Goal: Information Seeking & Learning: Learn about a topic

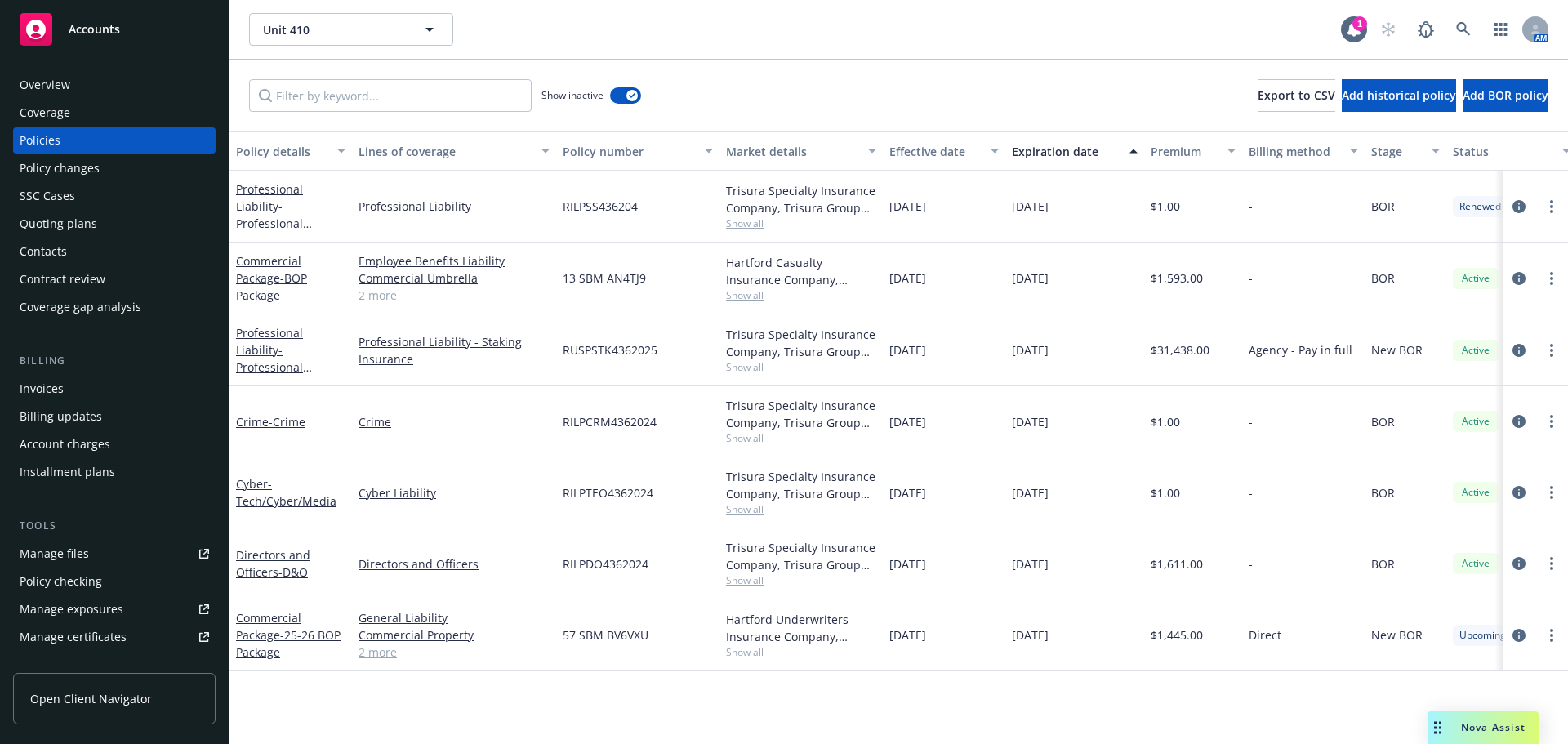
click at [104, 35] on span "Accounts" at bounding box center [94, 29] width 52 height 13
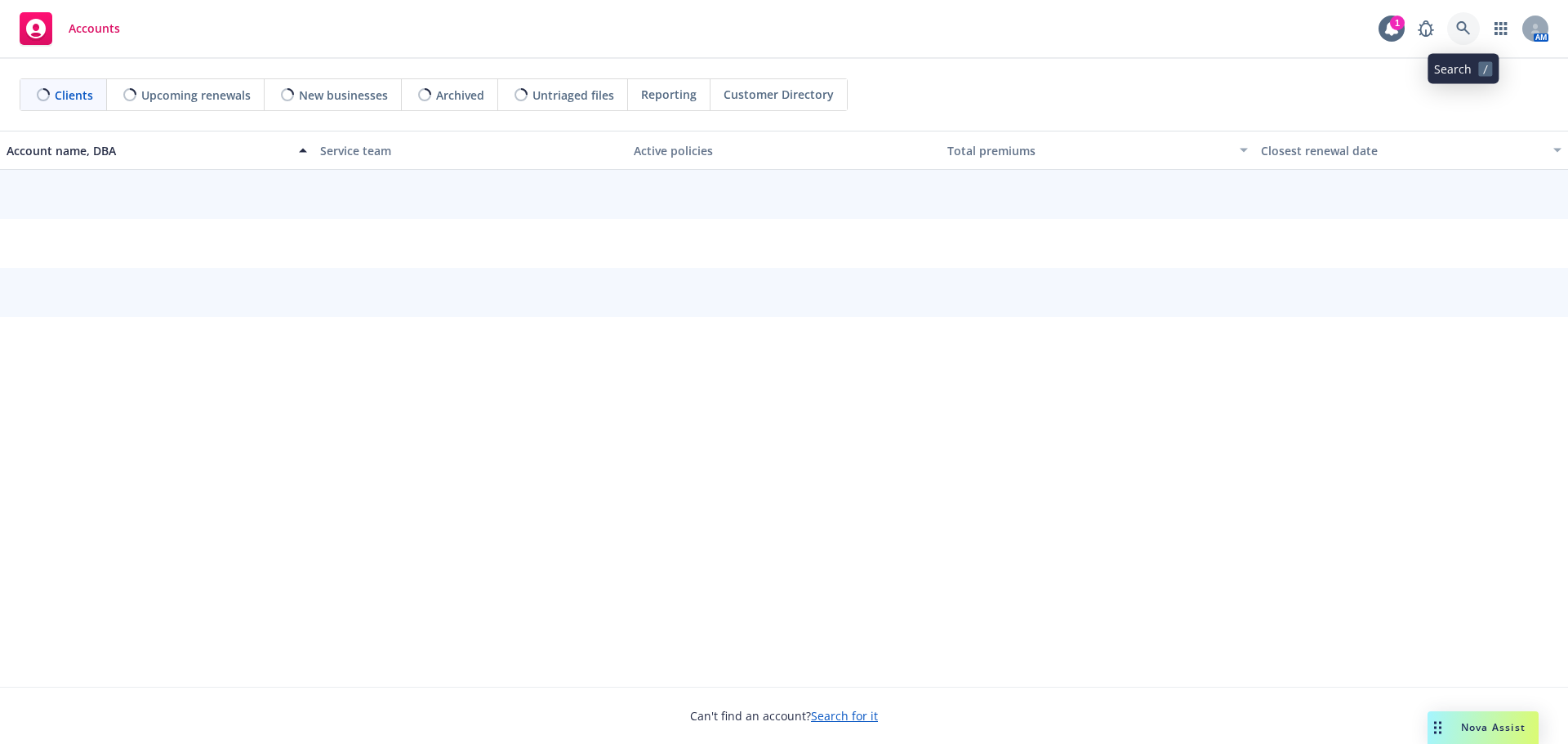
click at [1469, 27] on icon at bounding box center [1463, 28] width 15 height 15
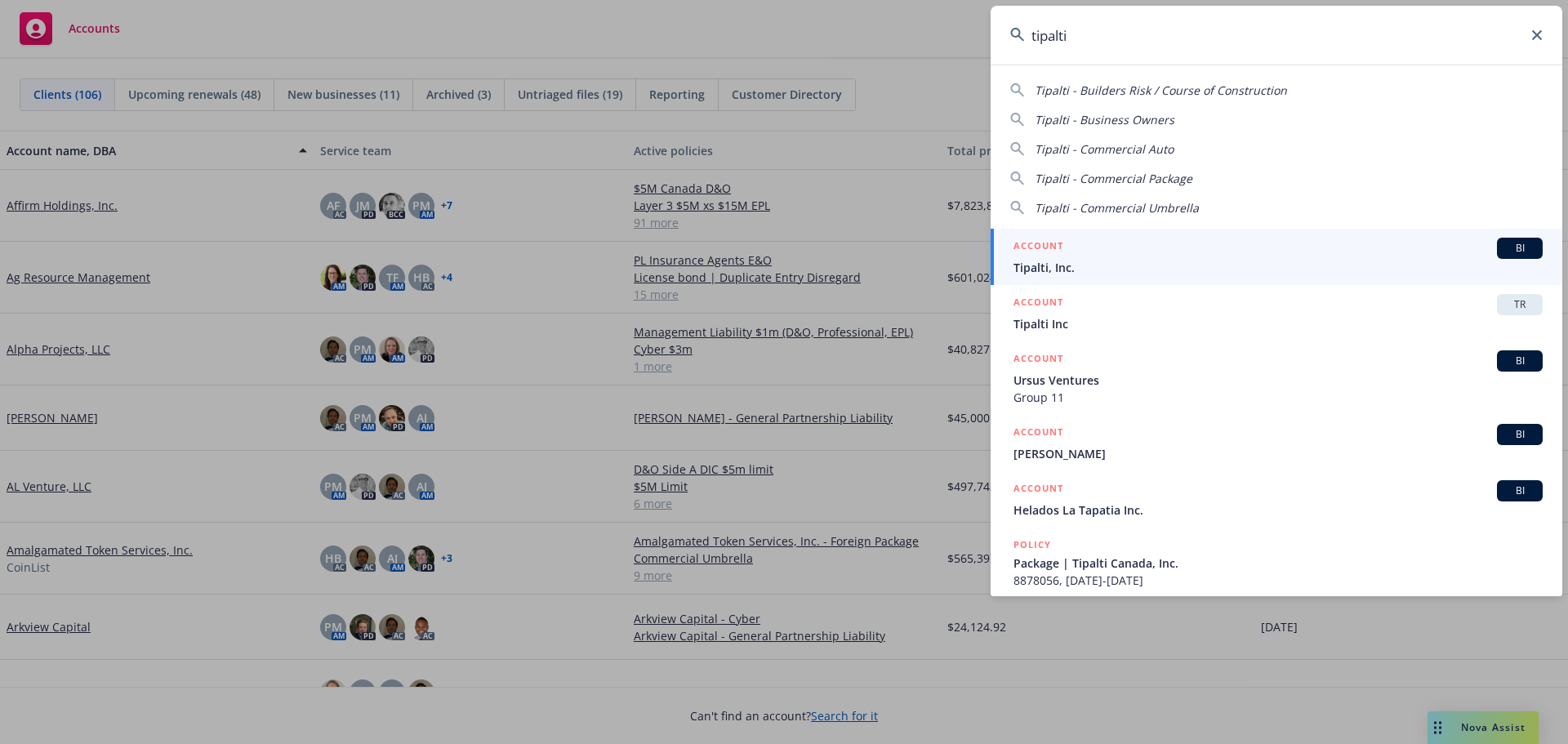
type input "tipalti"
click at [1083, 263] on span "Tipalti, Inc." at bounding box center [1278, 268] width 529 height 18
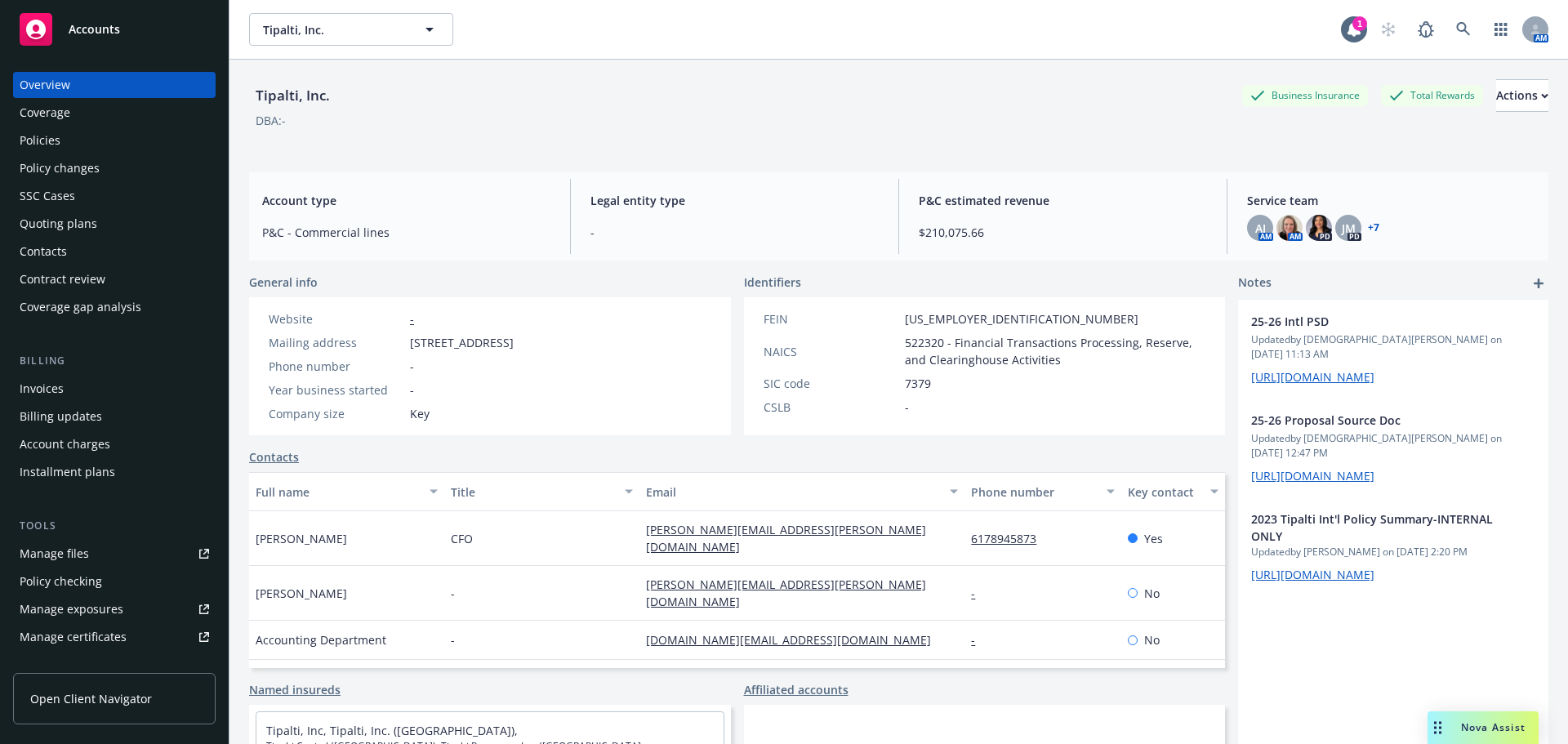
click at [53, 136] on div "Policies" at bounding box center [40, 141] width 40 height 26
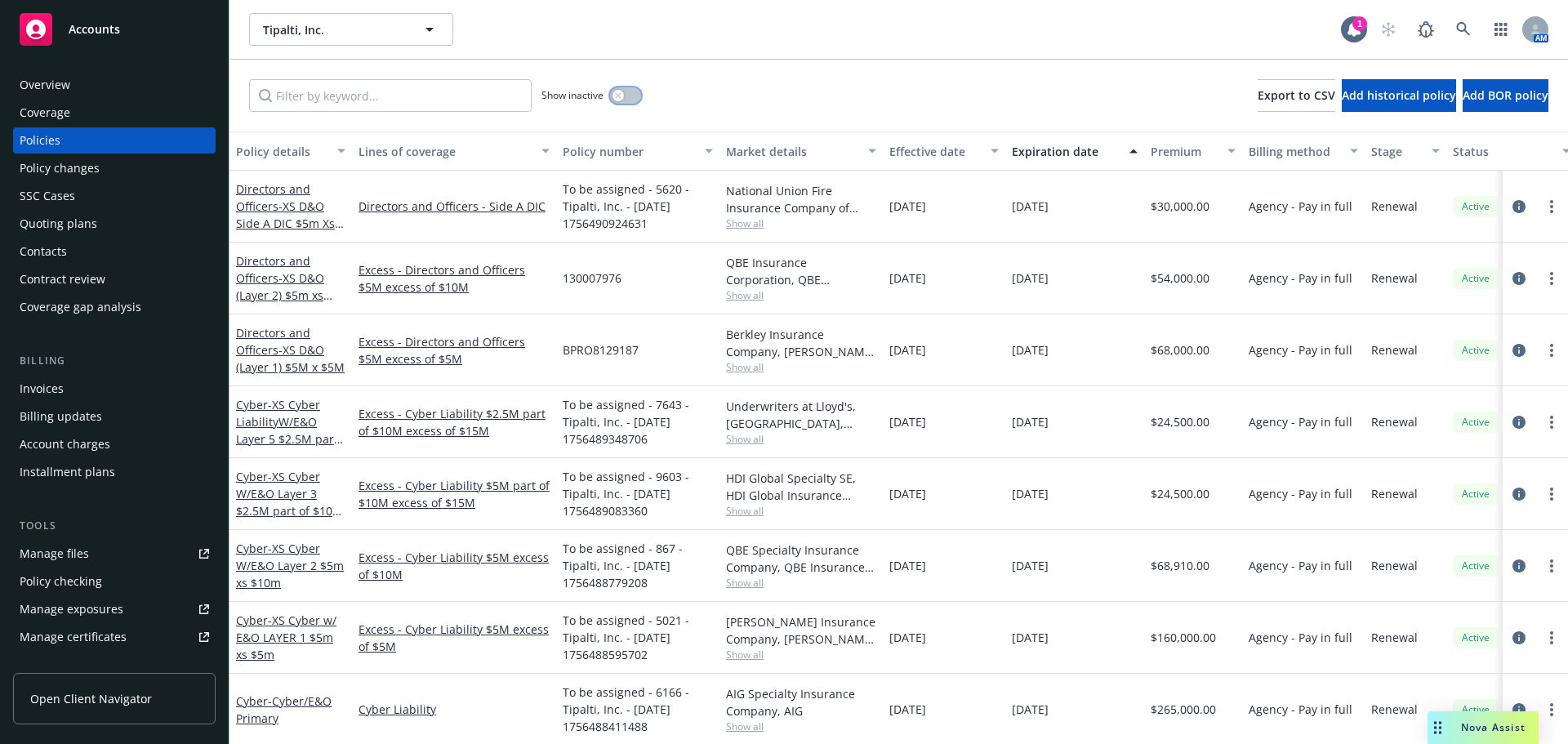
click at [635, 96] on button "button" at bounding box center [625, 95] width 31 height 17
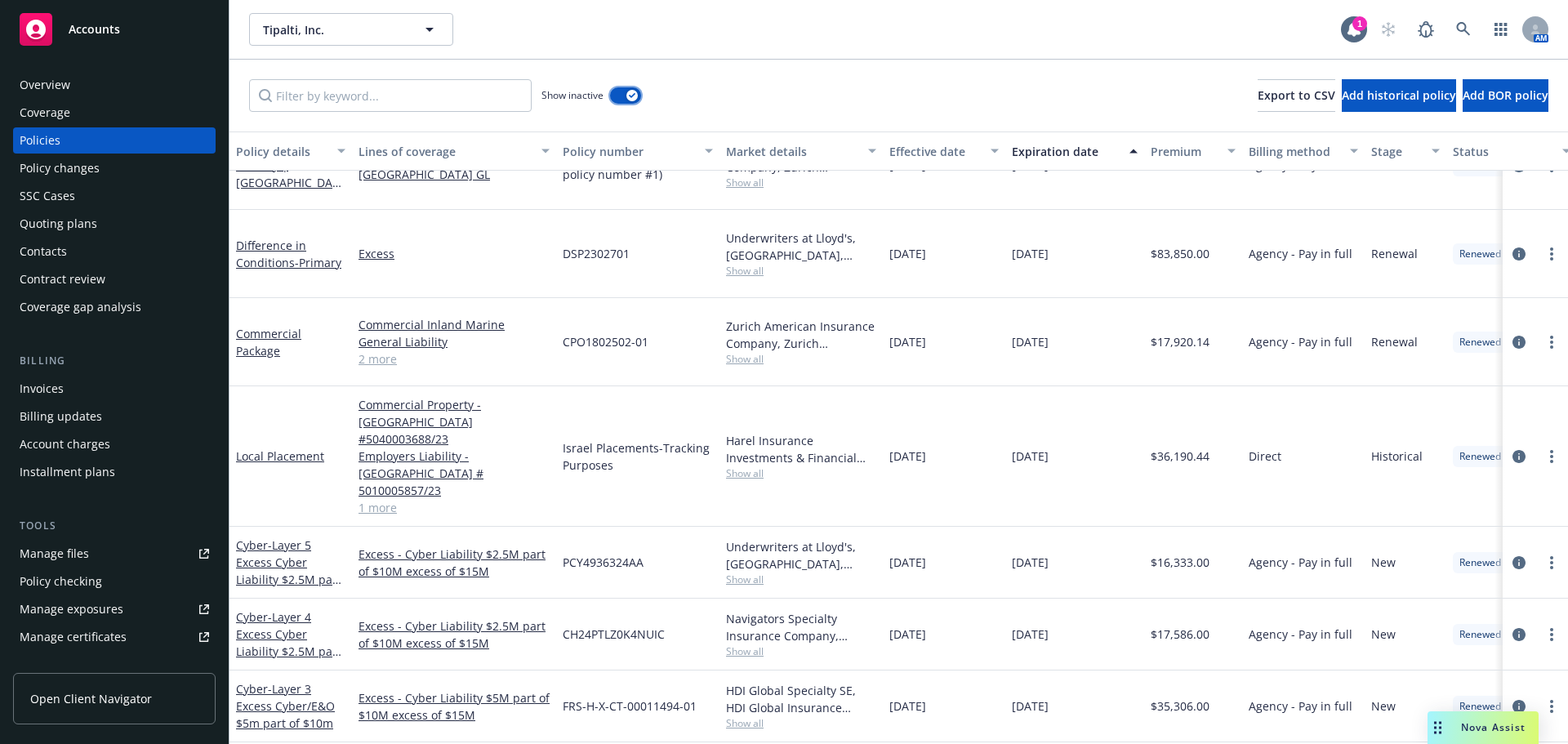
scroll to position [4086, 0]
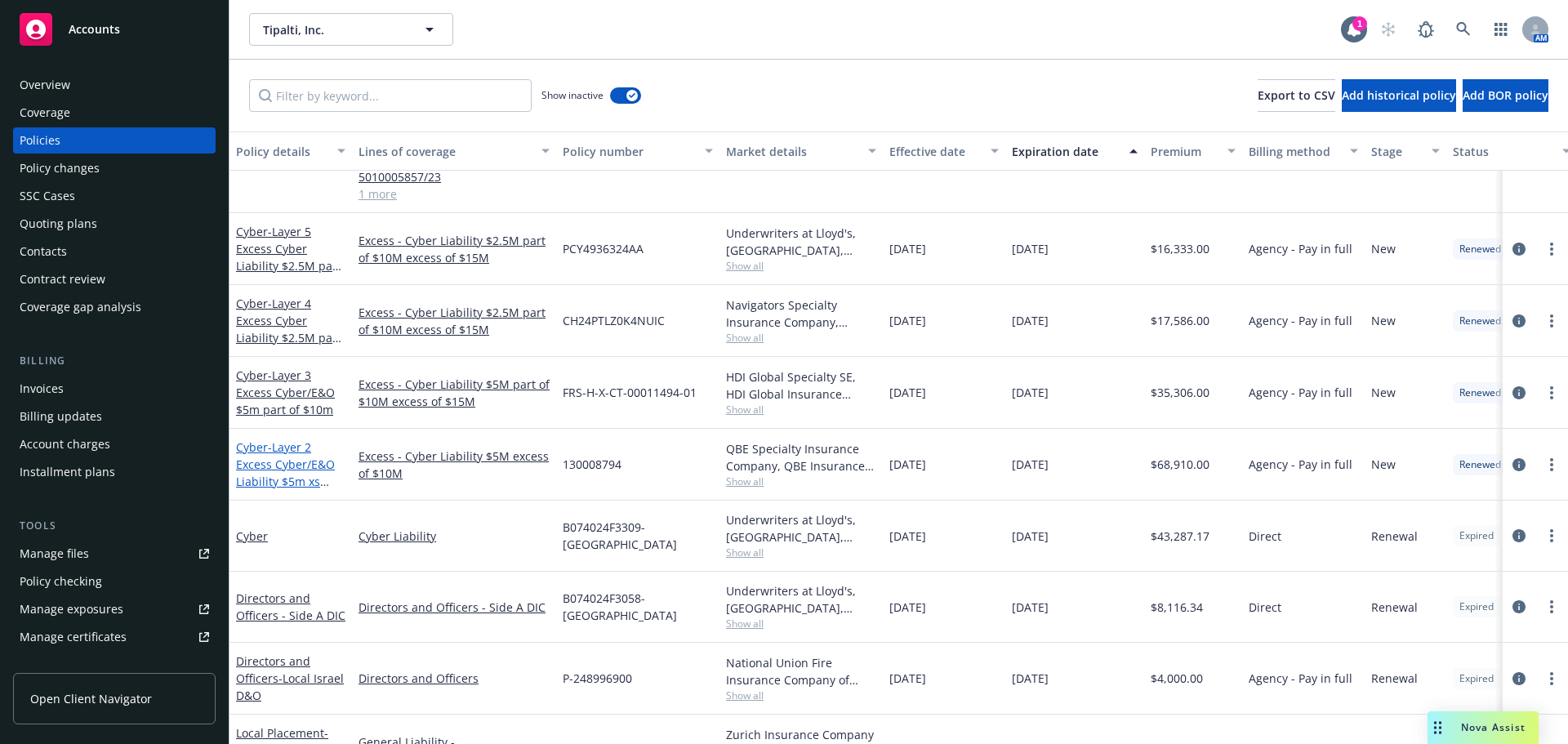
click at [296, 440] on span "- Layer 2 Excess Cyber/E&O Liability $5m xs $10m" at bounding box center [286, 473] width 98 height 67
click at [297, 440] on span "- Layer 2 Excess Cyber/E&O Liability $5m xs $10m" at bounding box center [286, 473] width 98 height 67
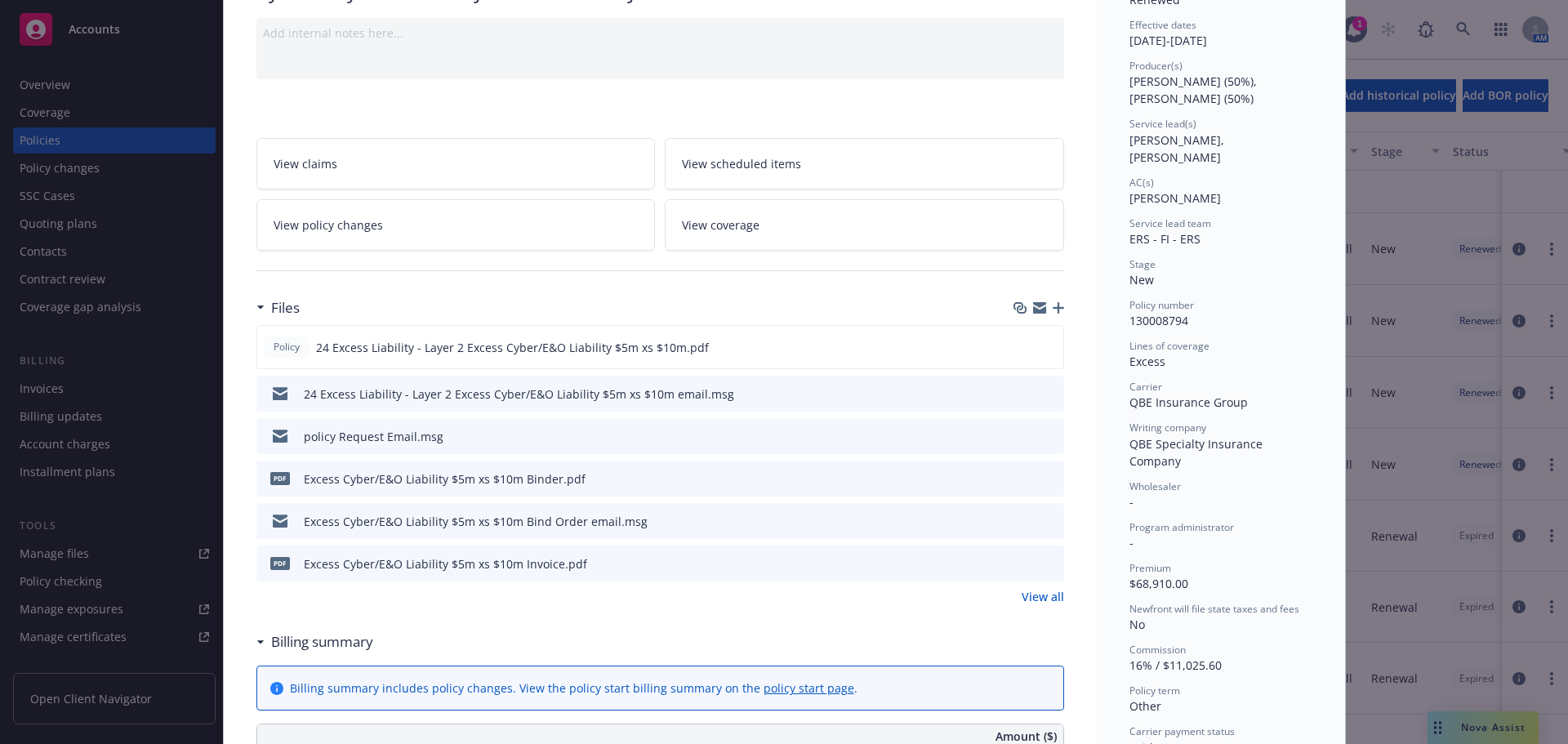
scroll to position [164, 0]
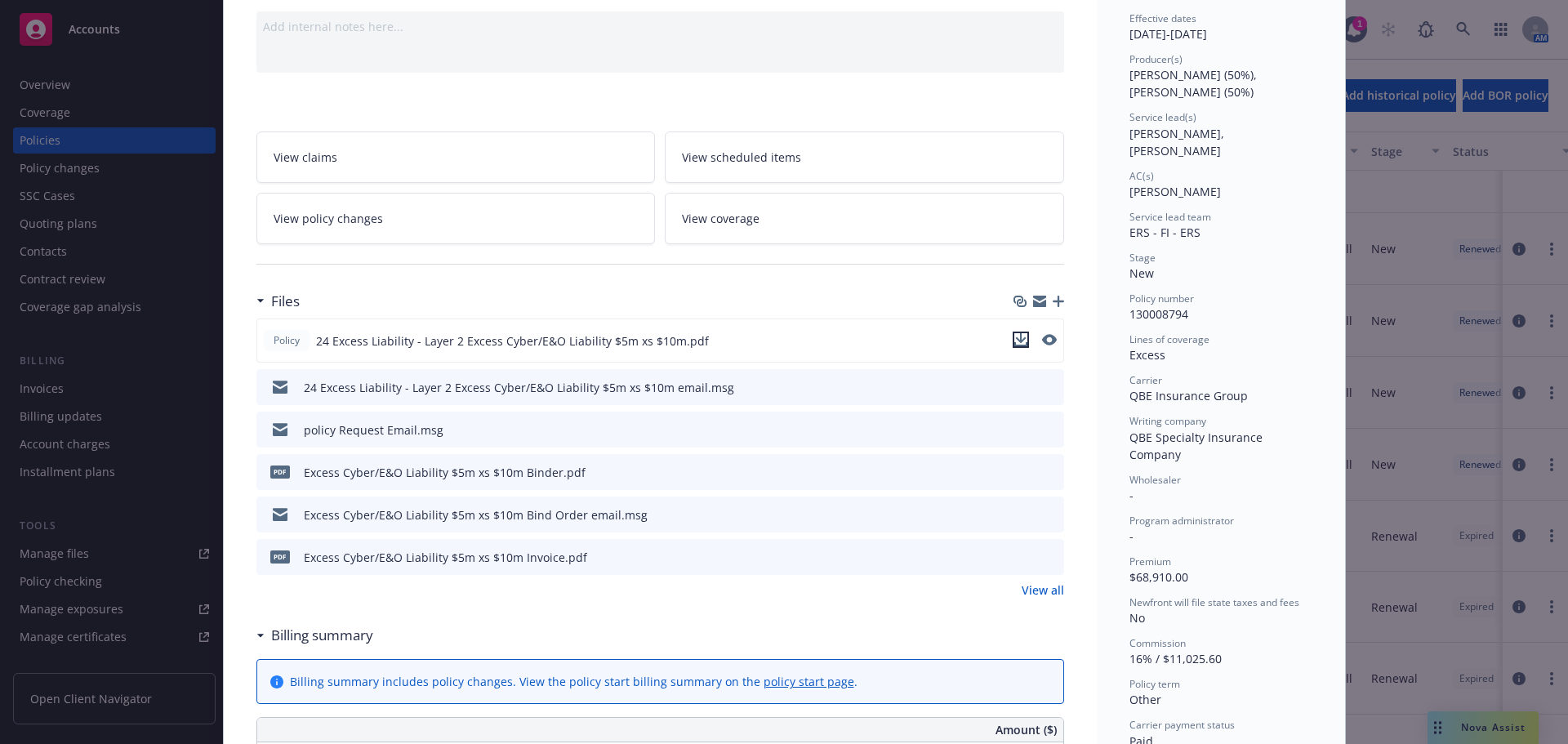
click at [1014, 341] on icon "download file" at bounding box center [1020, 339] width 13 height 13
click at [1019, 559] on icon "download file" at bounding box center [1021, 556] width 13 height 13
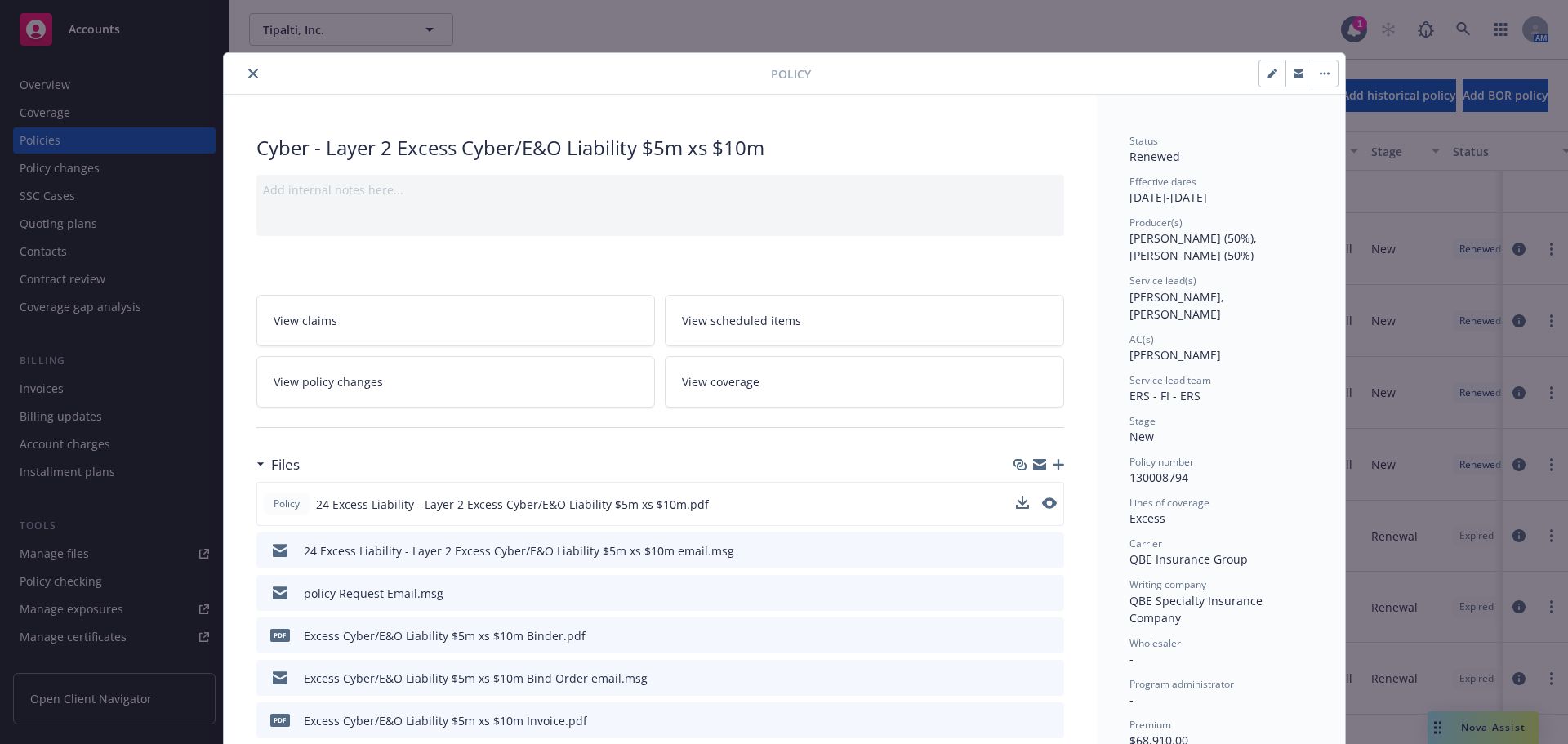
click at [246, 79] on button "close" at bounding box center [253, 73] width 19 height 19
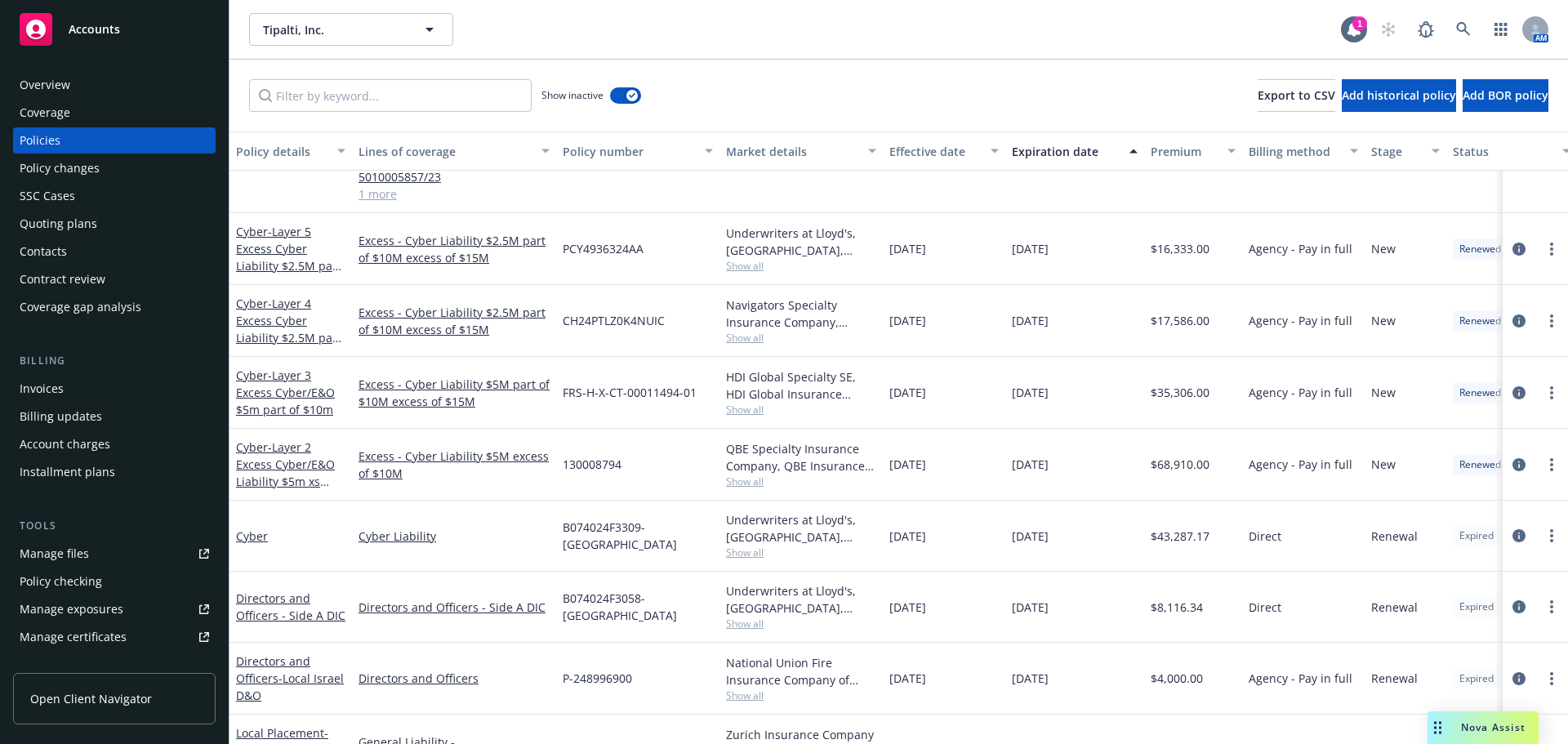
click at [49, 388] on div "Invoices" at bounding box center [41, 389] width 44 height 26
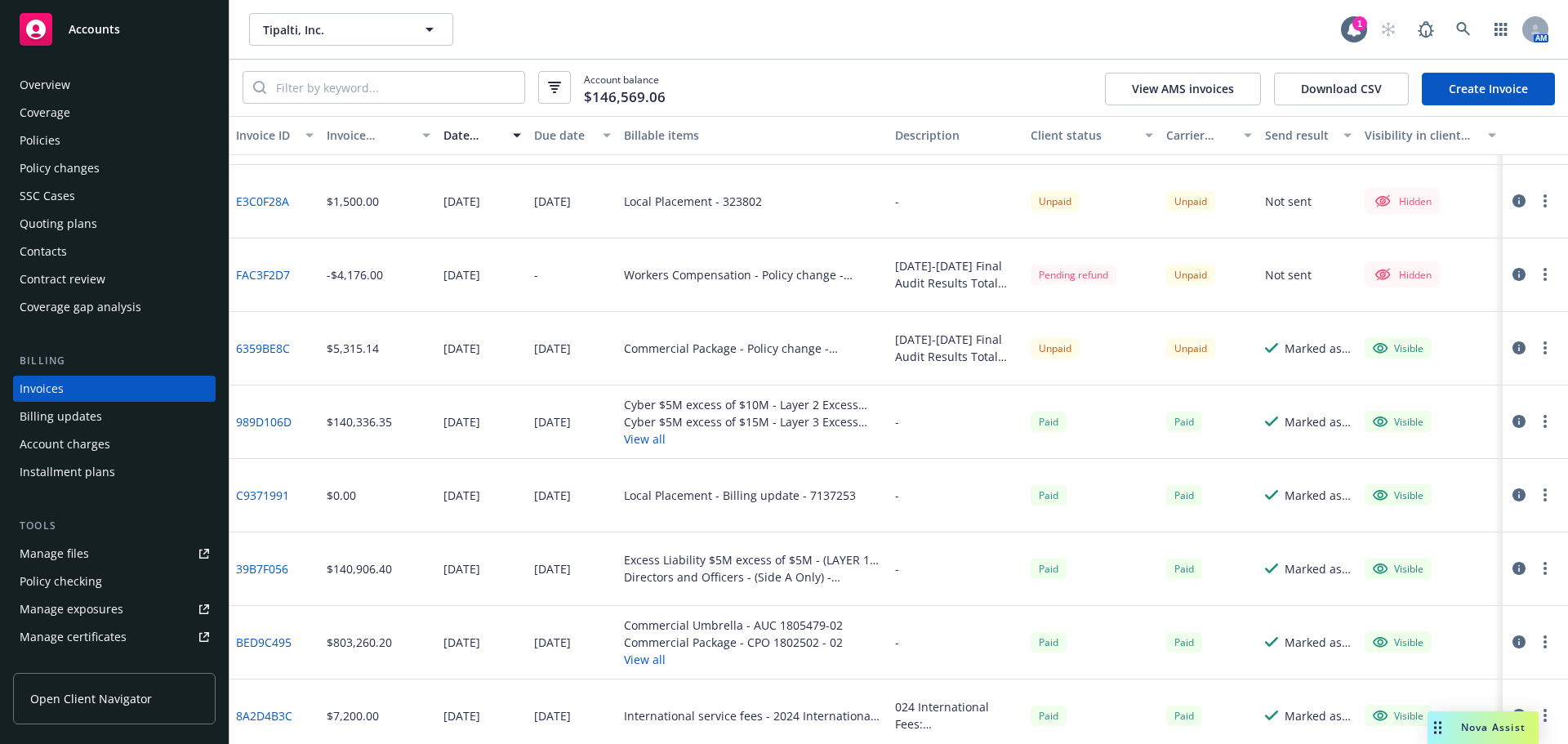
scroll to position [164, 0]
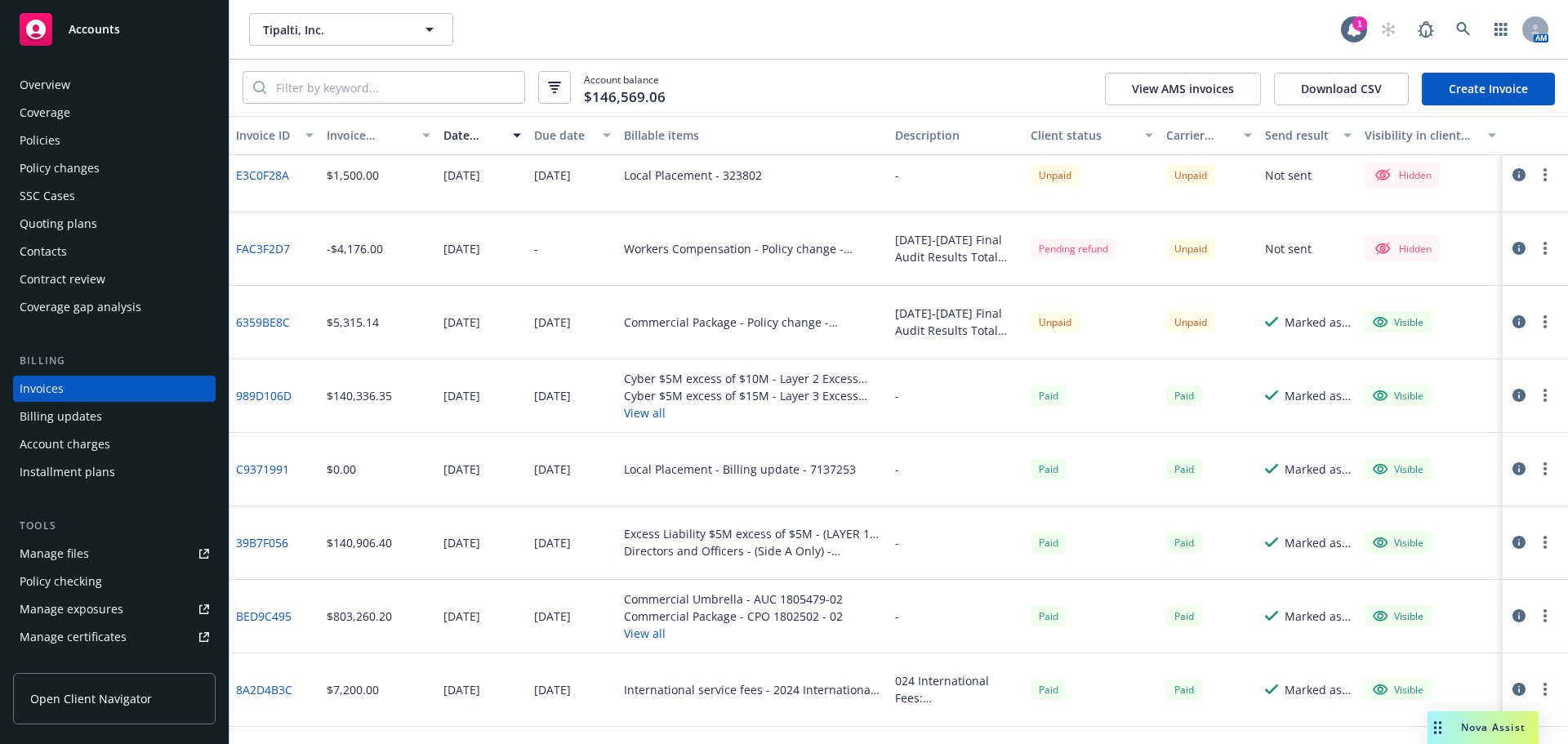
click at [272, 395] on link "989D106D" at bounding box center [264, 396] width 55 height 18
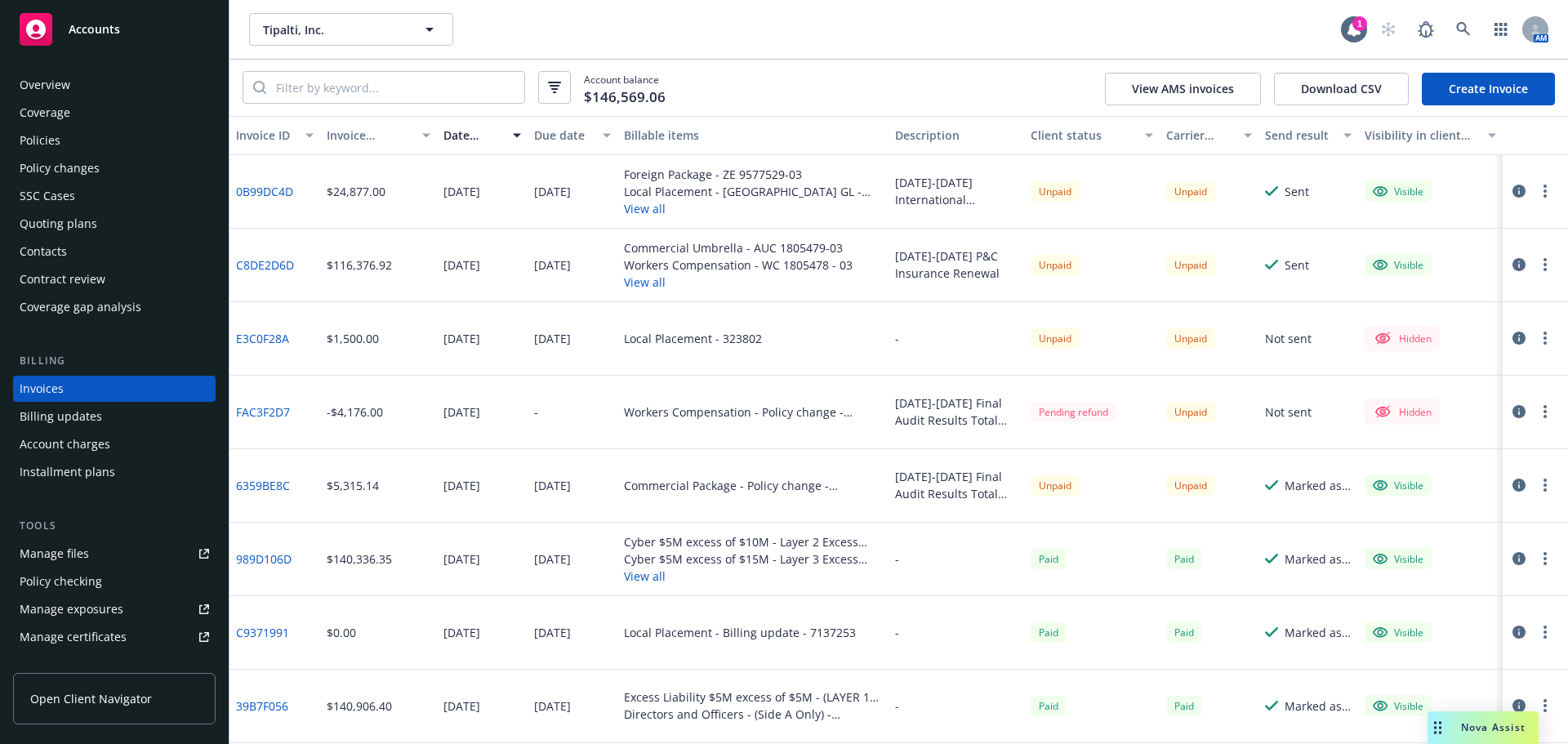
click at [29, 135] on div "Policies" at bounding box center [40, 141] width 40 height 26
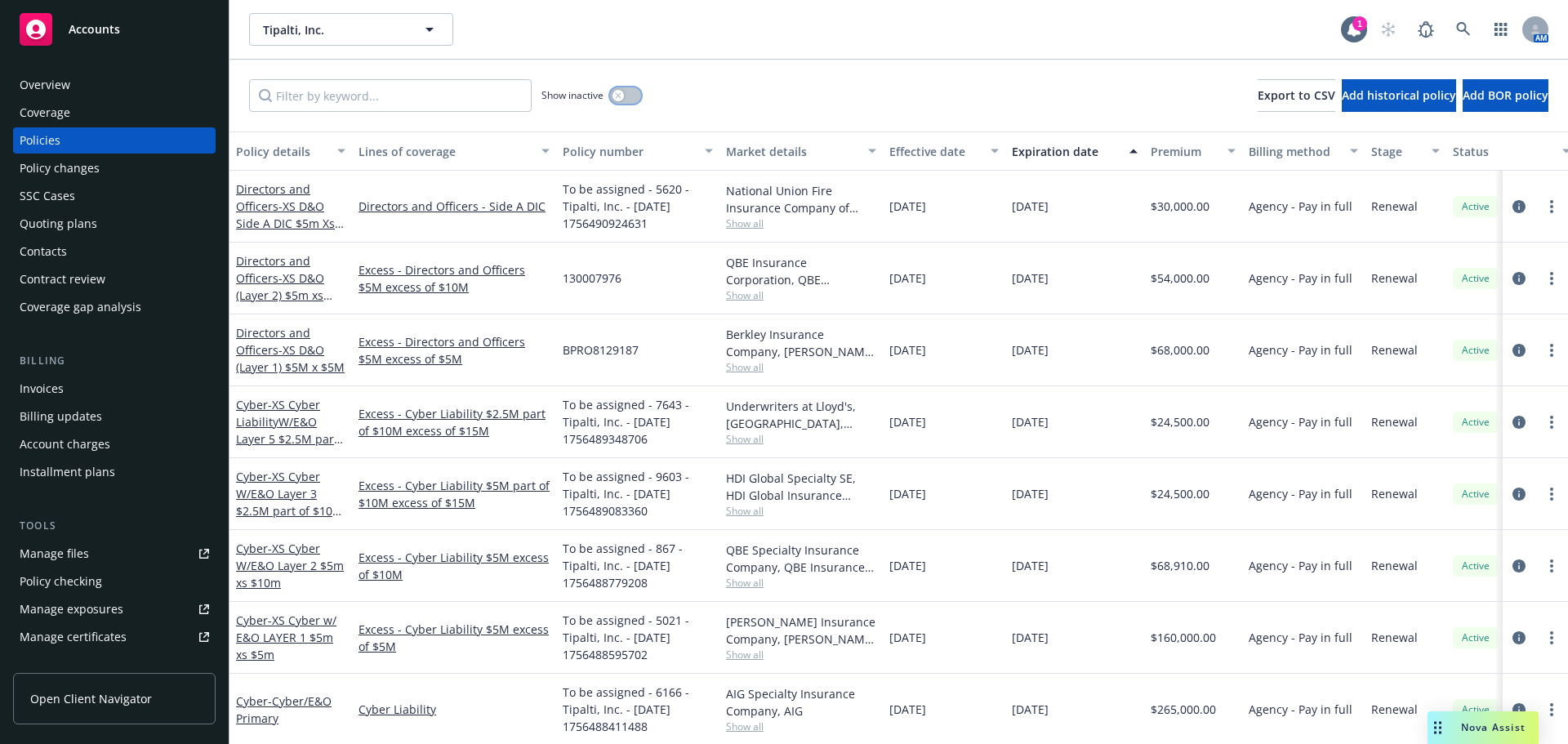
click at [632, 98] on button "button" at bounding box center [625, 95] width 31 height 17
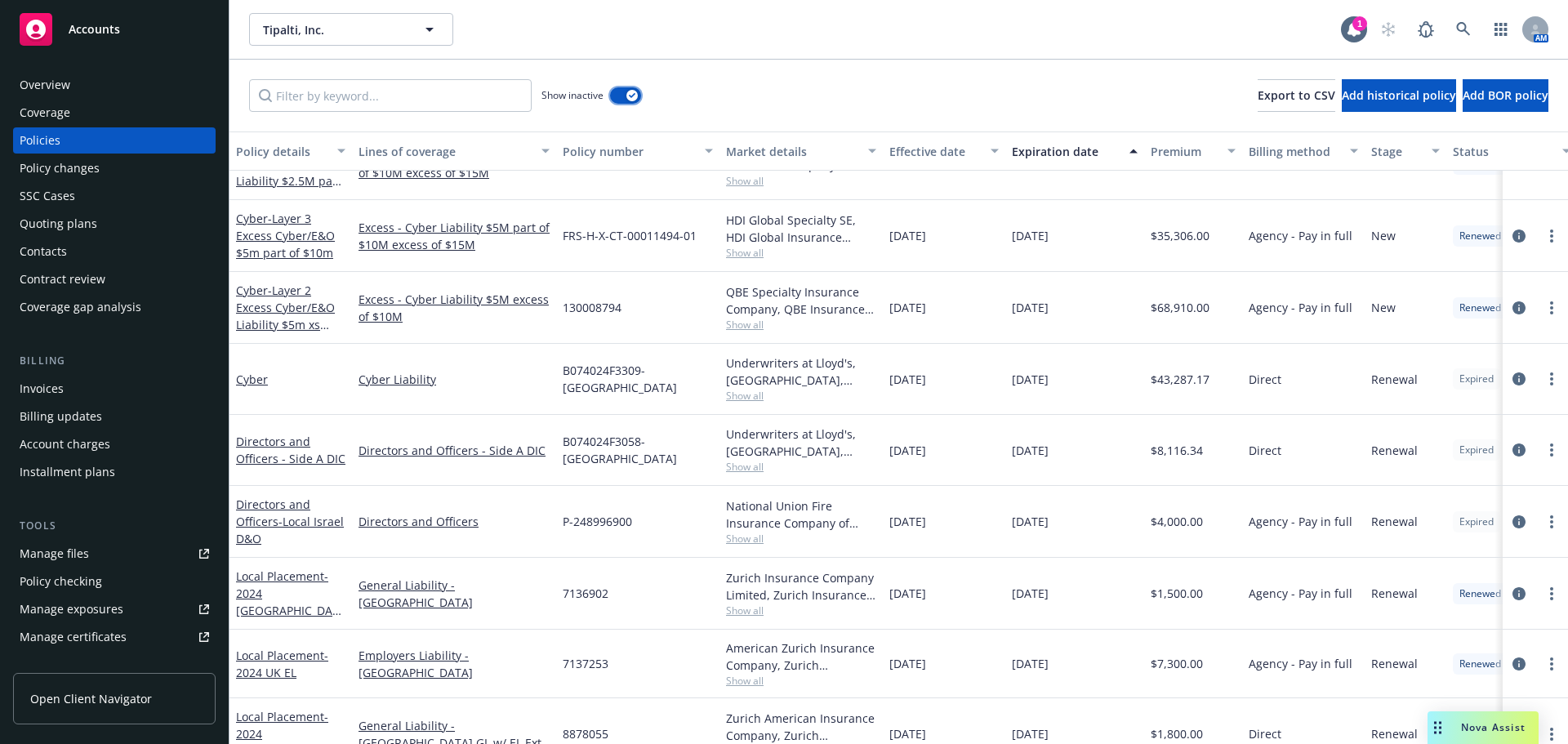
scroll to position [4086, 0]
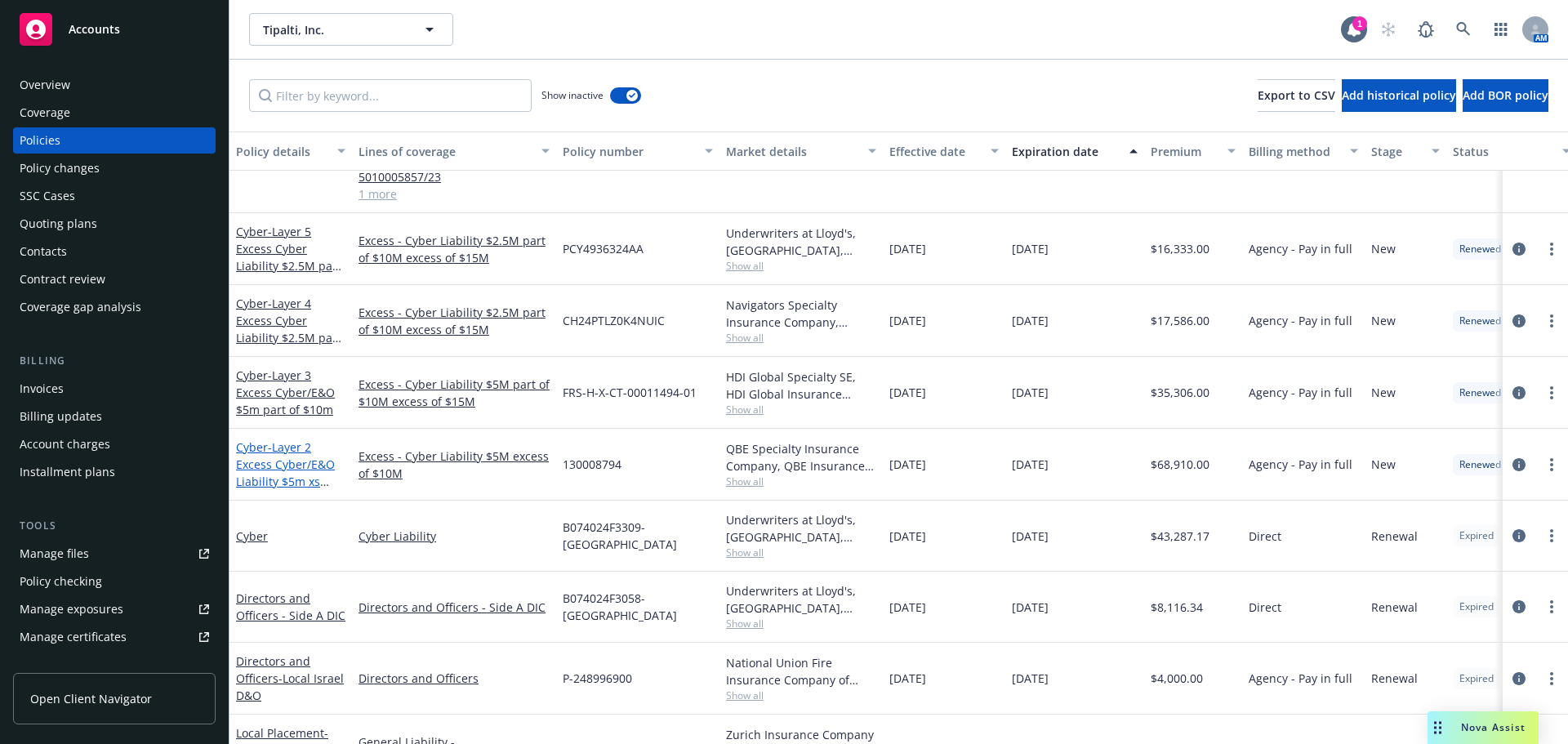
click at [290, 440] on span "- Layer 2 Excess Cyber/E&O Liability $5m xs $10m" at bounding box center [286, 473] width 98 height 67
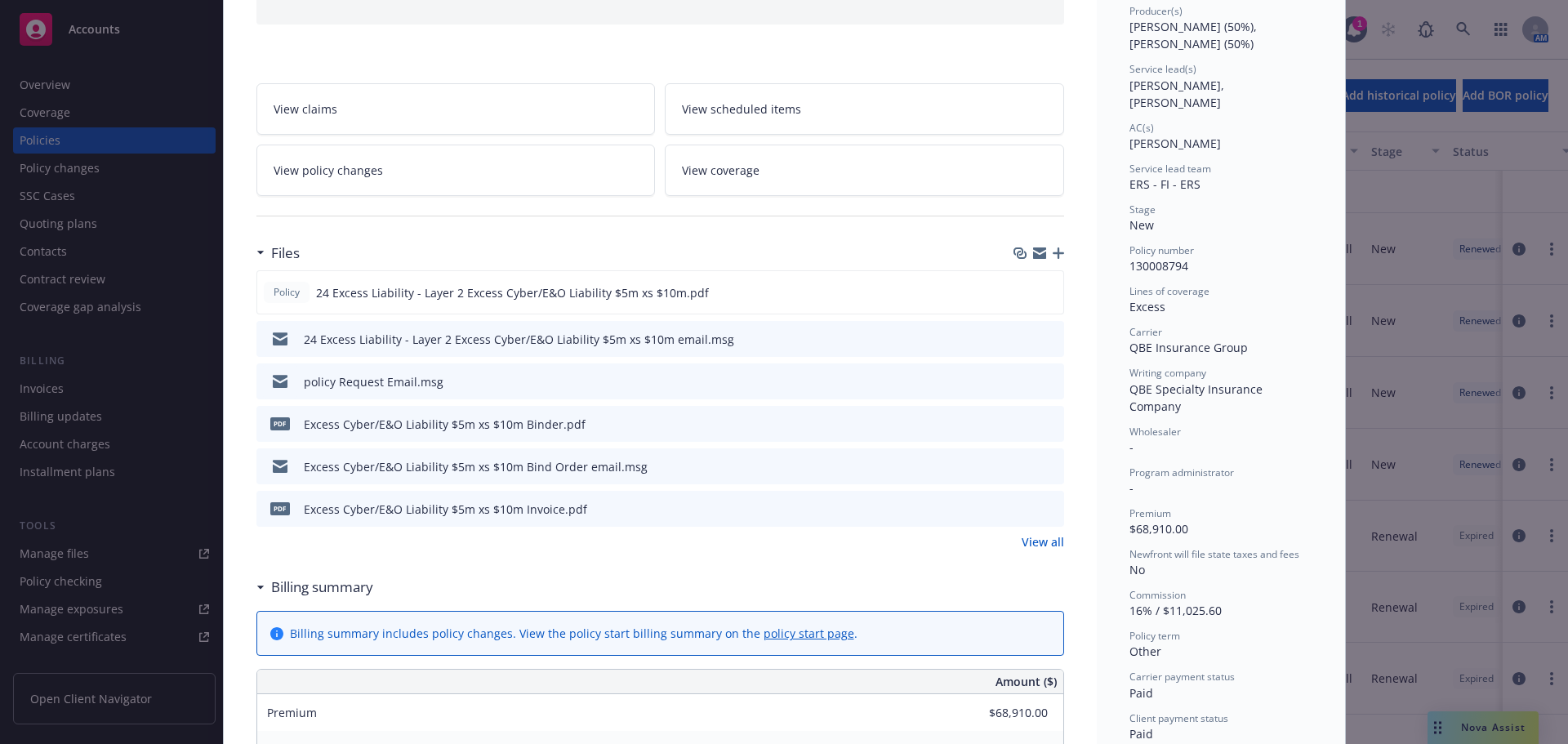
scroll to position [213, 0]
click at [1020, 509] on icon "download file" at bounding box center [1021, 507] width 13 height 13
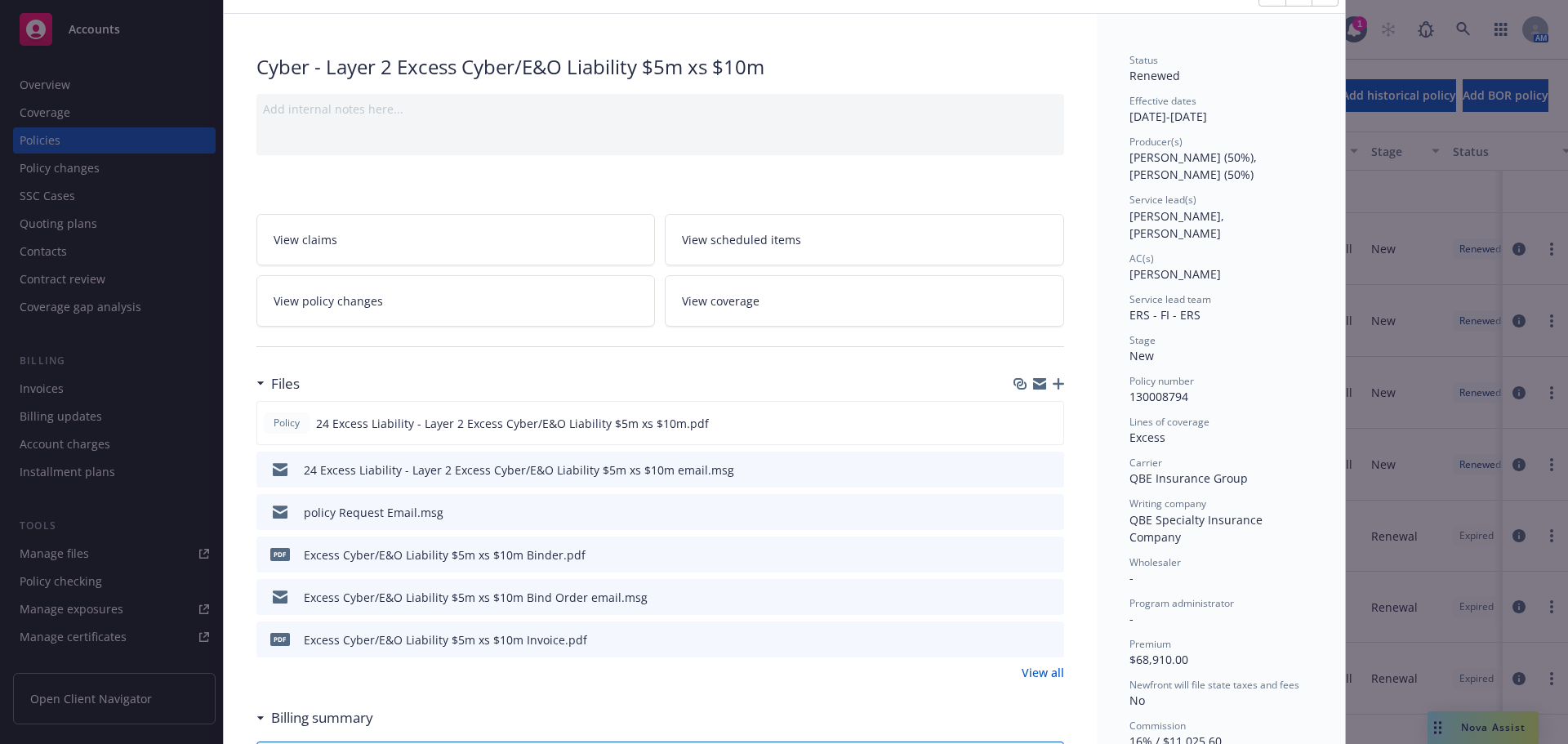
scroll to position [0, 0]
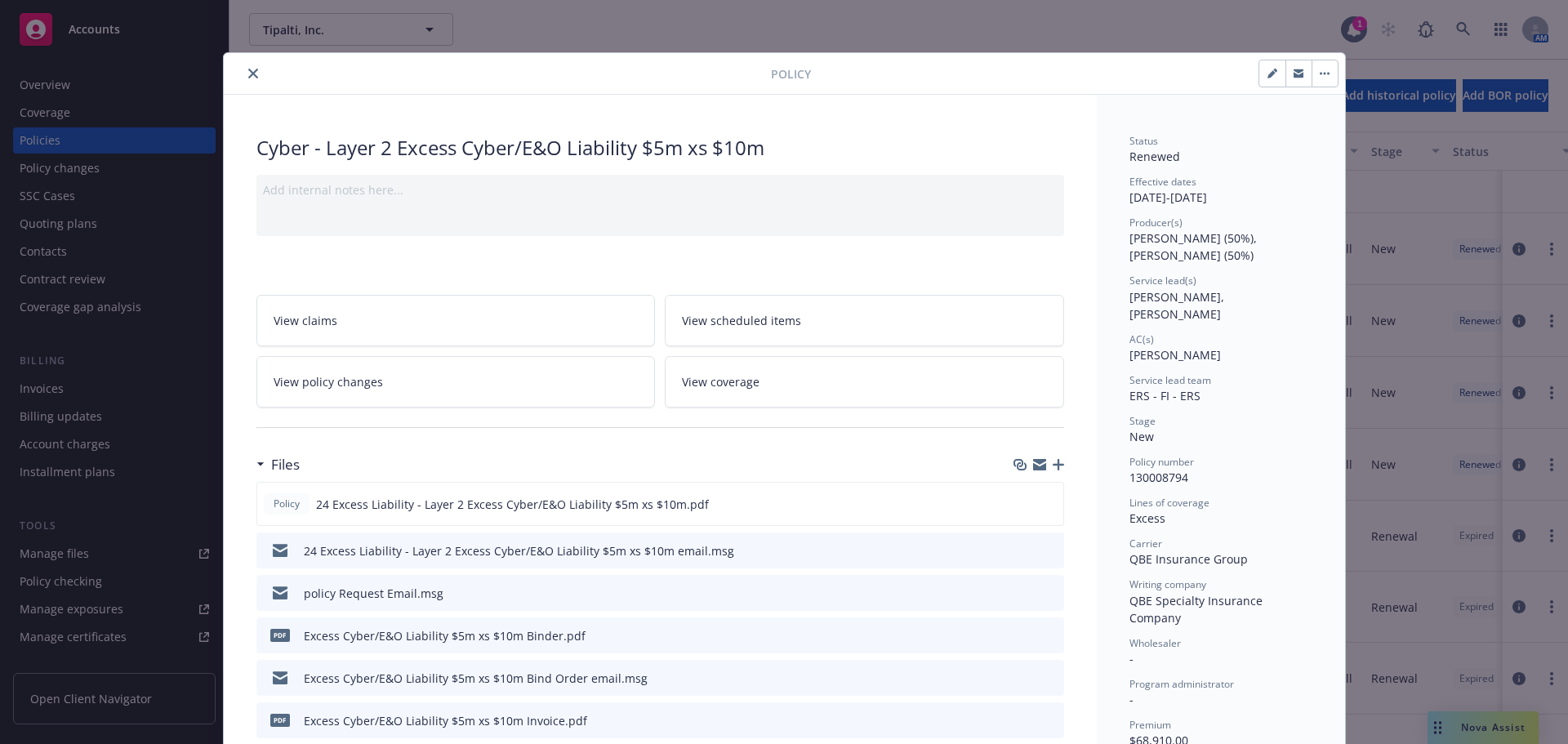
click at [243, 69] on button "close" at bounding box center [253, 73] width 19 height 19
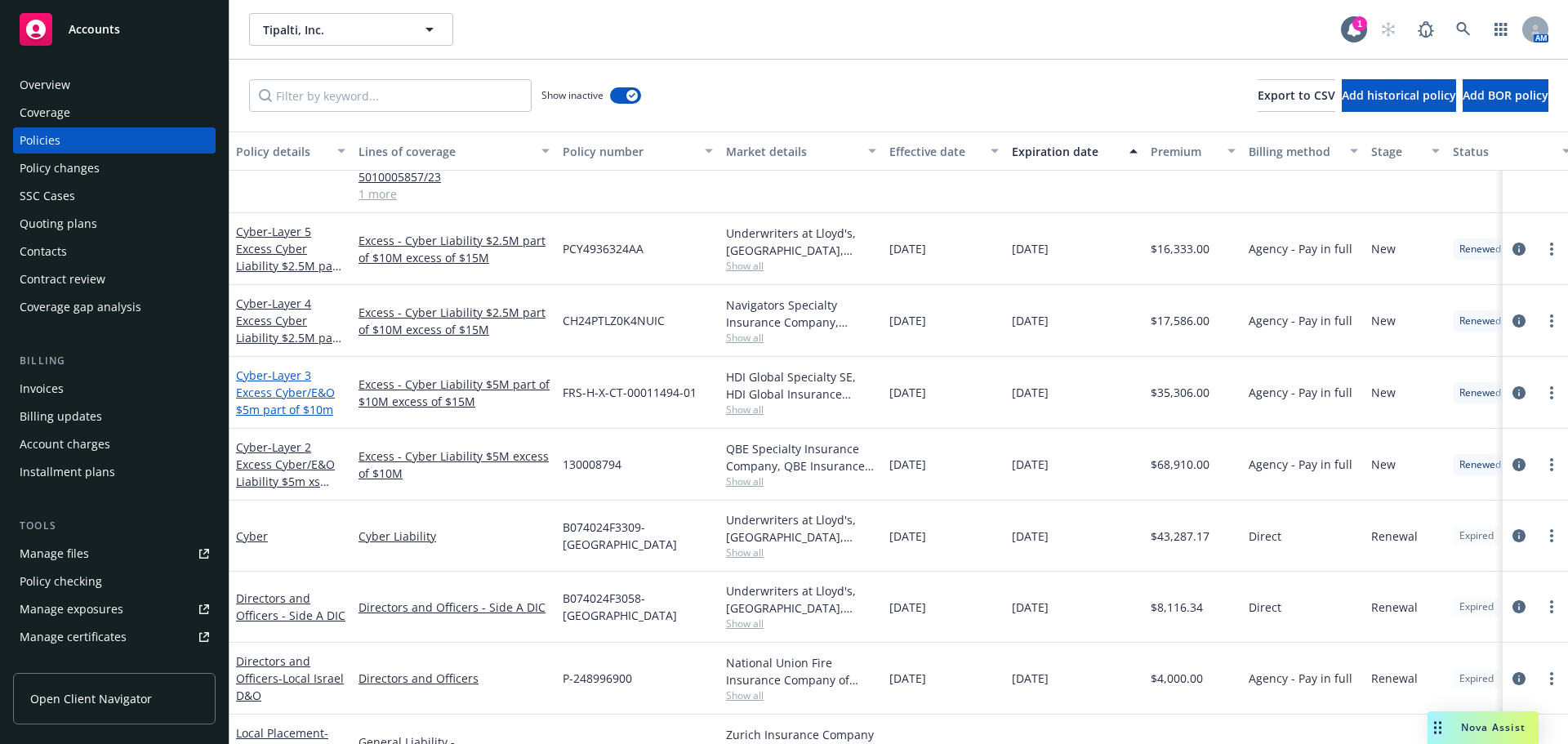
click at [294, 368] on span "- Layer 3 Excess Cyber/E&O $5m part of $10m" at bounding box center [286, 392] width 98 height 50
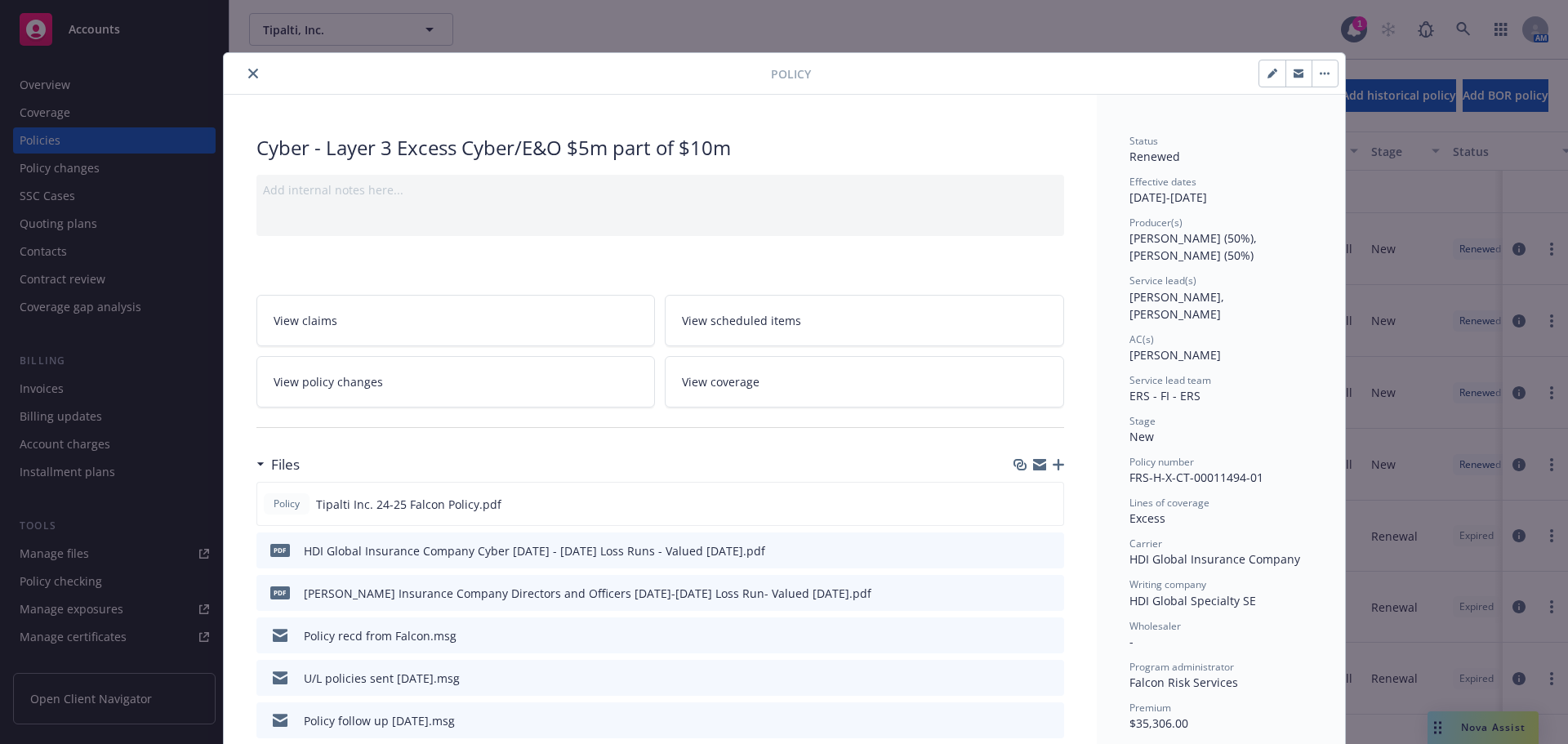
click at [248, 75] on icon "close" at bounding box center [252, 73] width 10 height 10
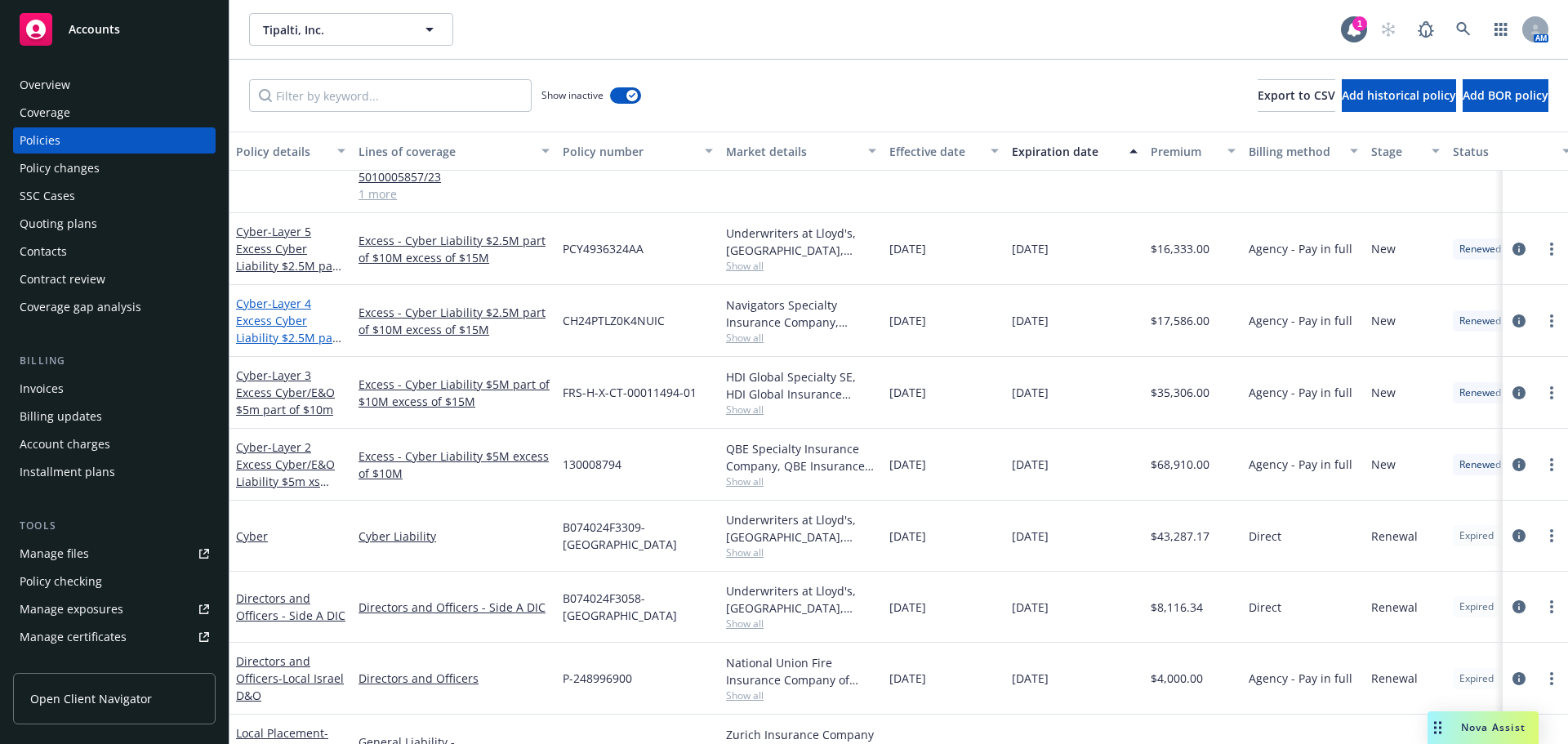
click at [280, 295] on span "- Layer 4 Excess Cyber Liability $2.5M part of $10M excess of $15M" at bounding box center [289, 338] width 105 height 84
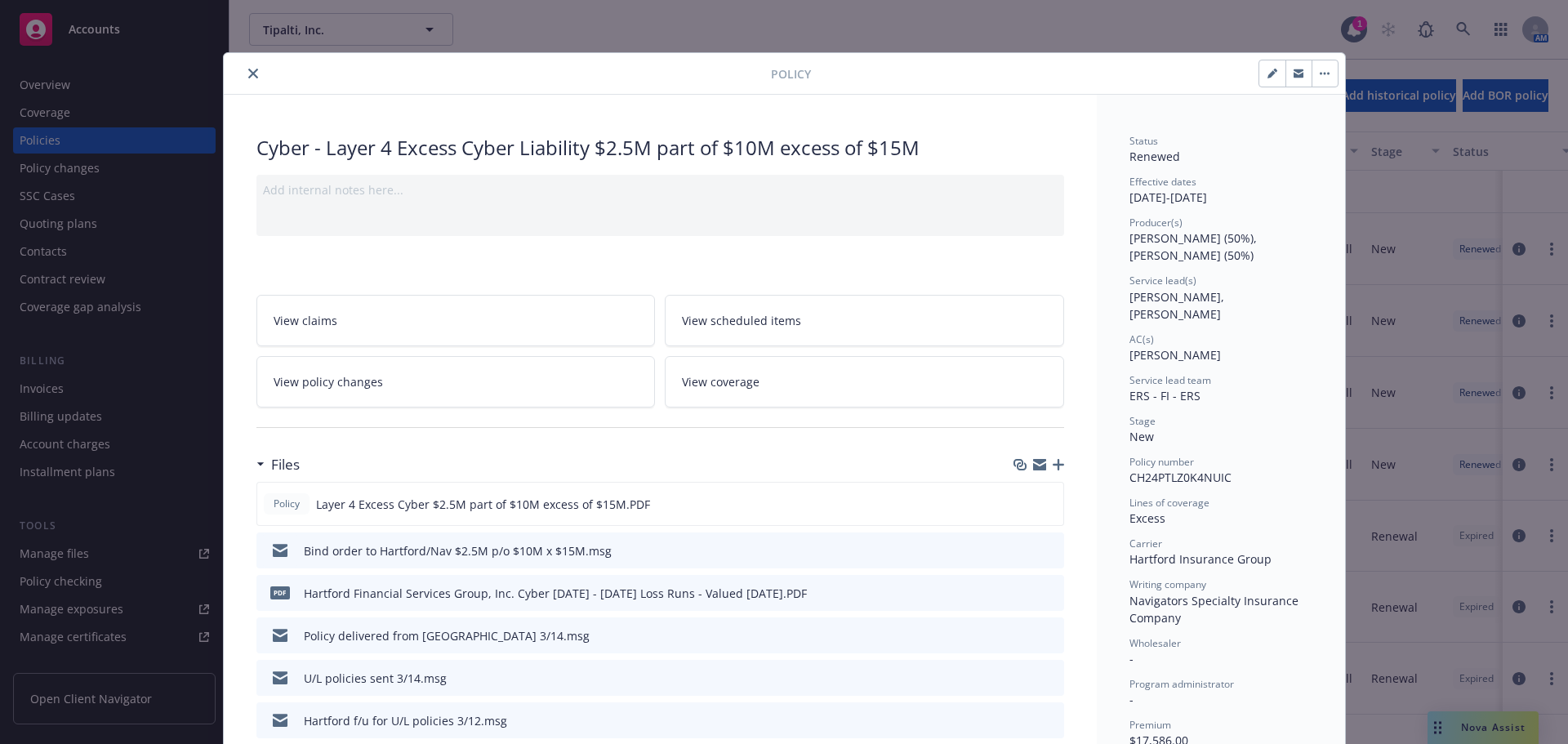
click at [248, 74] on icon "close" at bounding box center [252, 73] width 10 height 10
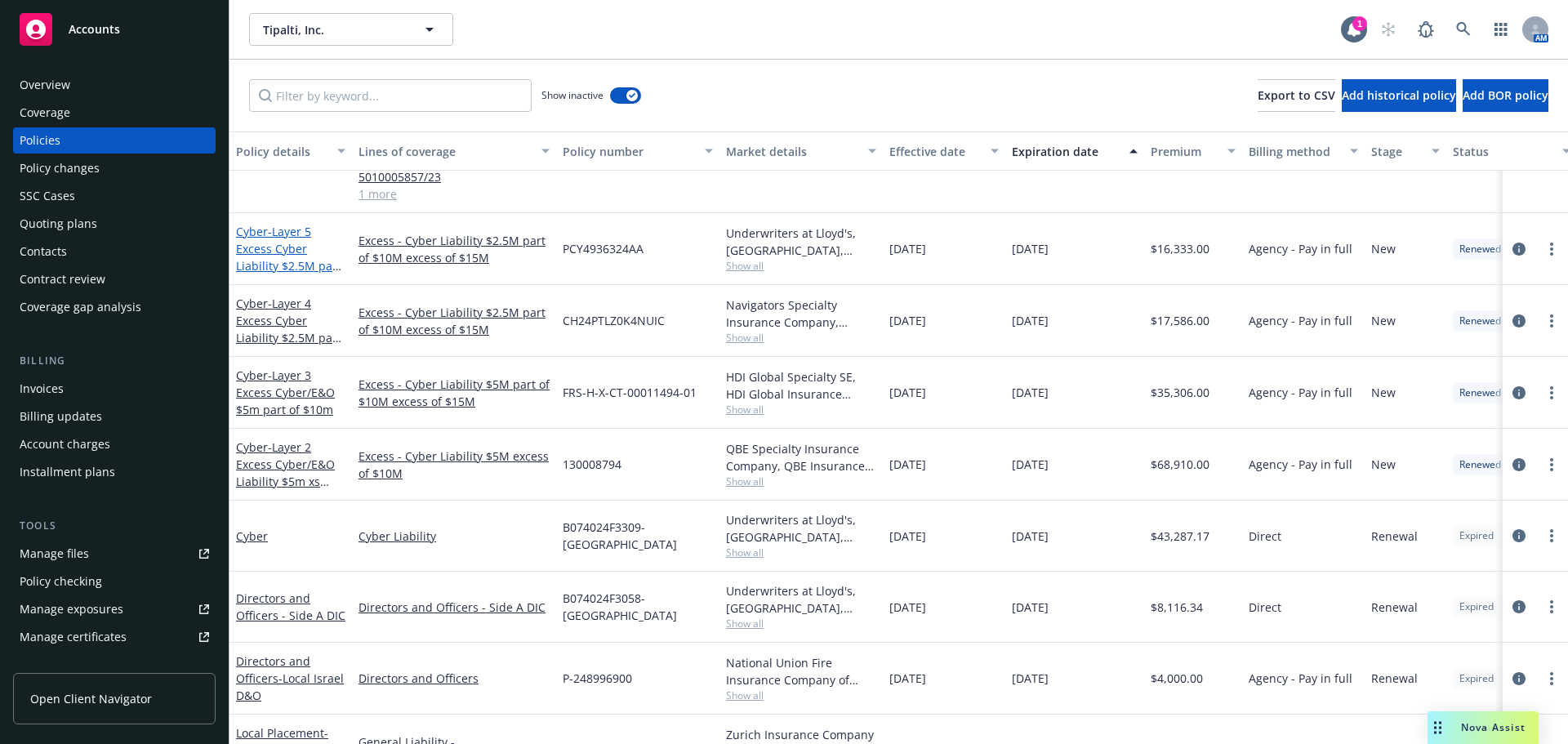
click at [279, 224] on span "- Layer 5 Excess Cyber Liability $2.5M part of $10M excess of $15M" at bounding box center [289, 266] width 105 height 84
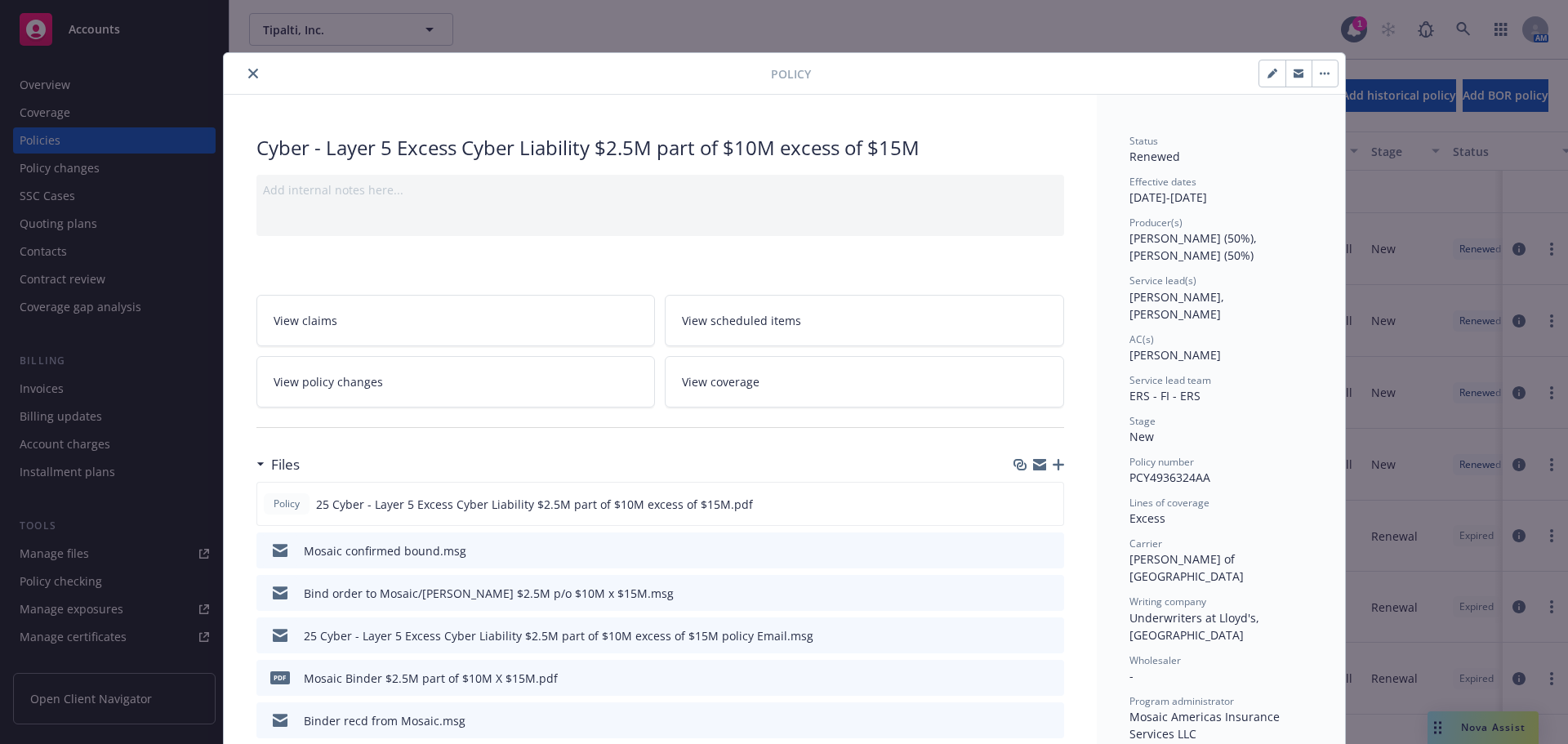
click at [248, 77] on icon "close" at bounding box center [252, 73] width 10 height 10
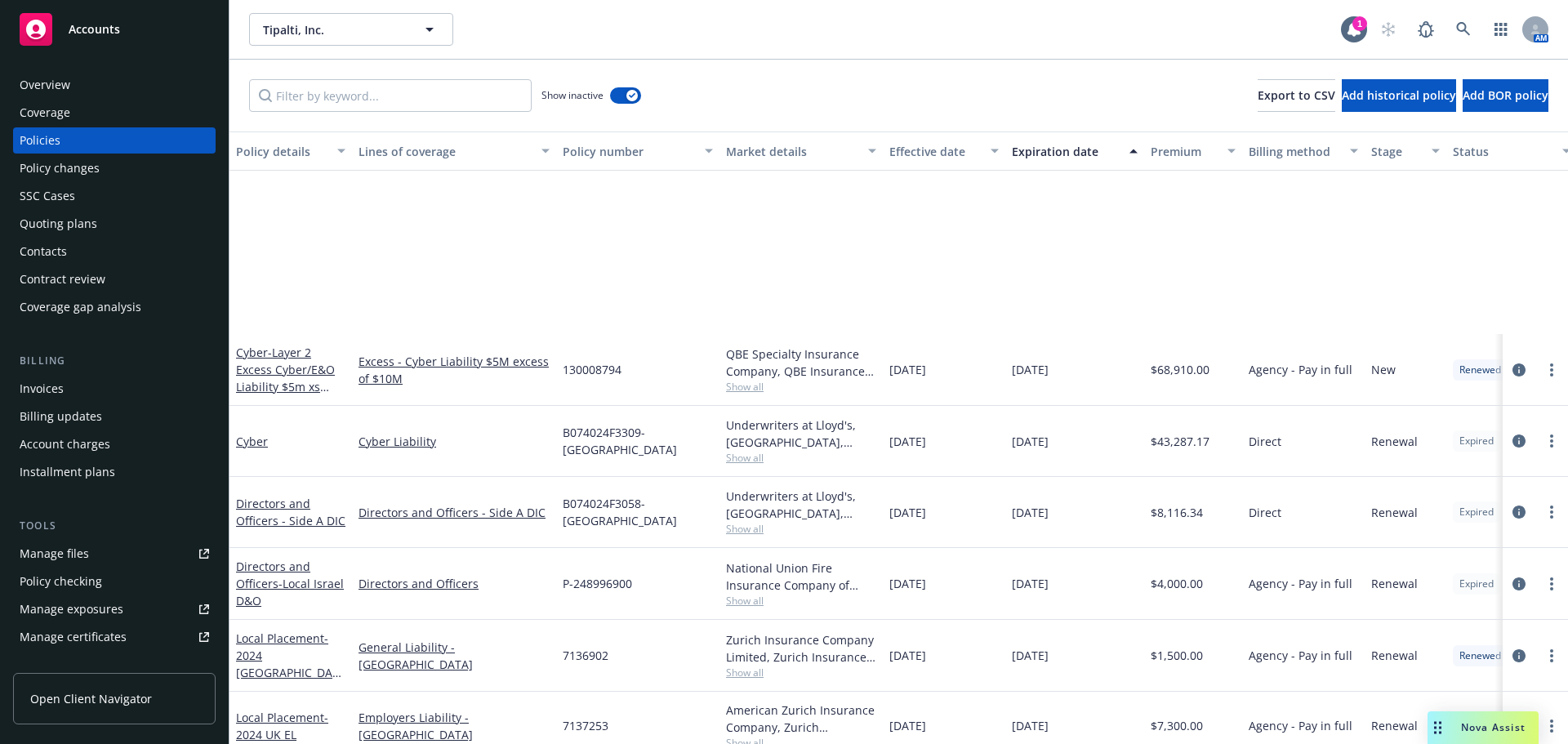
scroll to position [4331, 0]
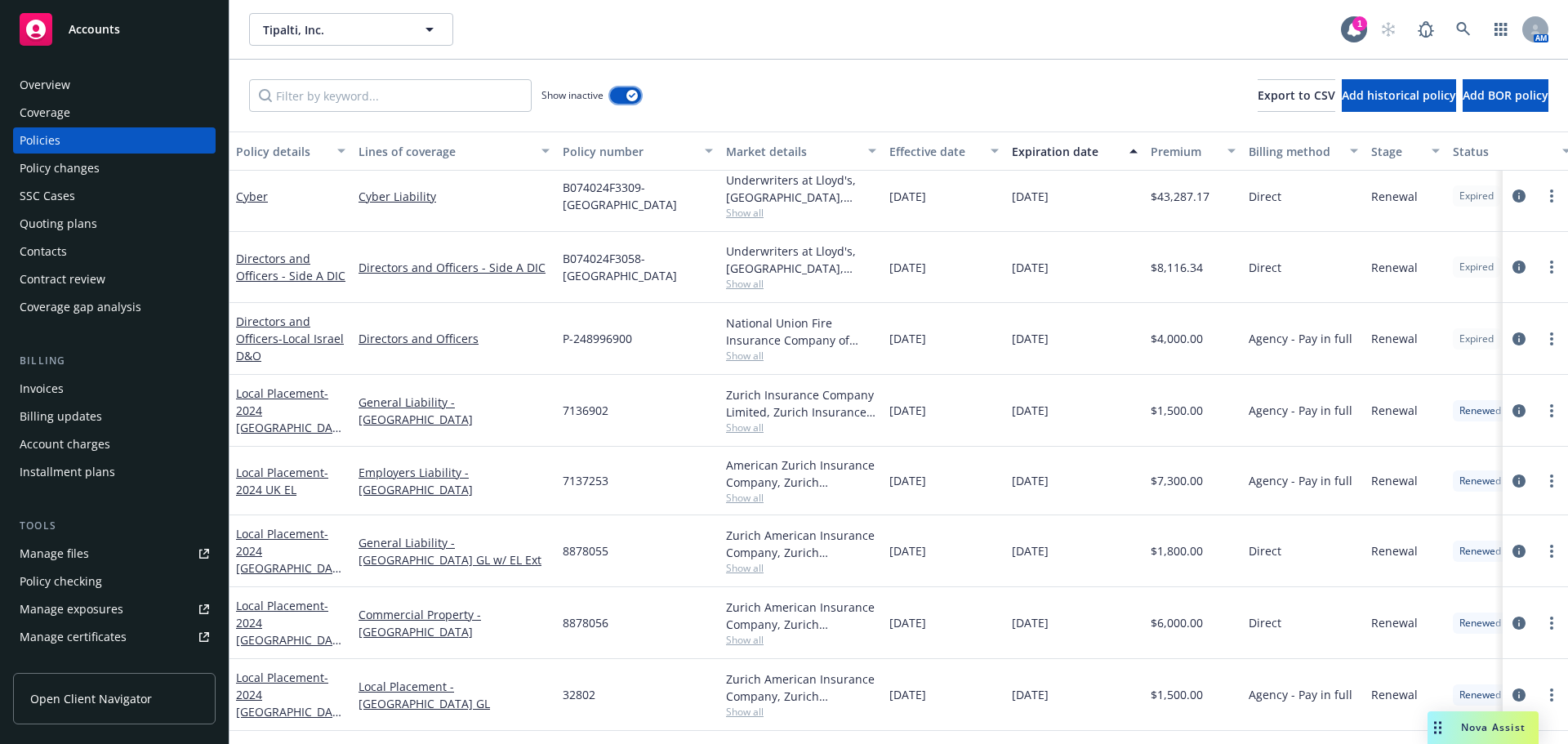
click at [614, 96] on button "button" at bounding box center [625, 95] width 31 height 17
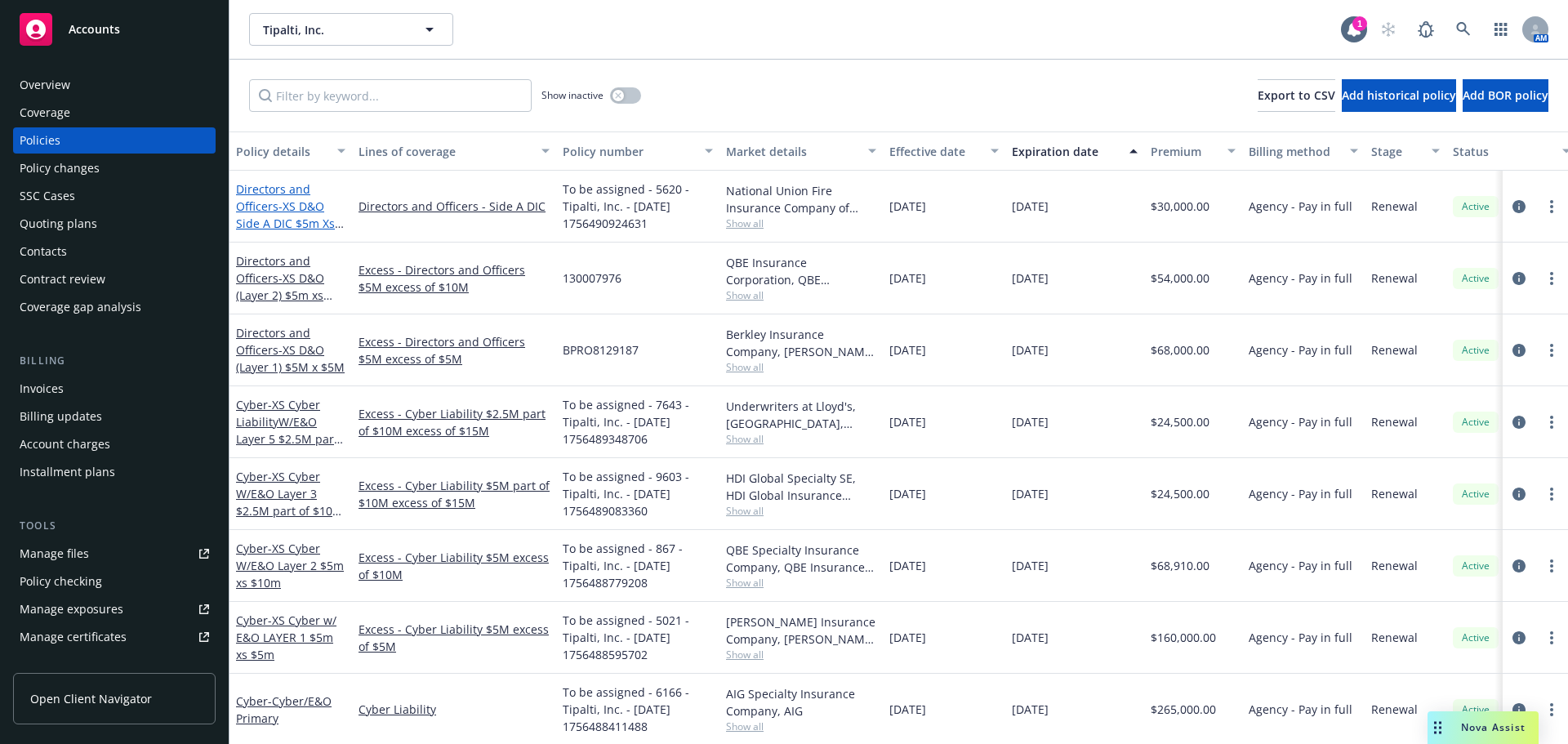
click at [294, 216] on span "- XS D&O Side A DIC $5m Xs $20m" at bounding box center [290, 223] width 108 height 50
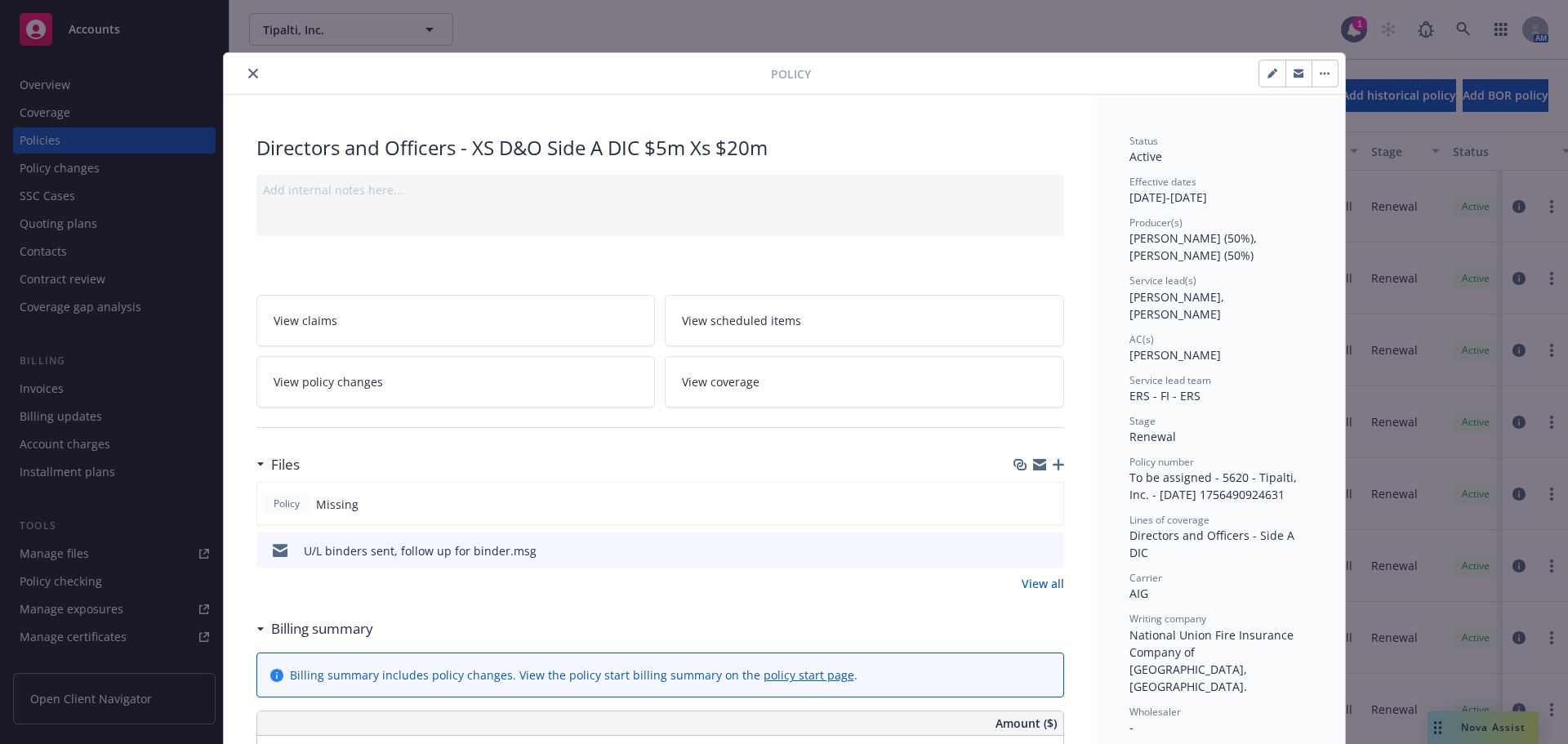
click at [250, 74] on icon "close" at bounding box center [252, 73] width 10 height 10
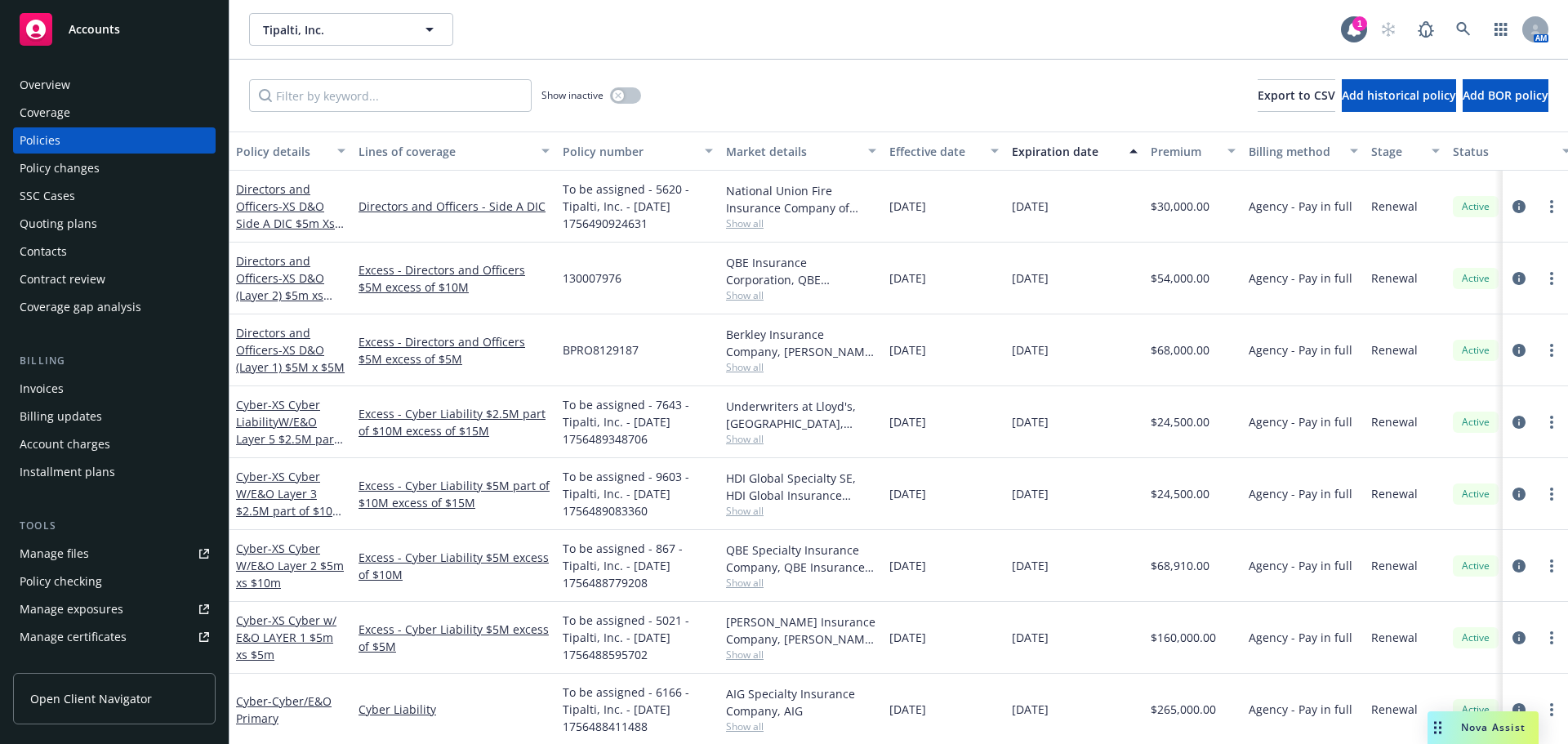
click at [70, 553] on div "Manage files" at bounding box center [54, 554] width 69 height 26
click at [58, 222] on div "Quoting plans" at bounding box center [58, 224] width 77 height 26
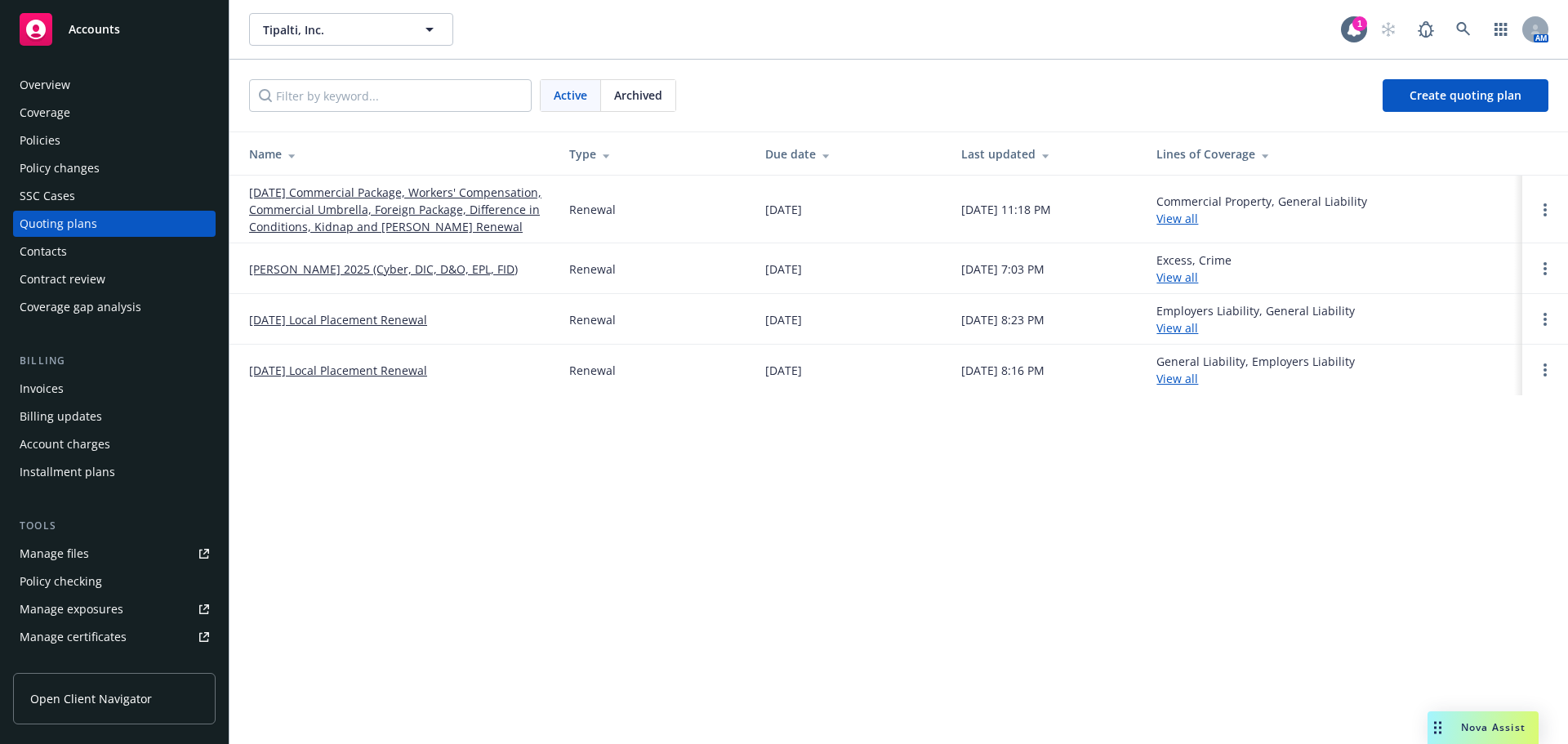
click at [350, 278] on link "August Renewal 2025 (Cyber, DIC, D&O, EPL, FID)" at bounding box center [383, 269] width 269 height 18
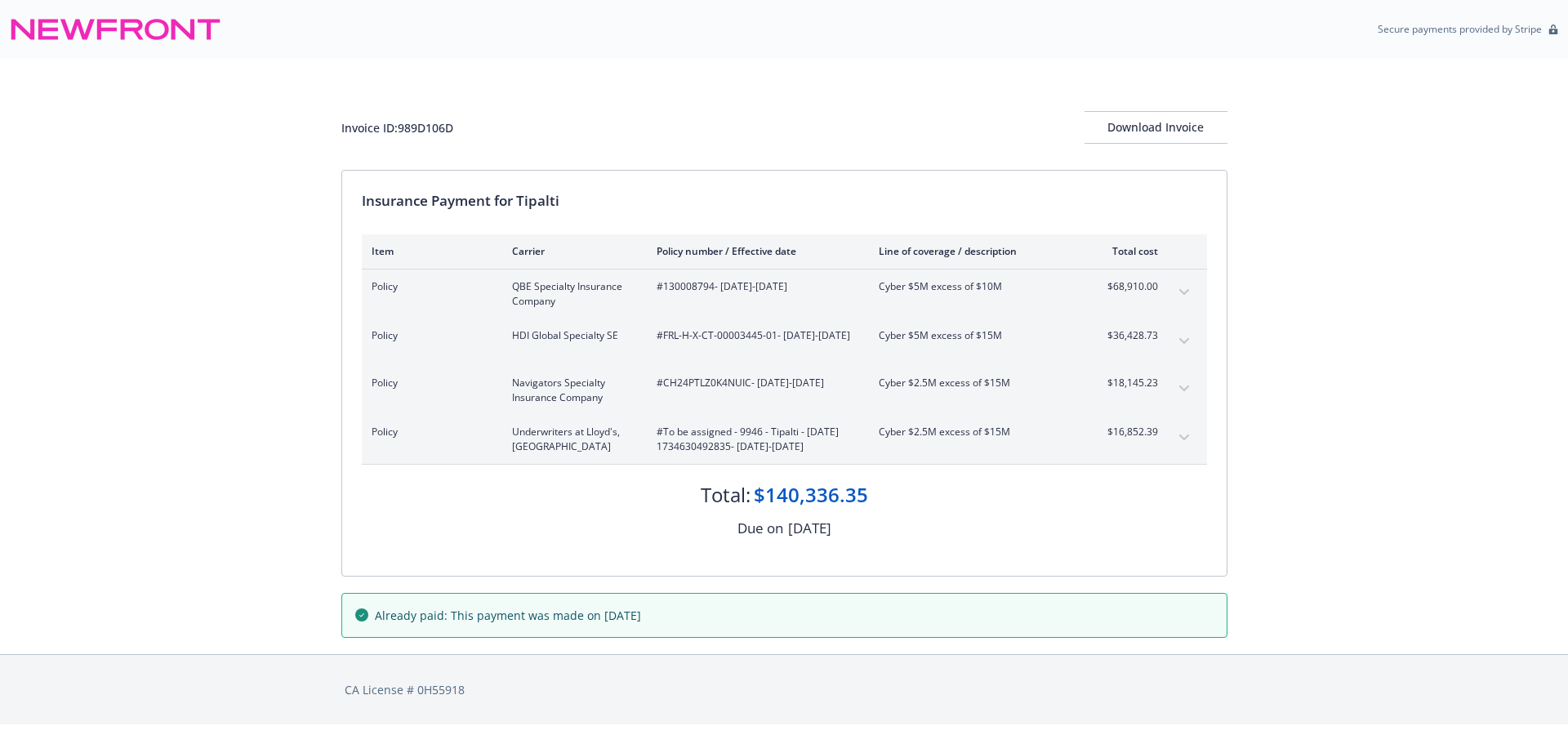
click at [1187, 293] on icon "expand content" at bounding box center [1184, 292] width 10 height 6
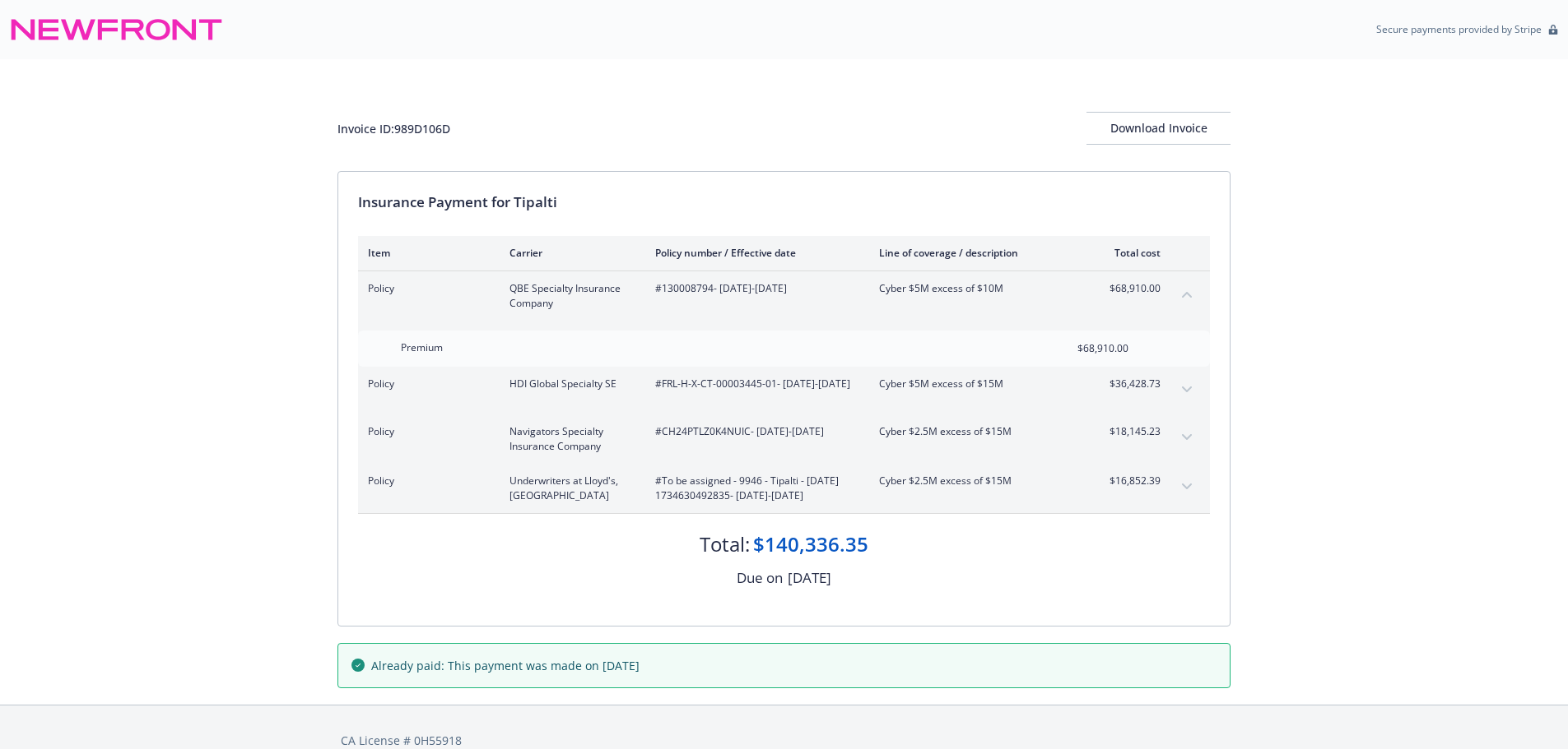
click at [1186, 389] on icon "expand content" at bounding box center [1186, 390] width 10 height 6
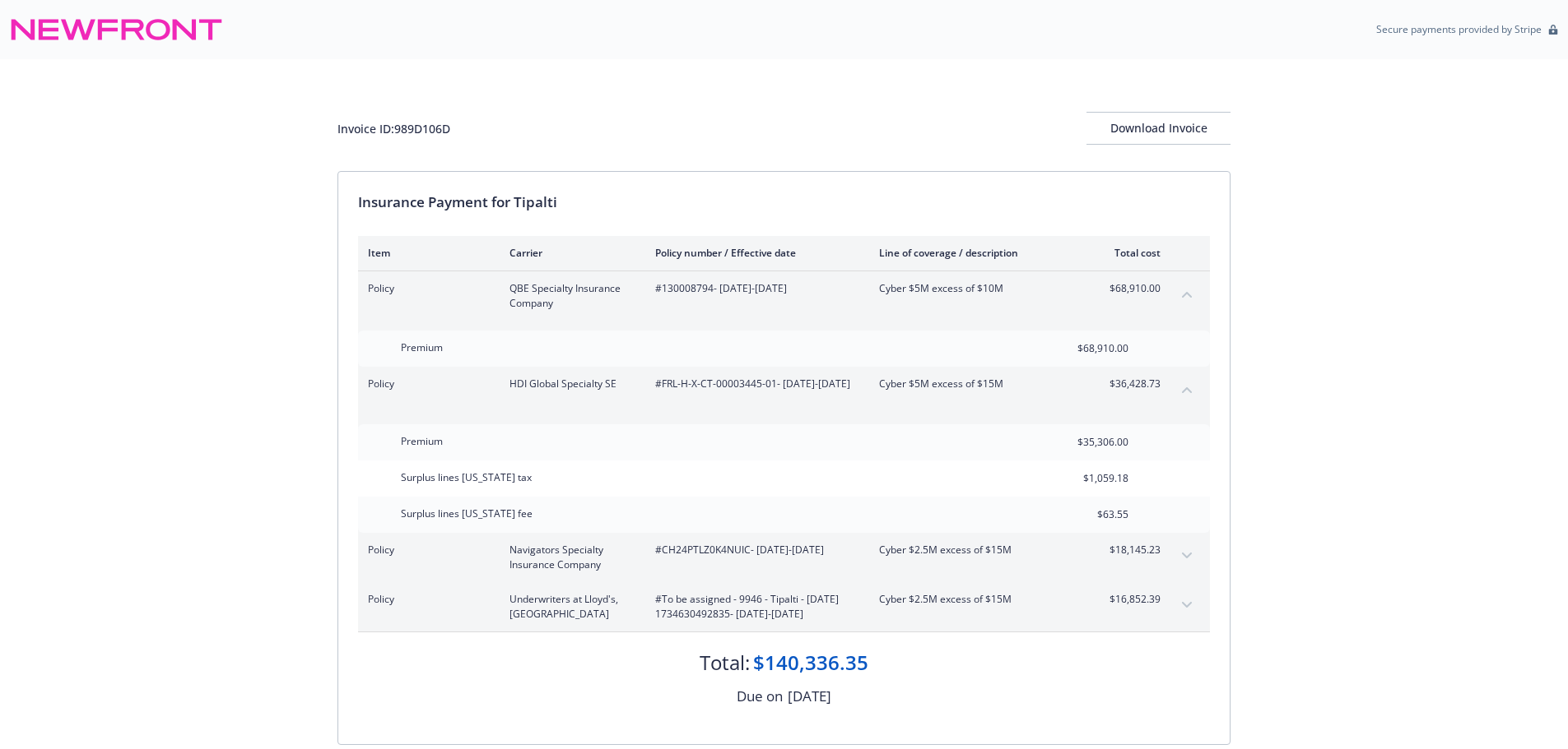
click at [1181, 552] on button "expand content" at bounding box center [1187, 556] width 27 height 27
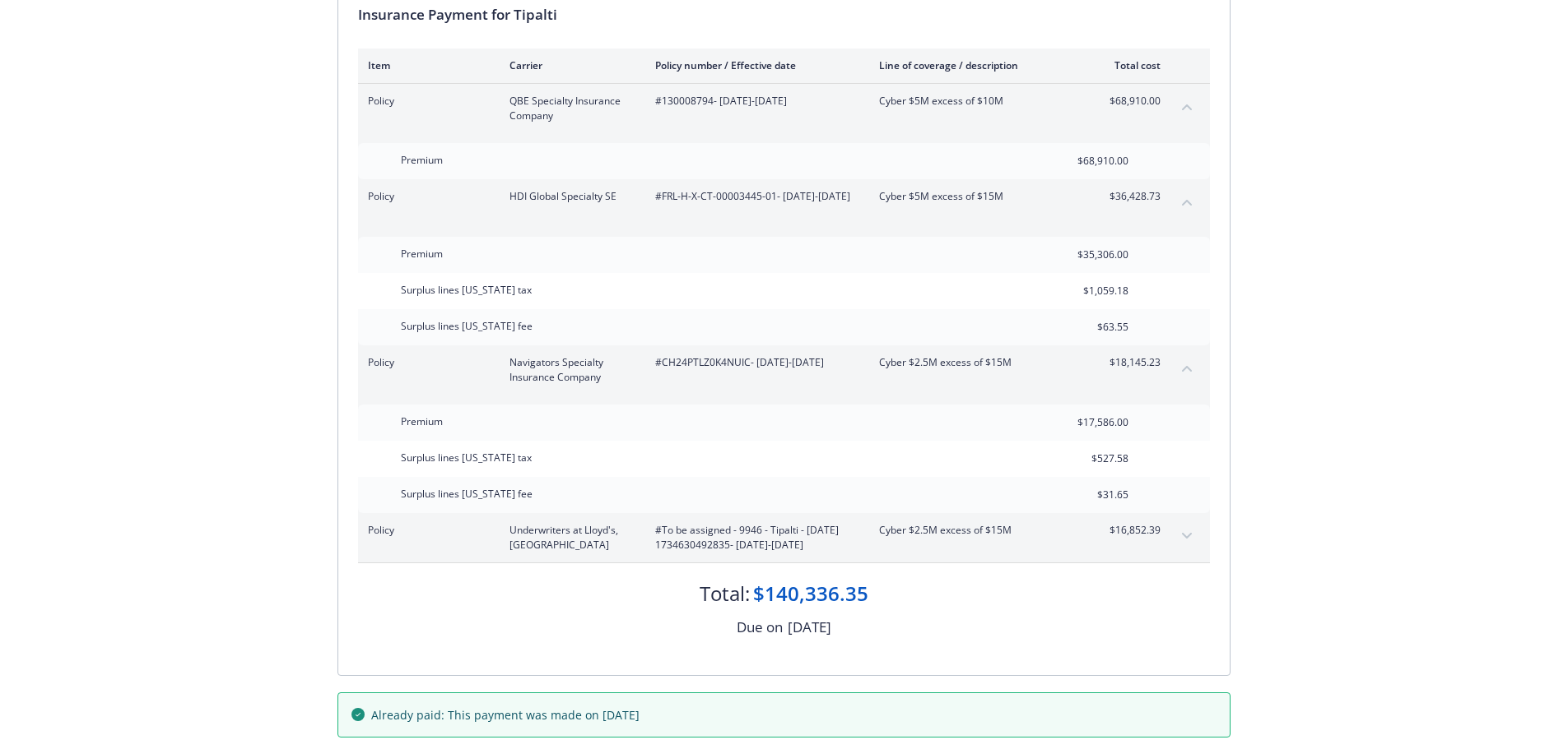
scroll to position [247, 0]
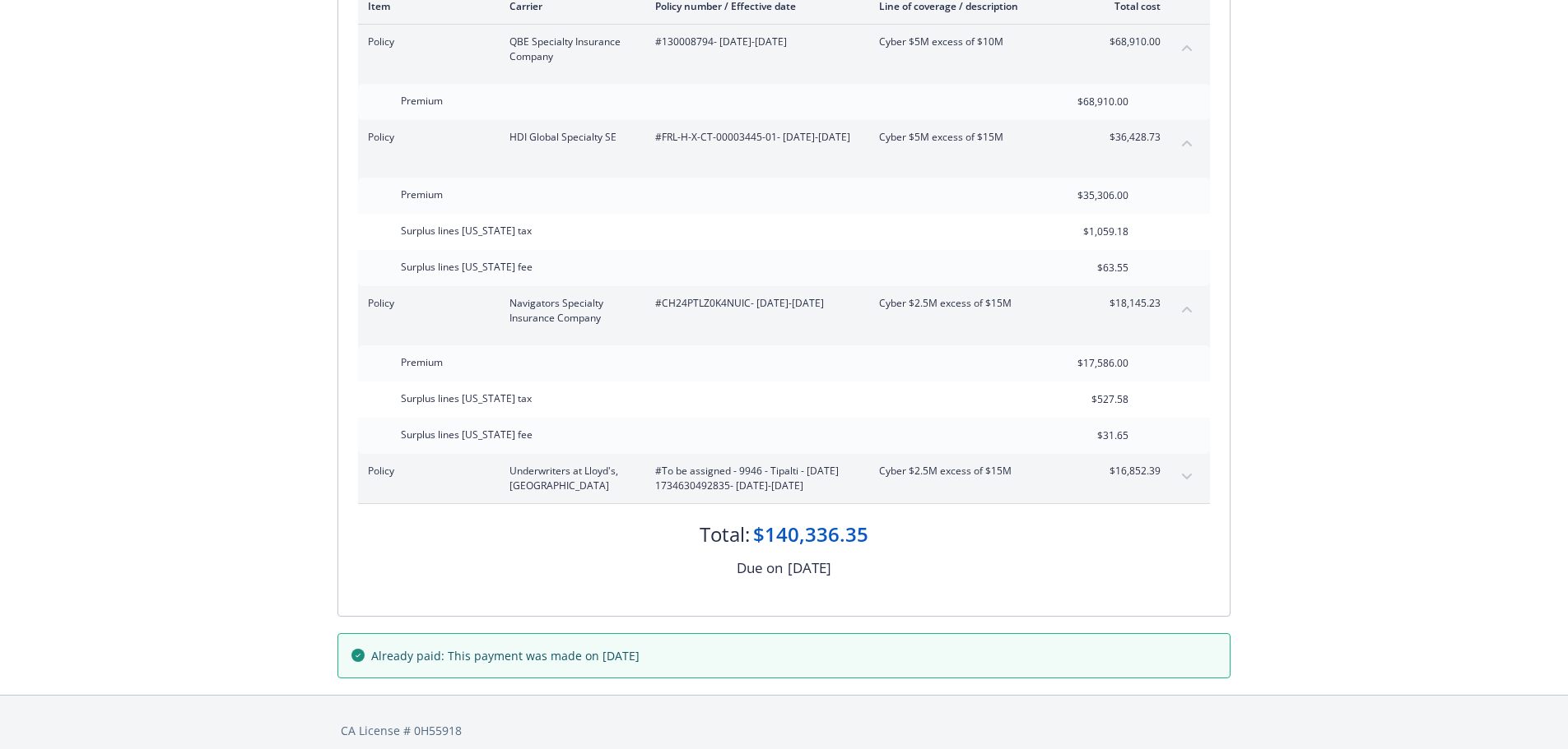
click at [1188, 478] on icon "expand content" at bounding box center [1186, 476] width 10 height 6
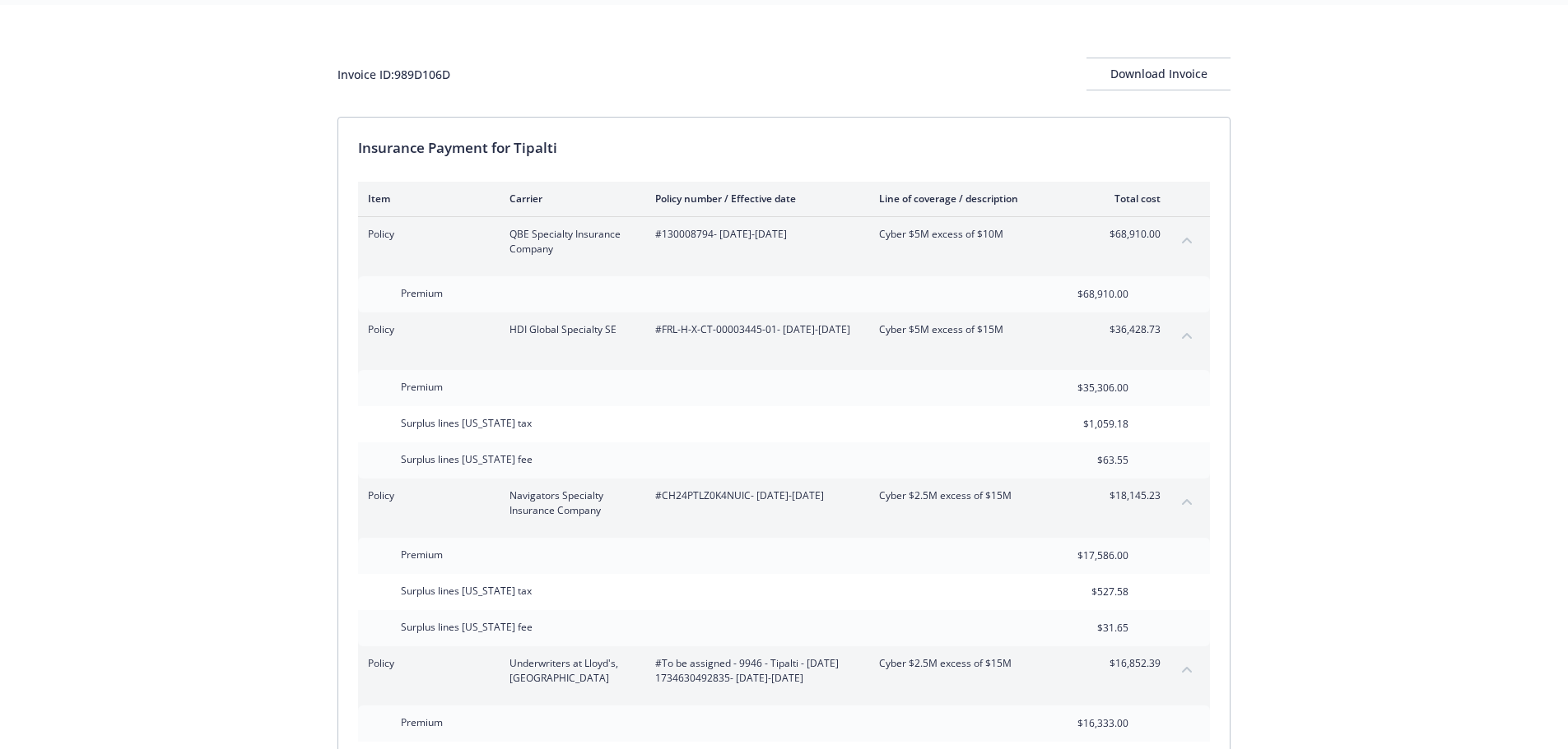
scroll to position [0, 0]
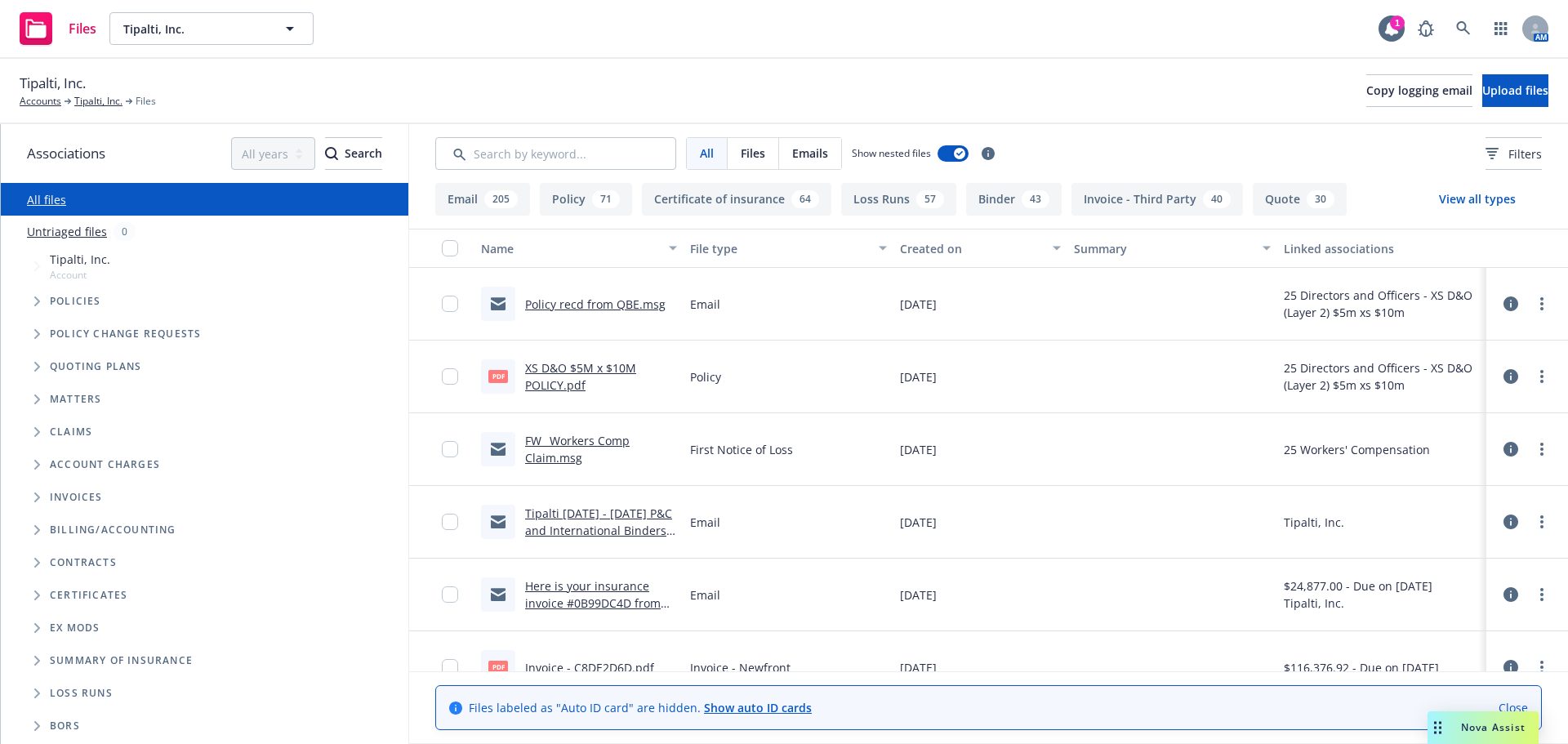
click at [998, 201] on button "Binder 43" at bounding box center [1013, 199] width 96 height 33
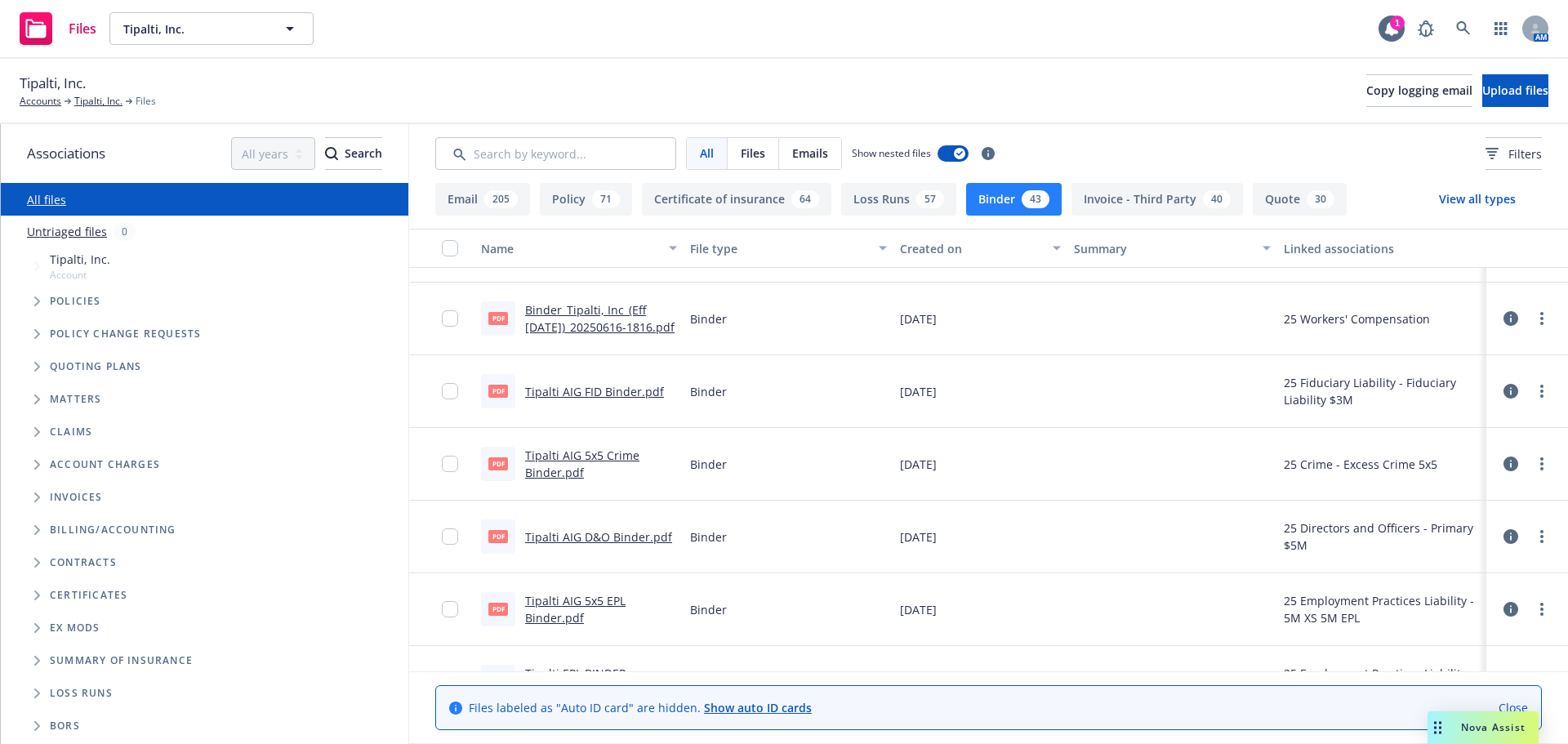
scroll to position [572, 0]
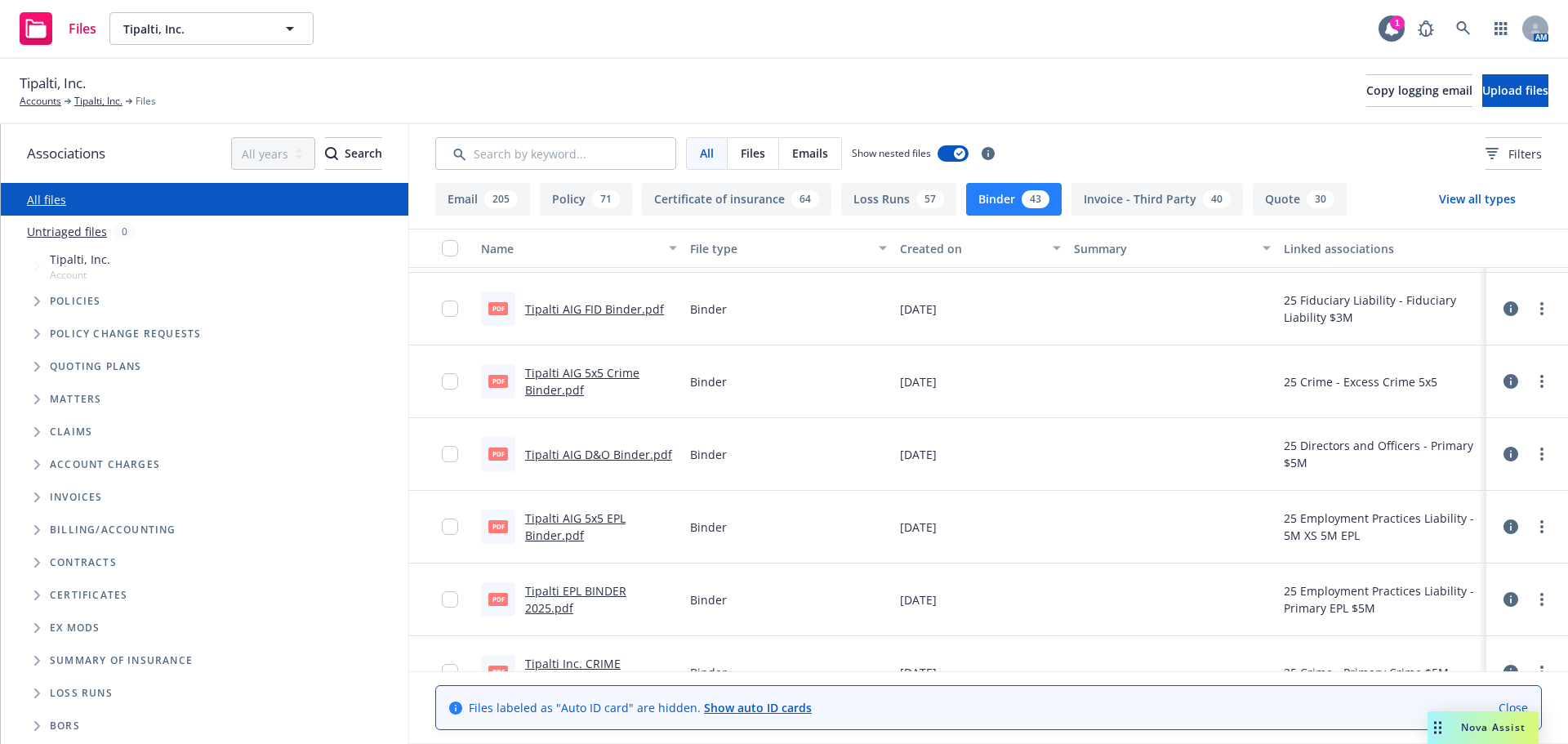
click at [601, 310] on link "Tipalti AIG FID Binder.pdf" at bounding box center [594, 310] width 139 height 16
click at [577, 456] on link "Tipalti AIG D&O Binder.pdf" at bounding box center [598, 455] width 147 height 16
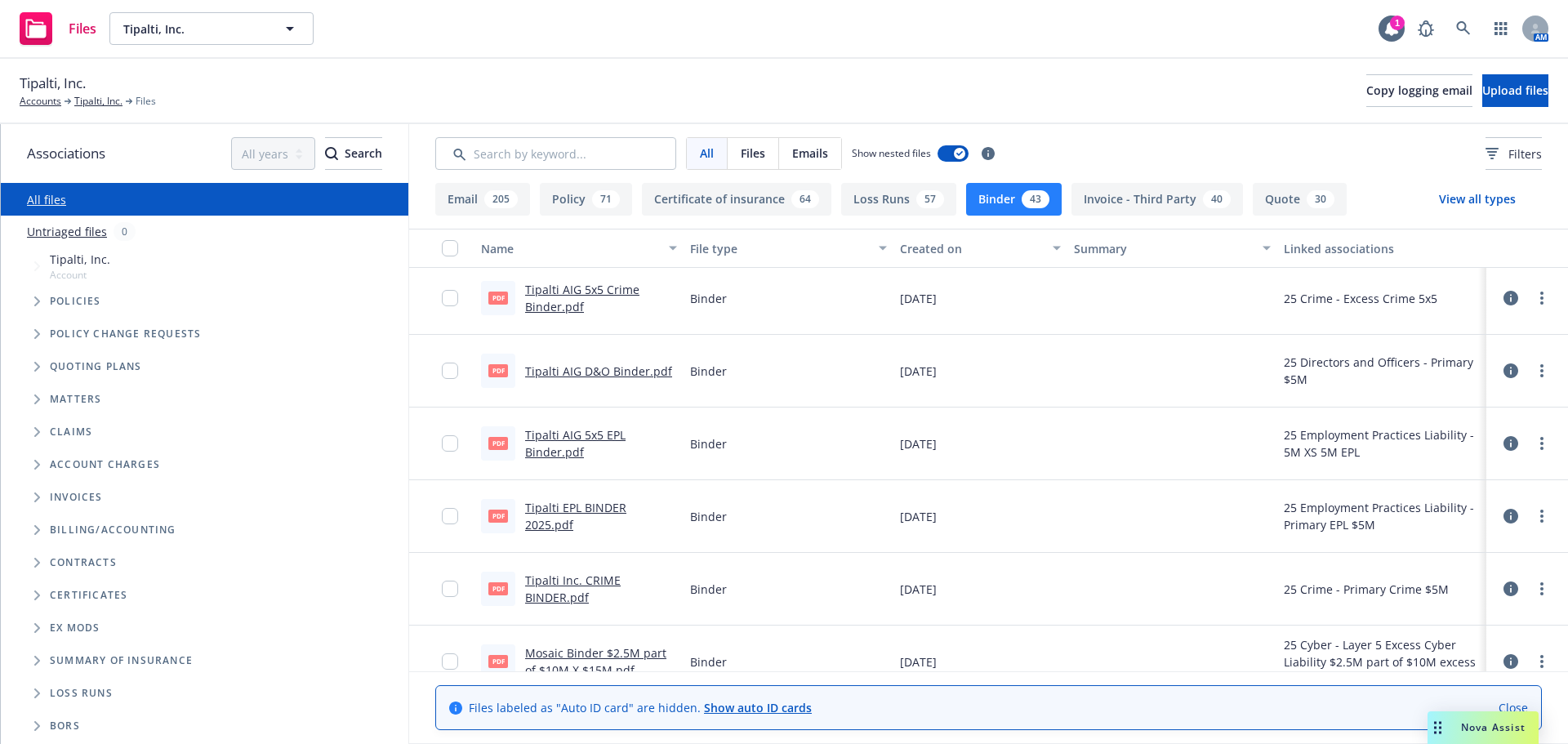
click at [581, 516] on link "Tipalti EPL BINDER 2025.pdf" at bounding box center [575, 516] width 101 height 33
click at [551, 449] on link "Tipalti AIG 5x5 EPL Binder.pdf" at bounding box center [575, 443] width 100 height 33
click at [563, 594] on link "Tipalti Inc. CRIME BINDER.pdf" at bounding box center [572, 588] width 96 height 33
click at [550, 303] on link "Tipalti AIG 5x5 Crime Binder.pdf" at bounding box center [582, 298] width 114 height 33
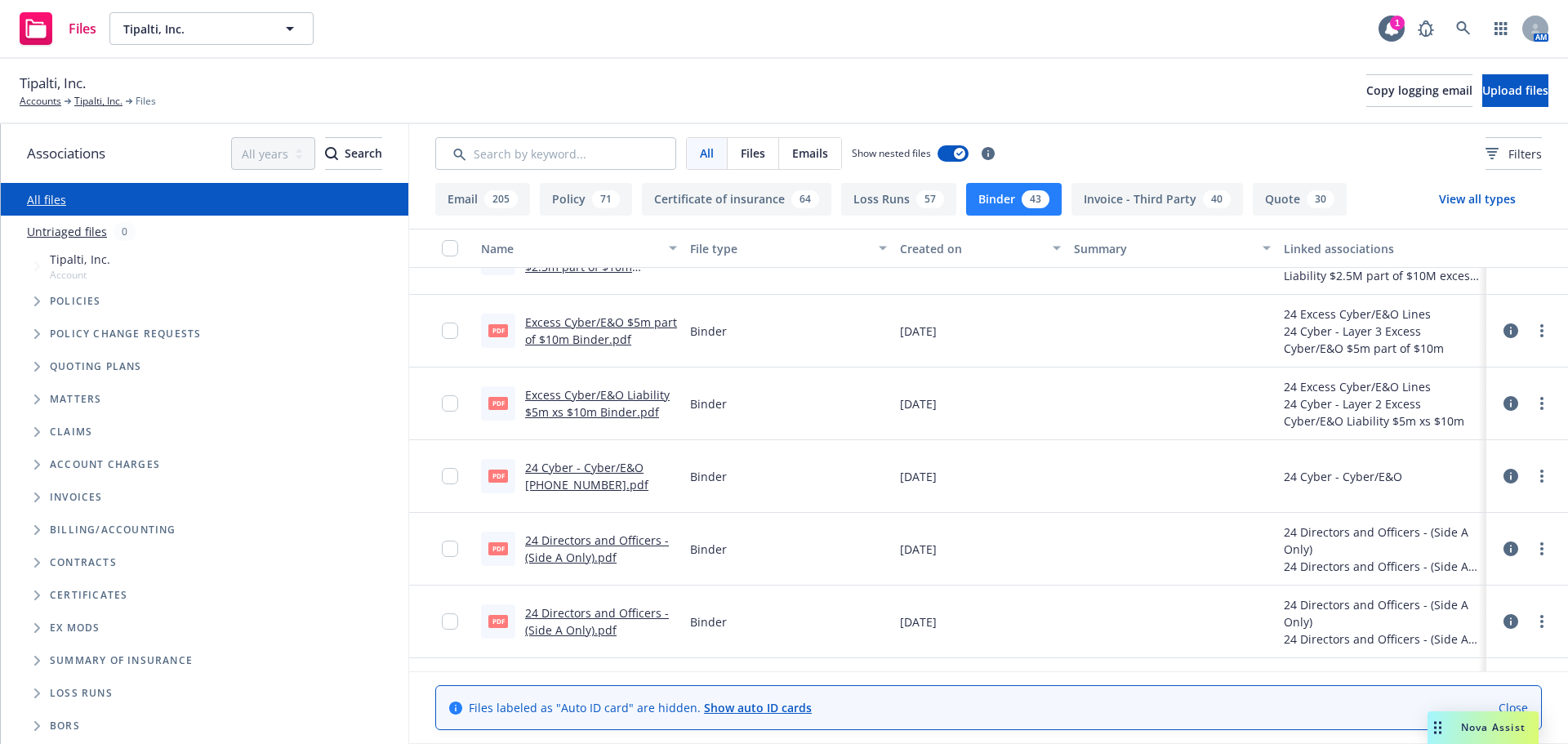
scroll to position [1226, 0]
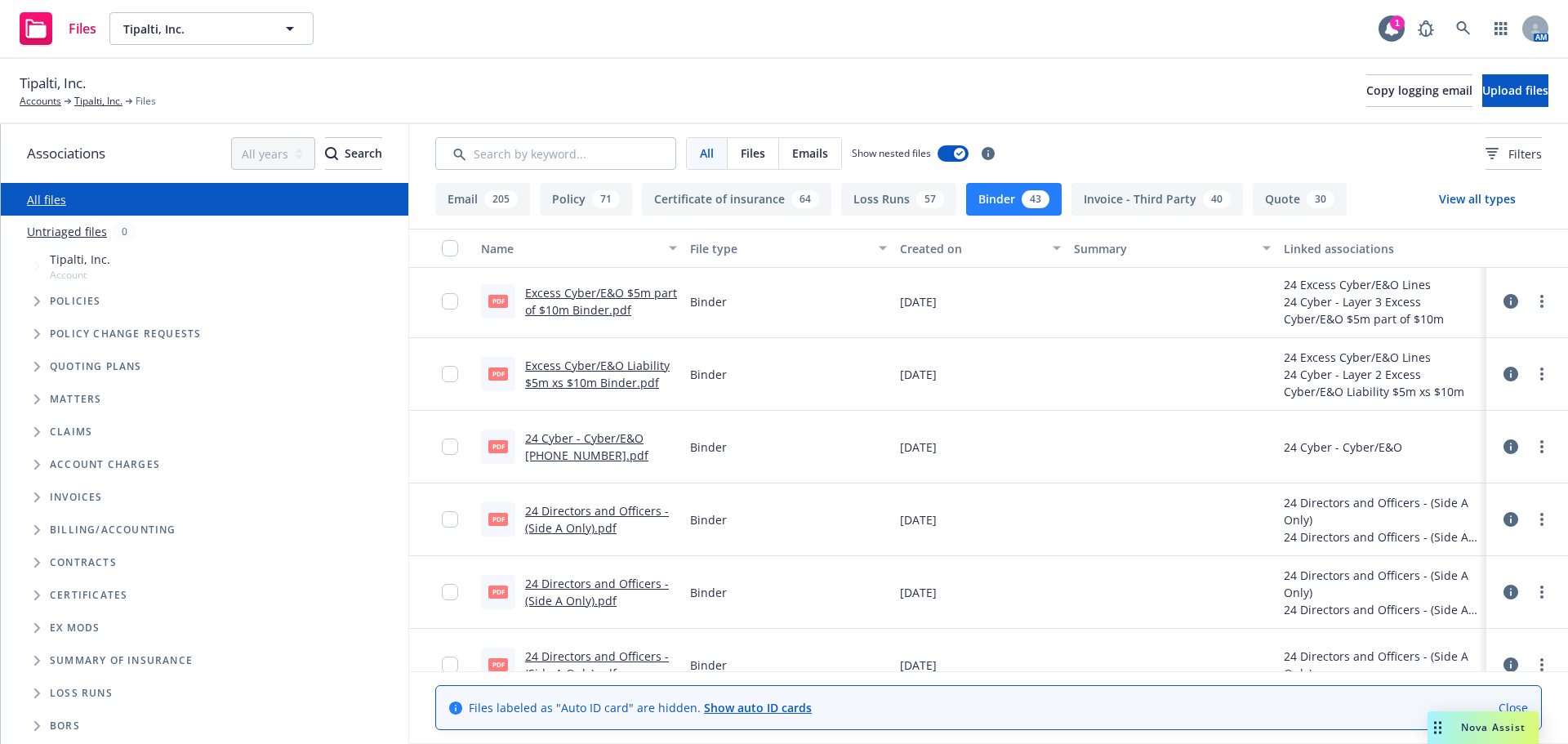
click at [590, 511] on link "24 Directors and Officers - (Side A Only).pdf" at bounding box center [597, 519] width 144 height 33
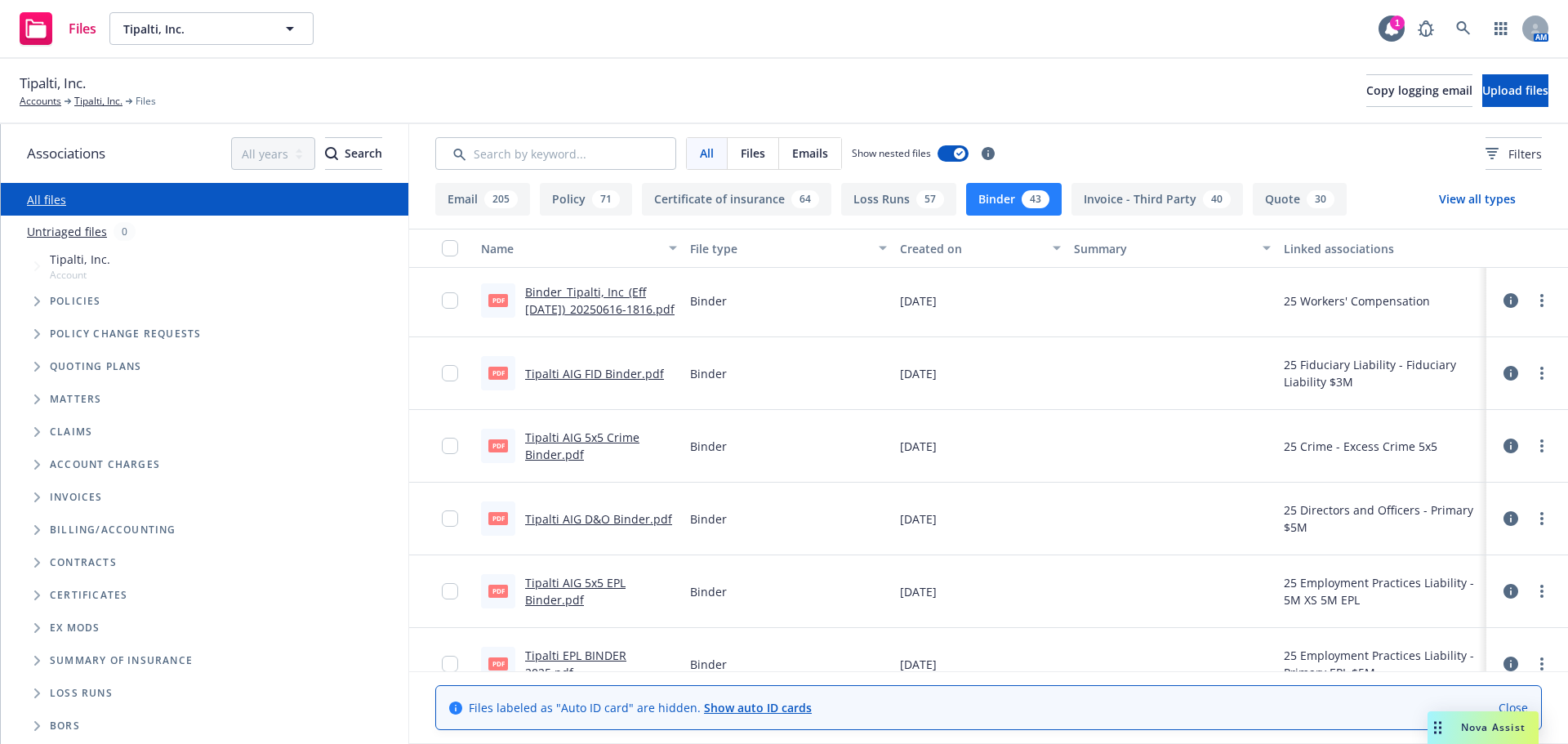
scroll to position [491, 0]
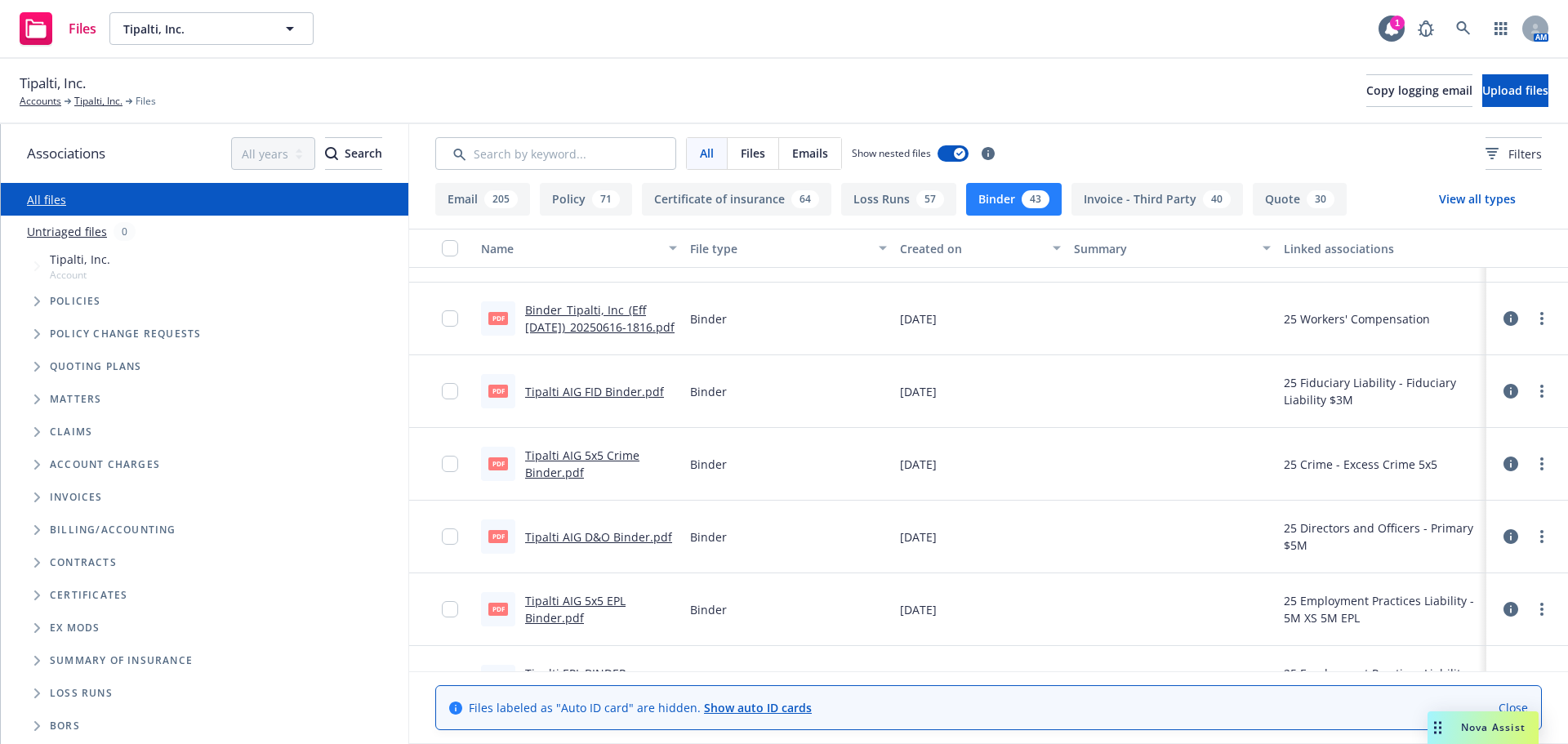
click at [608, 392] on link "Tipalti AIG FID Binder.pdf" at bounding box center [594, 392] width 139 height 16
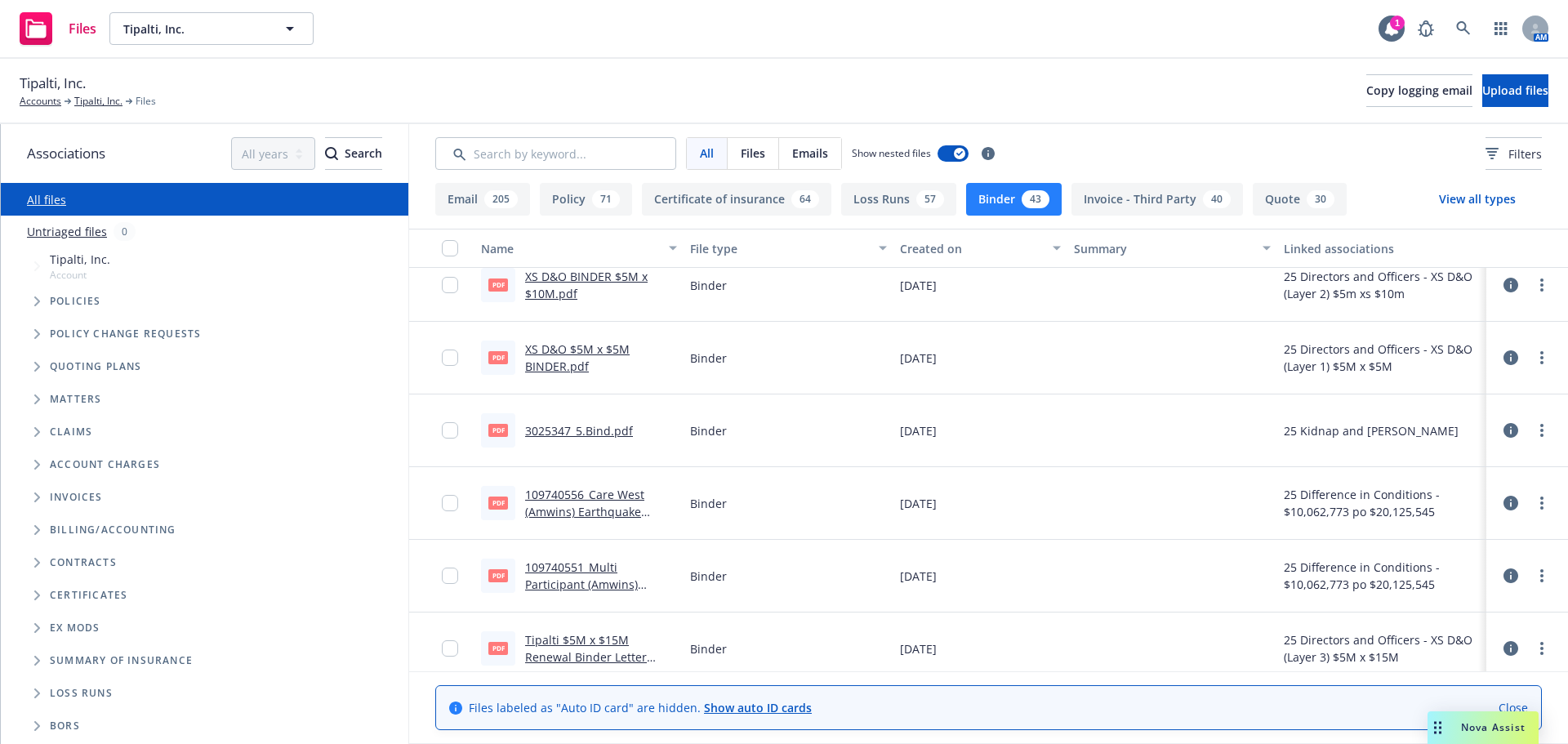
scroll to position [0, 0]
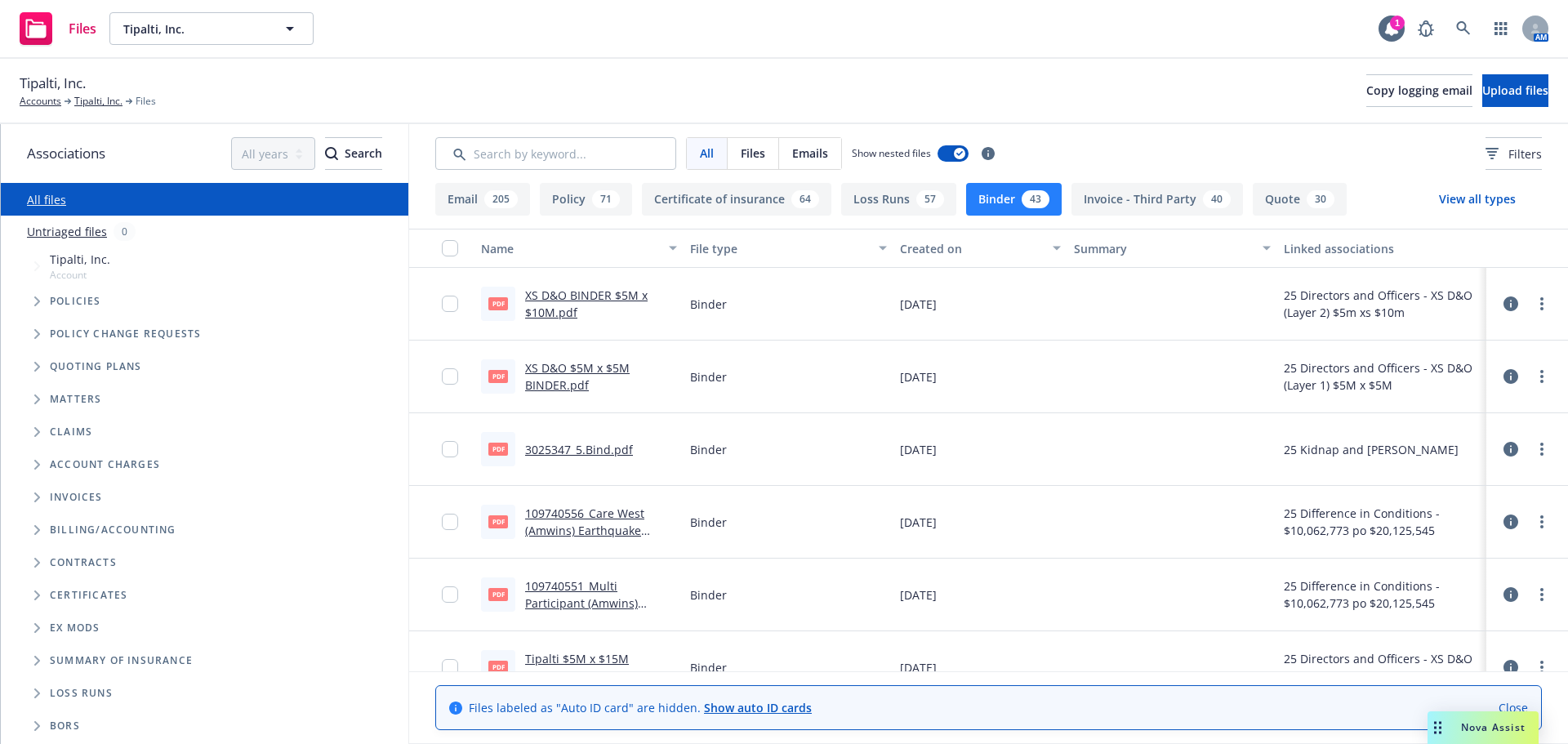
click at [555, 379] on link "XS D&O $5M x $5M BINDER.pdf" at bounding box center [577, 376] width 105 height 33
click at [559, 314] on link "XS D&O BINDER $5M x $10M.pdf" at bounding box center [585, 303] width 122 height 33
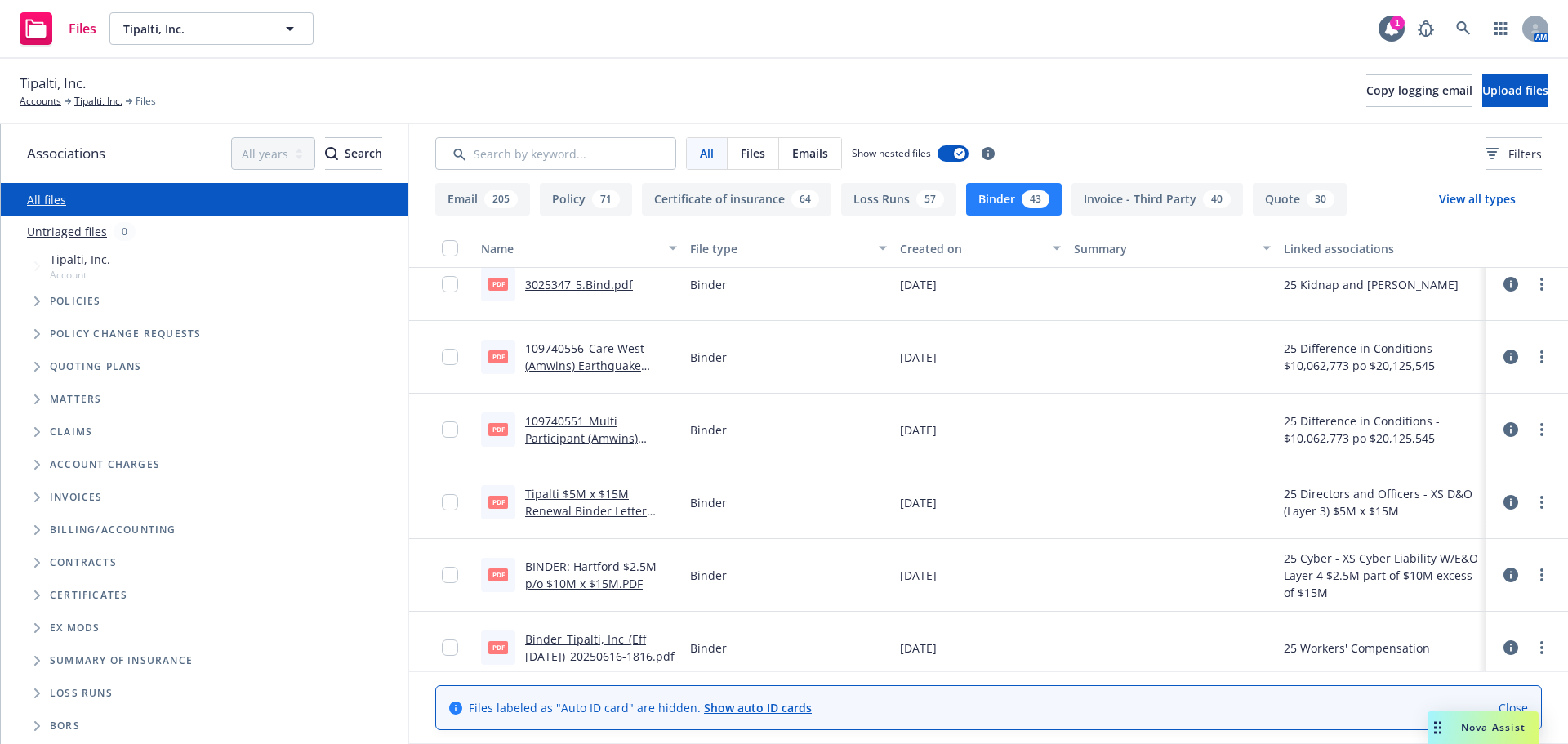
scroll to position [245, 0]
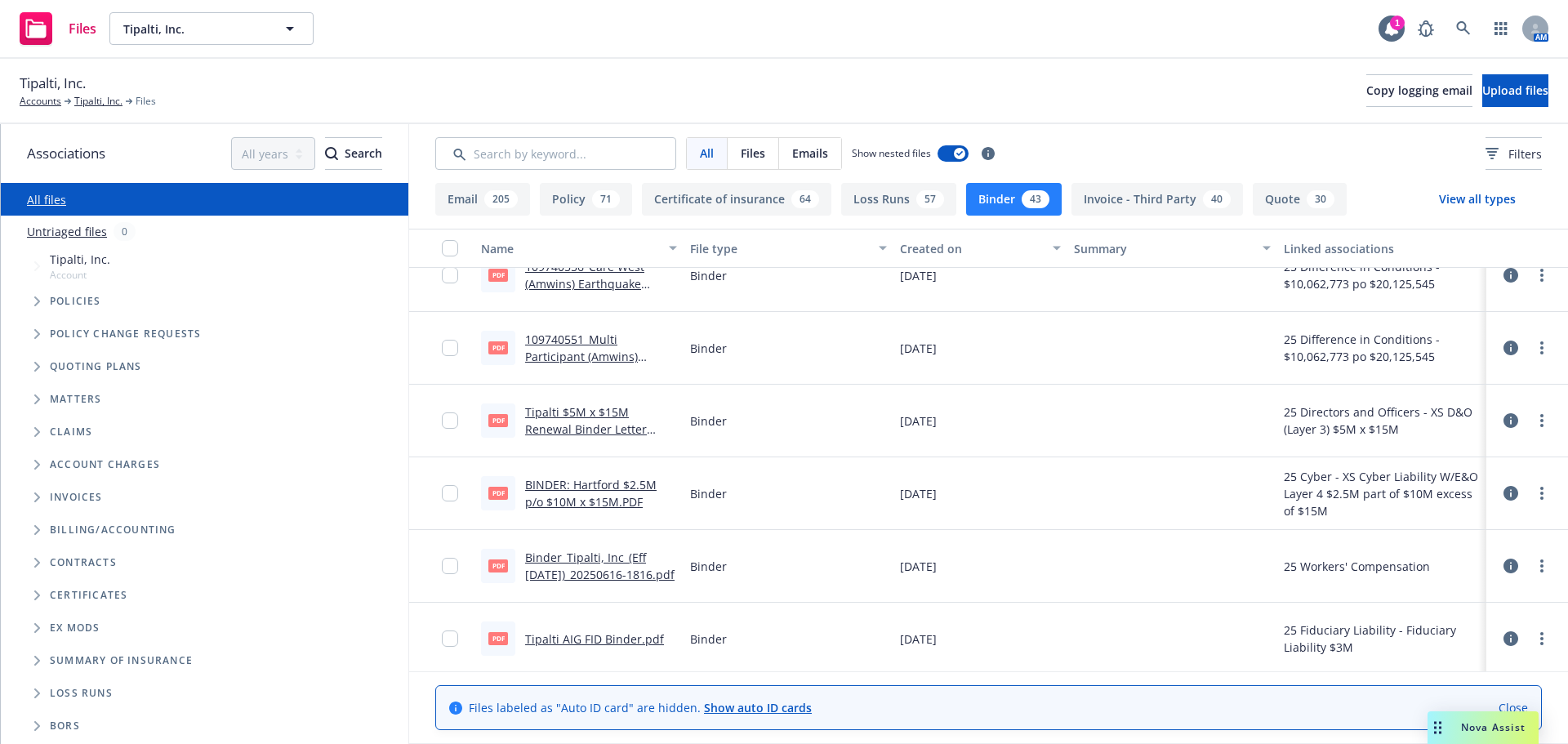
click at [608, 425] on link "Tipalti $5M x $15M Renewal Binder Letter 2025-26.pdf" at bounding box center [585, 429] width 121 height 50
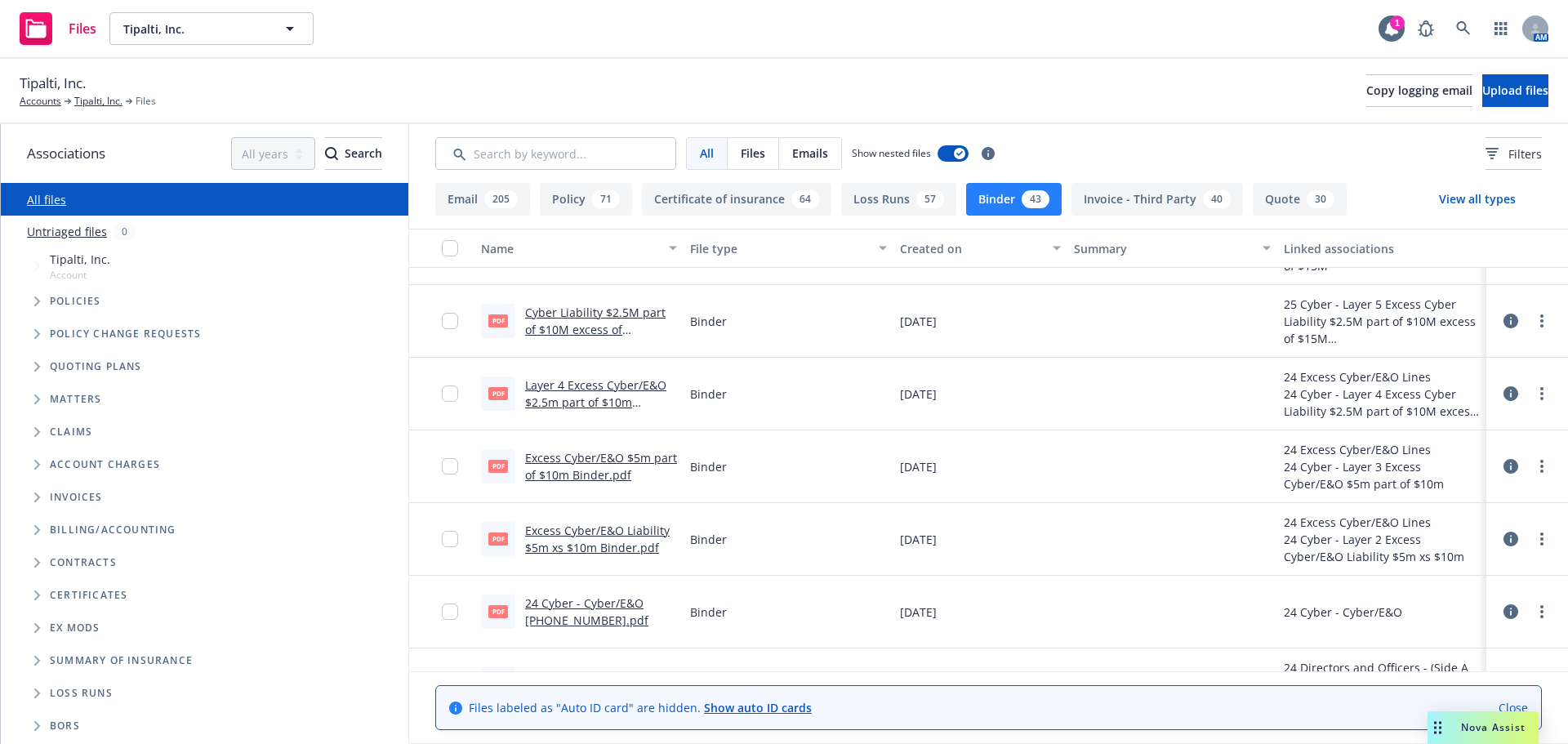
scroll to position [1144, 0]
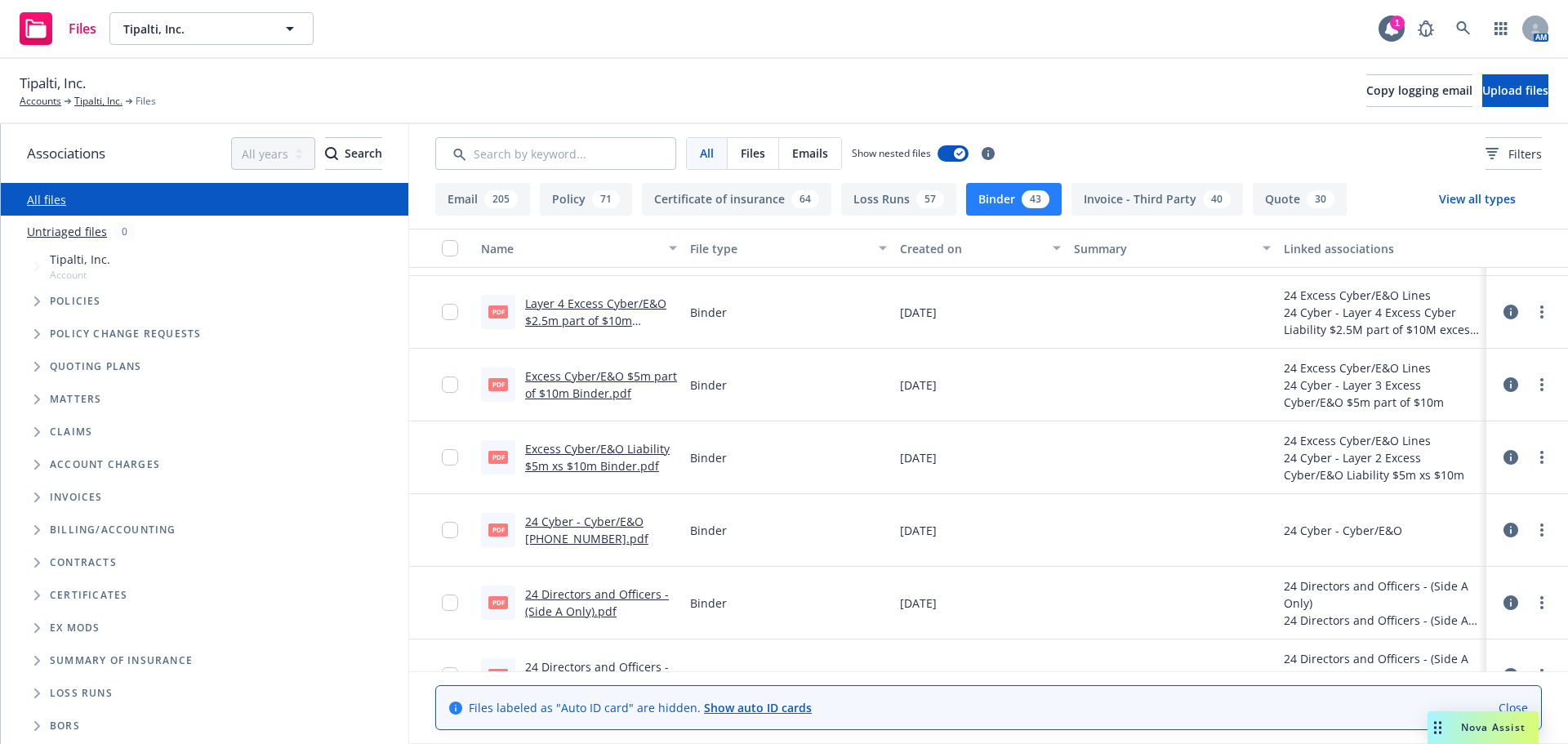
click at [583, 611] on link "24 Directors and Officers - (Side A Only).pdf" at bounding box center [597, 602] width 144 height 33
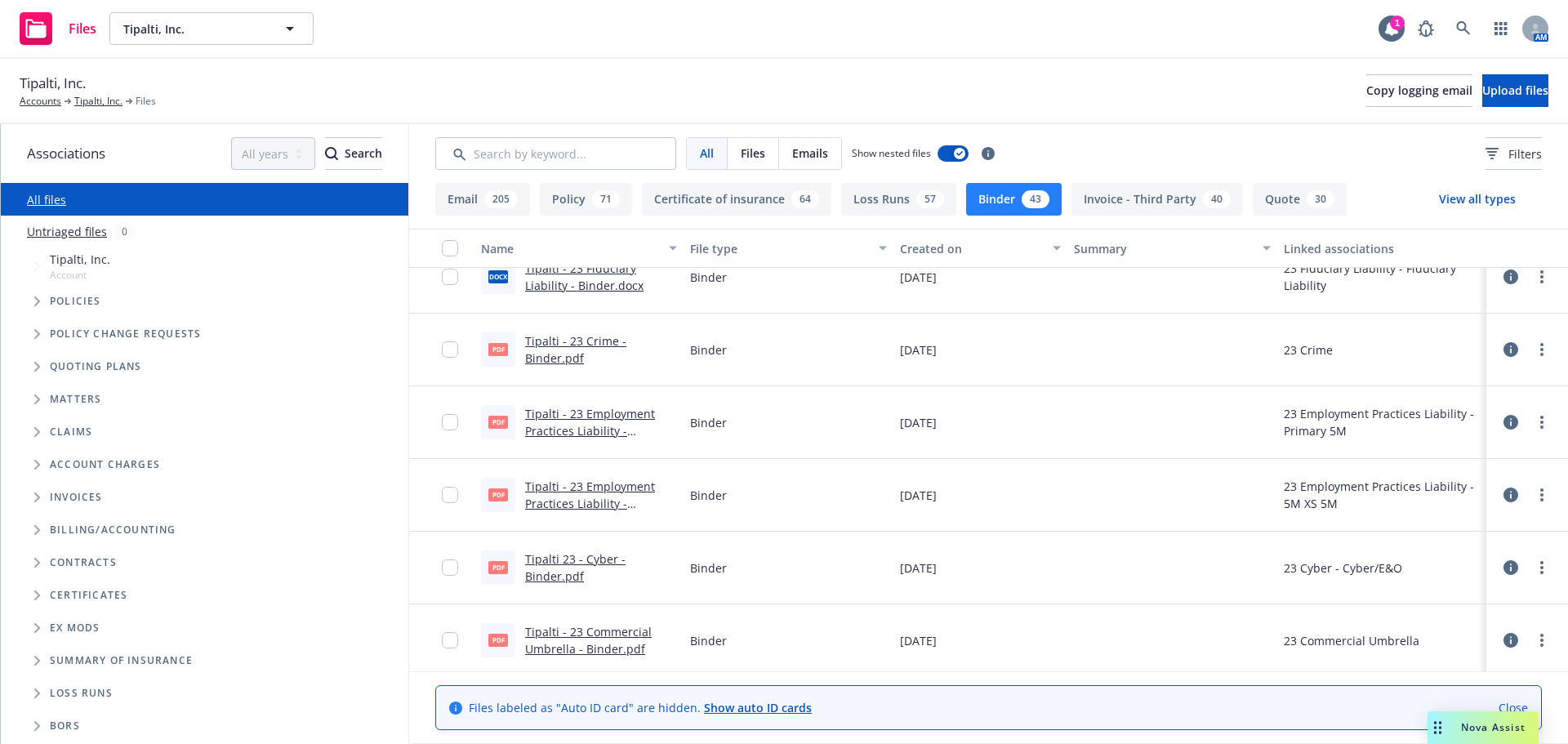
scroll to position [2695, 0]
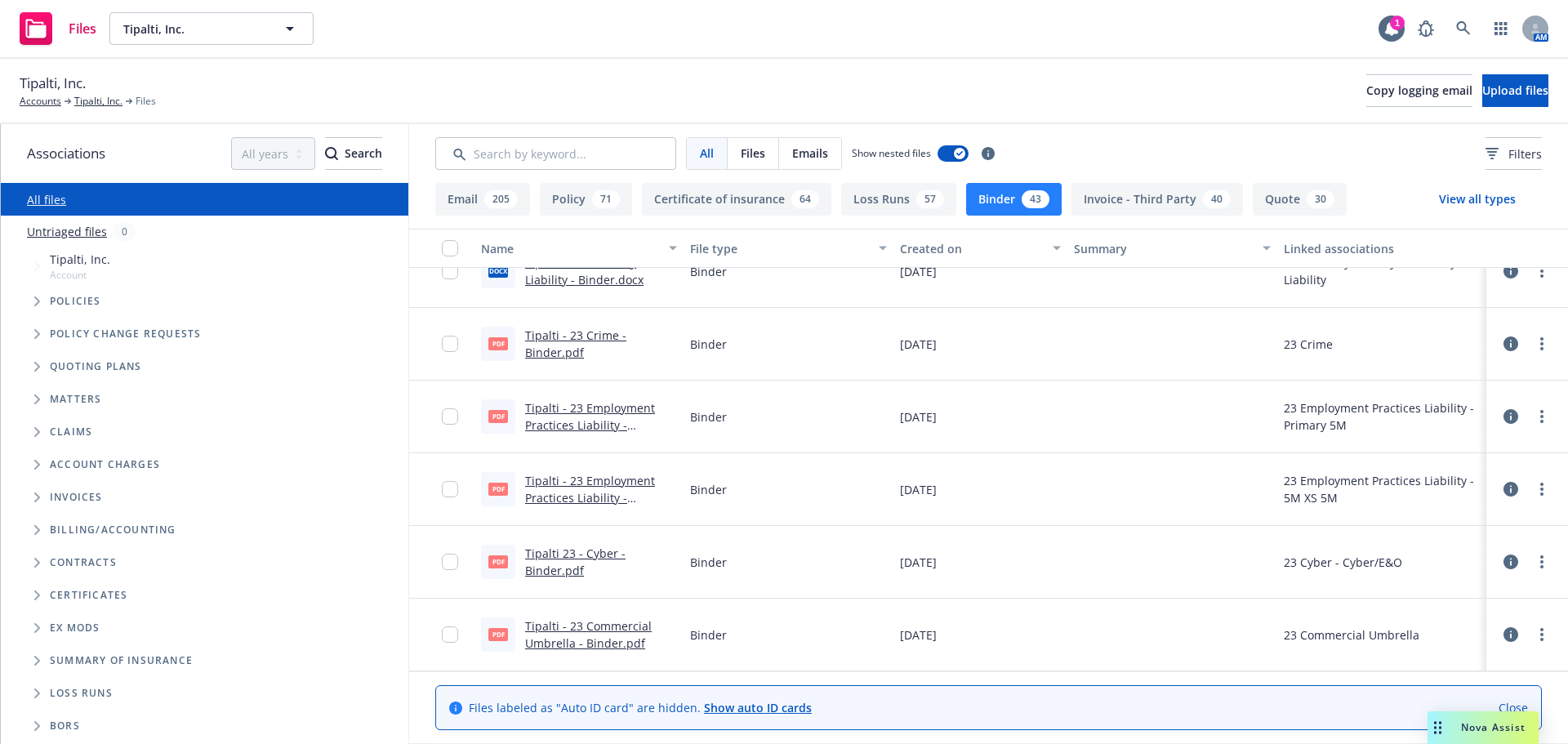
click at [566, 571] on link "Tipalti 23 - Cyber - Binder.pdf" at bounding box center [575, 562] width 100 height 33
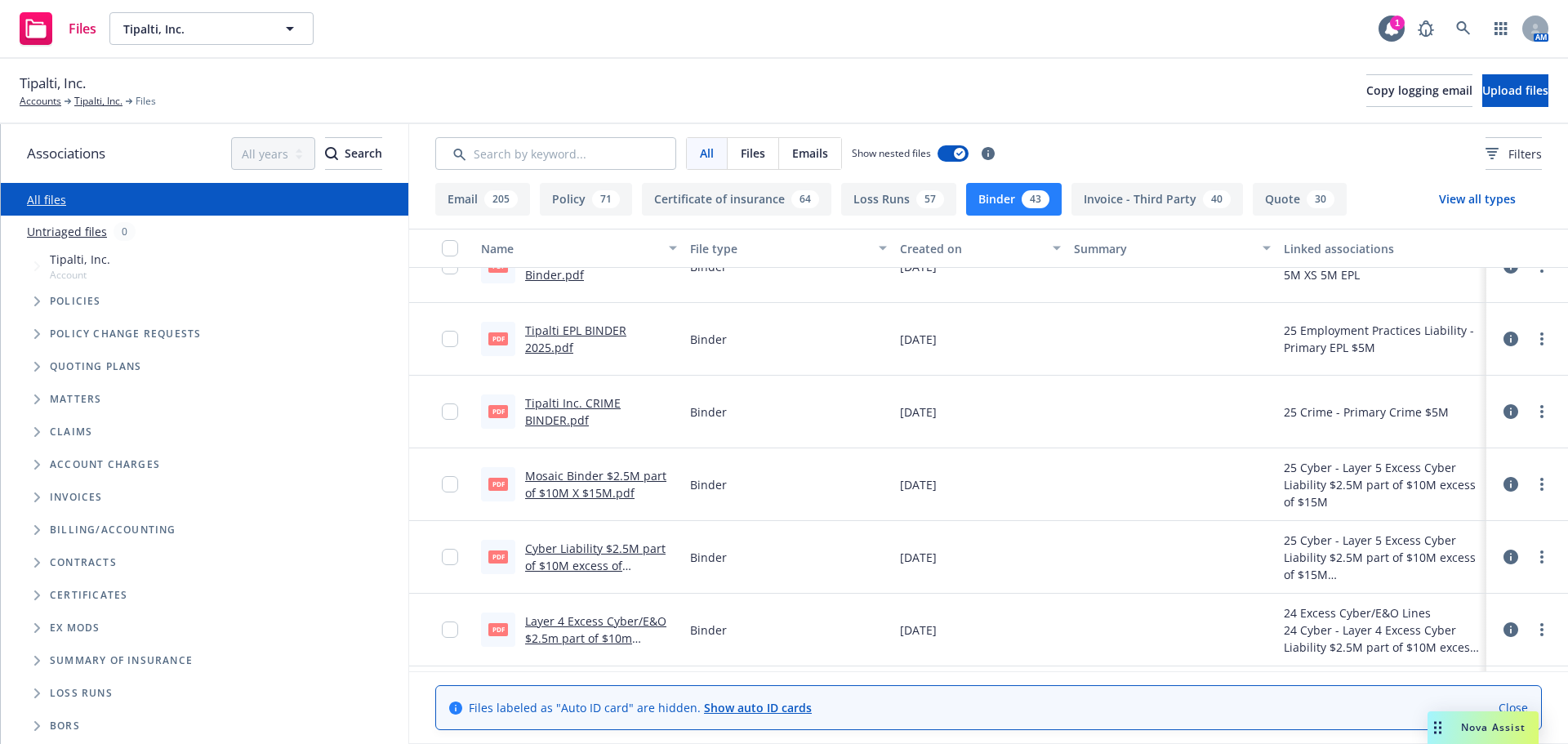
scroll to position [817, 0]
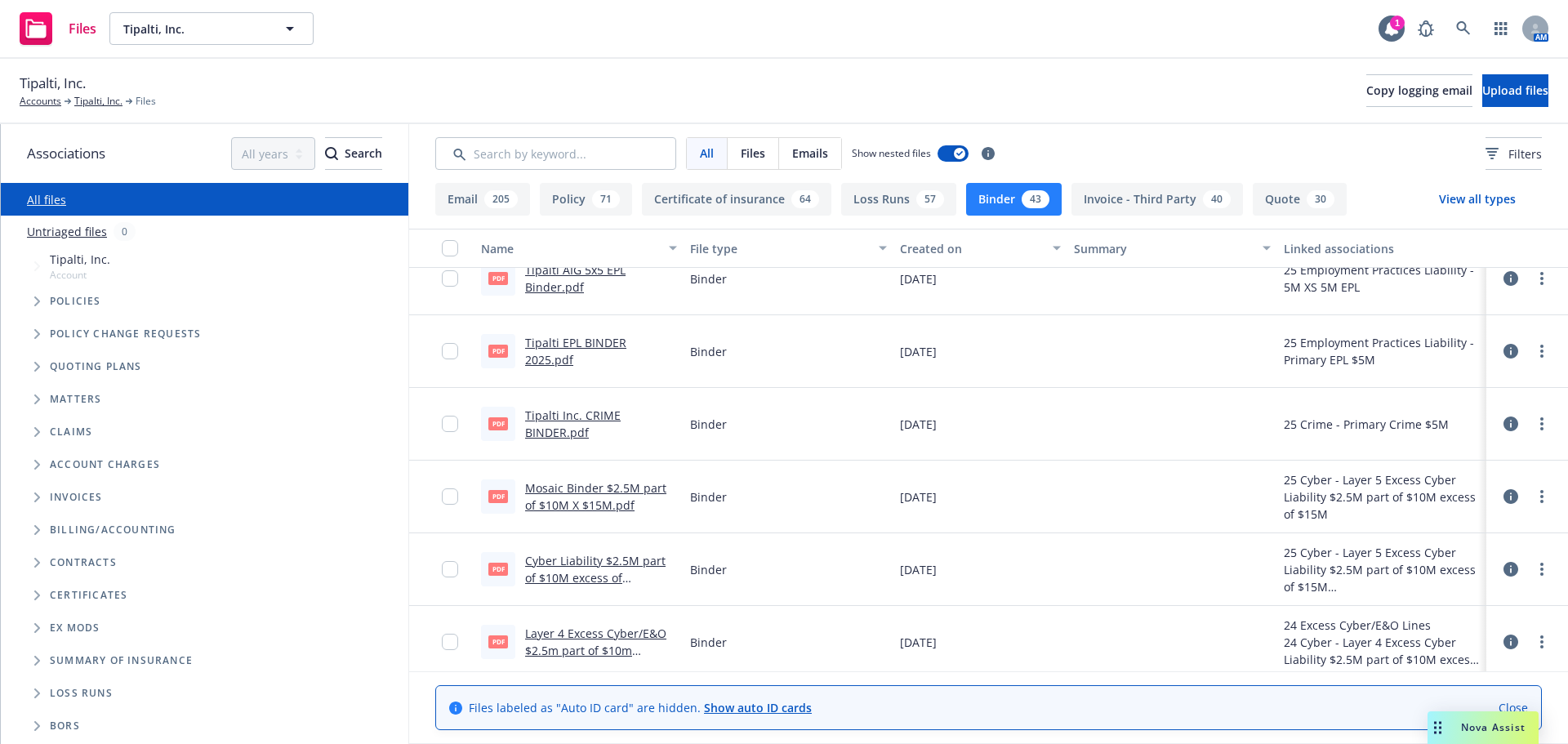
click at [1281, 196] on button "Quote 30" at bounding box center [1299, 199] width 94 height 33
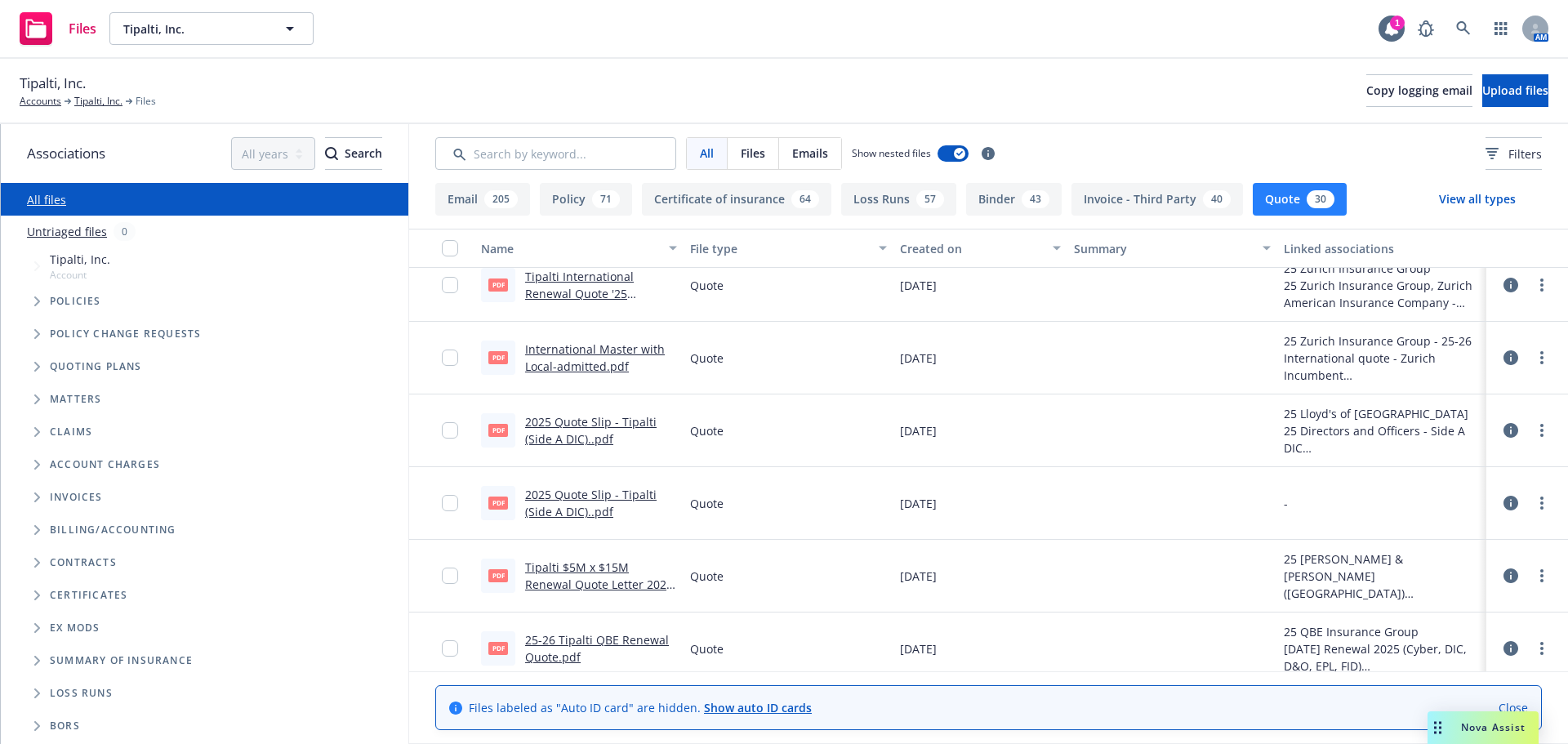
scroll to position [245, 0]
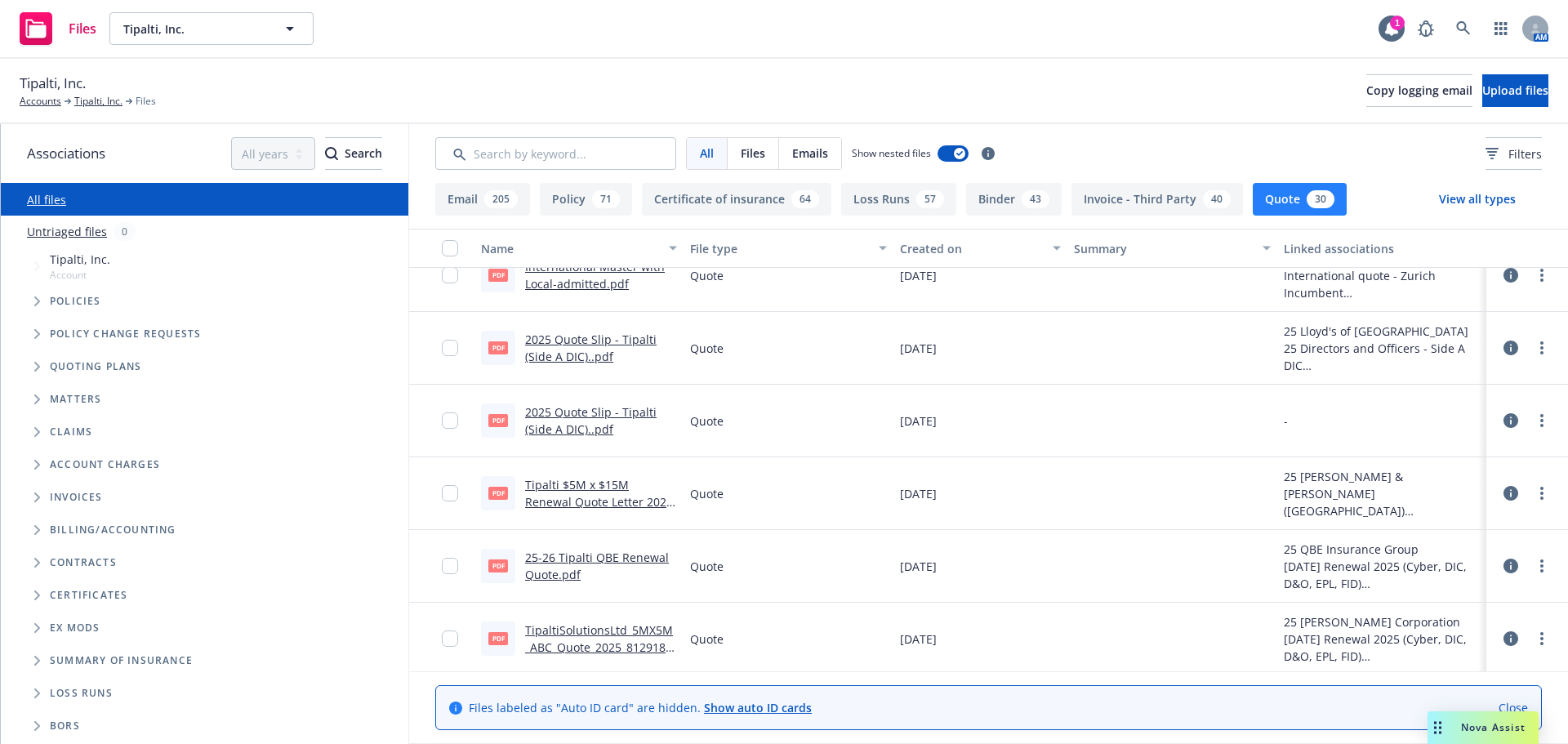
click at [590, 357] on link "2025 Quote Slip - Tipalti (Side A DIC)..pdf" at bounding box center [591, 347] width 132 height 33
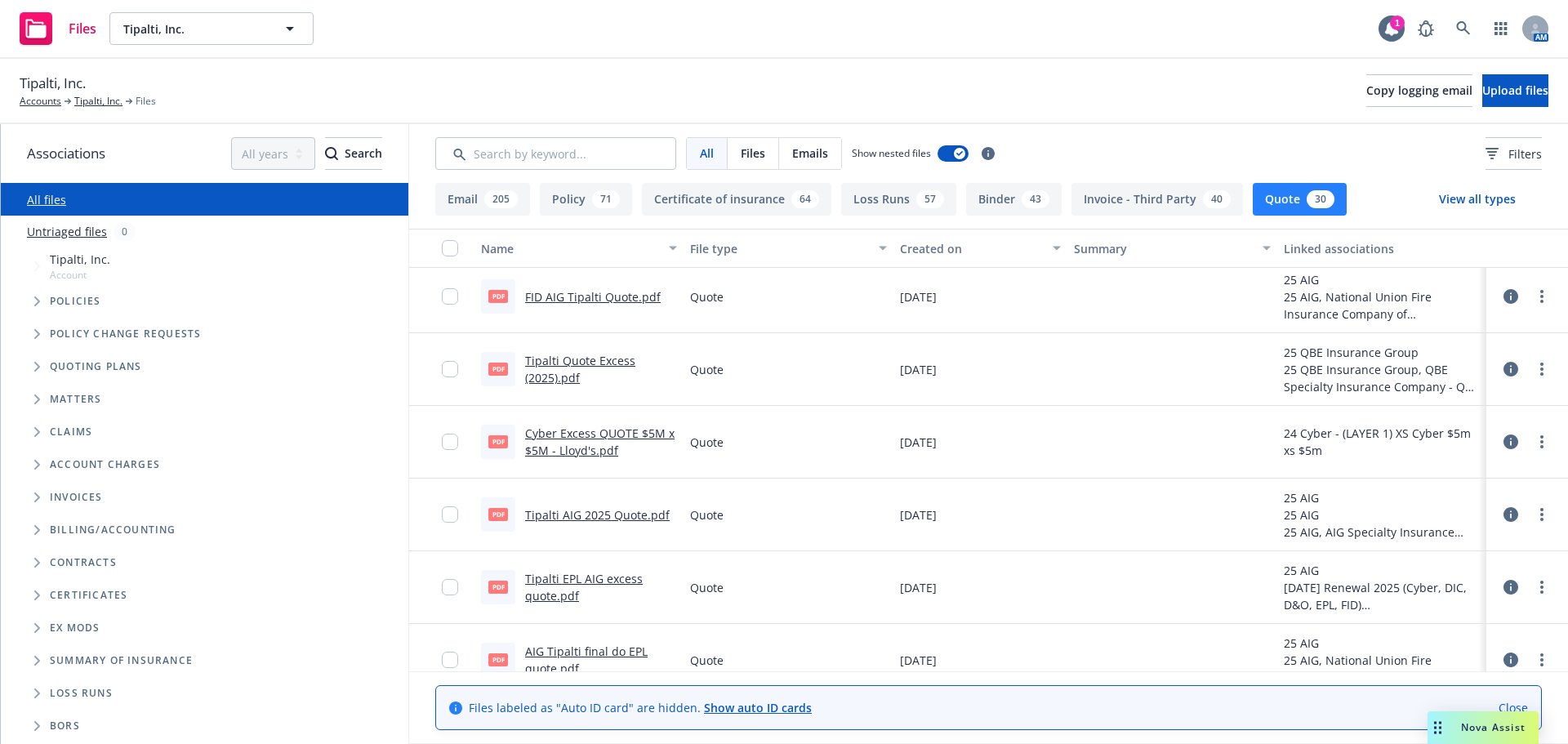
scroll to position [817, 0]
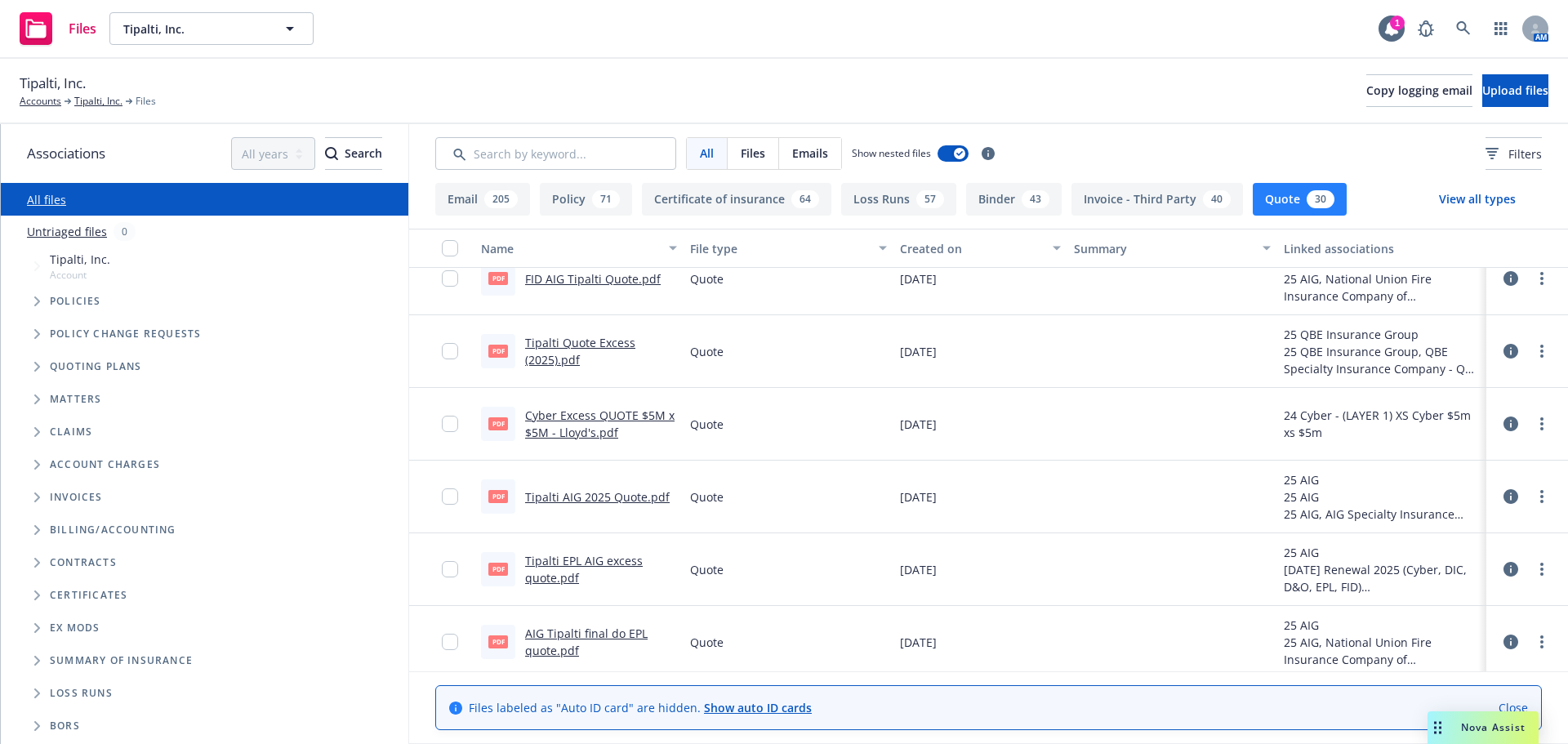
click at [584, 430] on link "Cyber Excess QUOTE $5M x $5M - Lloyd's.pdf" at bounding box center [599, 424] width 149 height 33
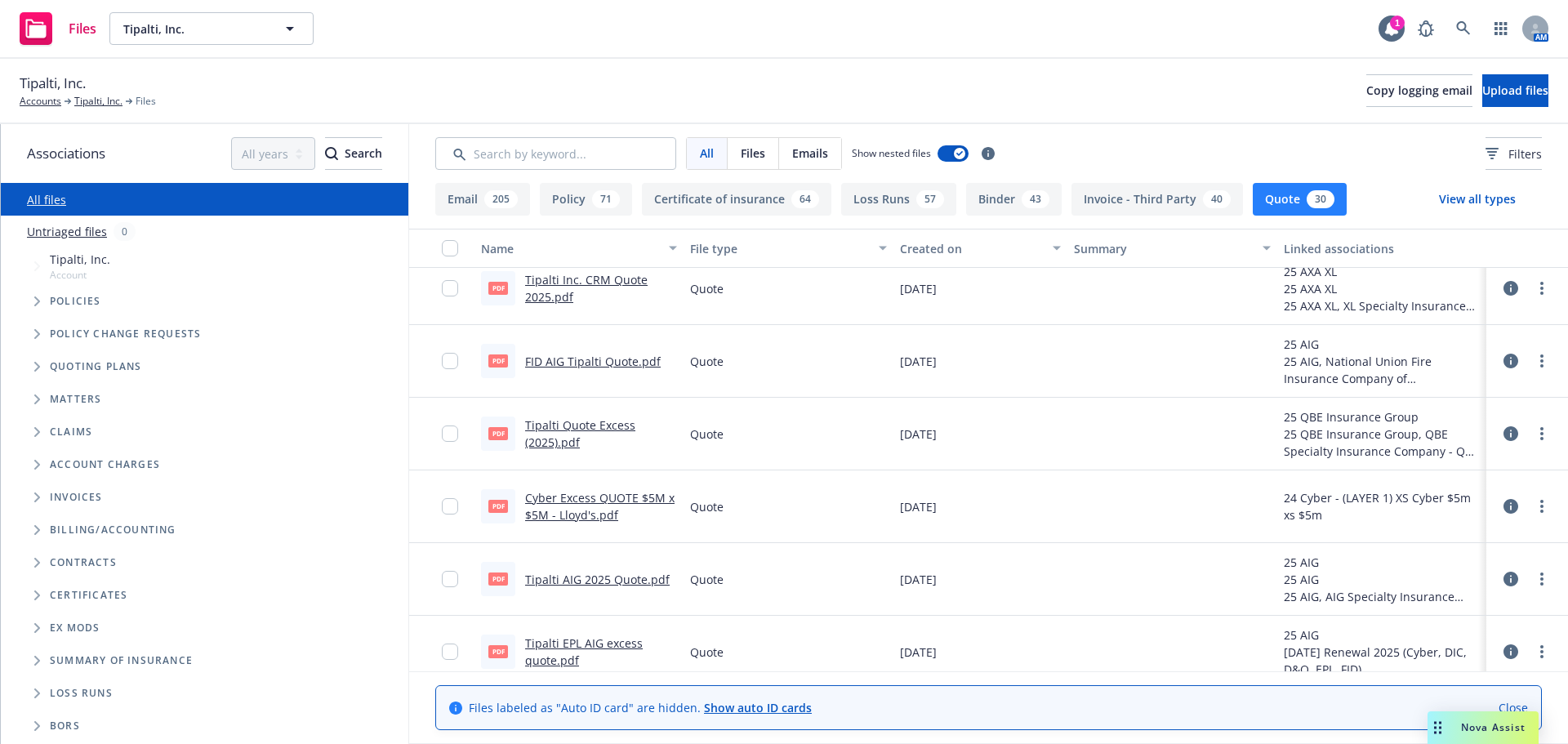
click at [570, 428] on link "Tipalti Quote Excess (2025).pdf" at bounding box center [579, 434] width 110 height 33
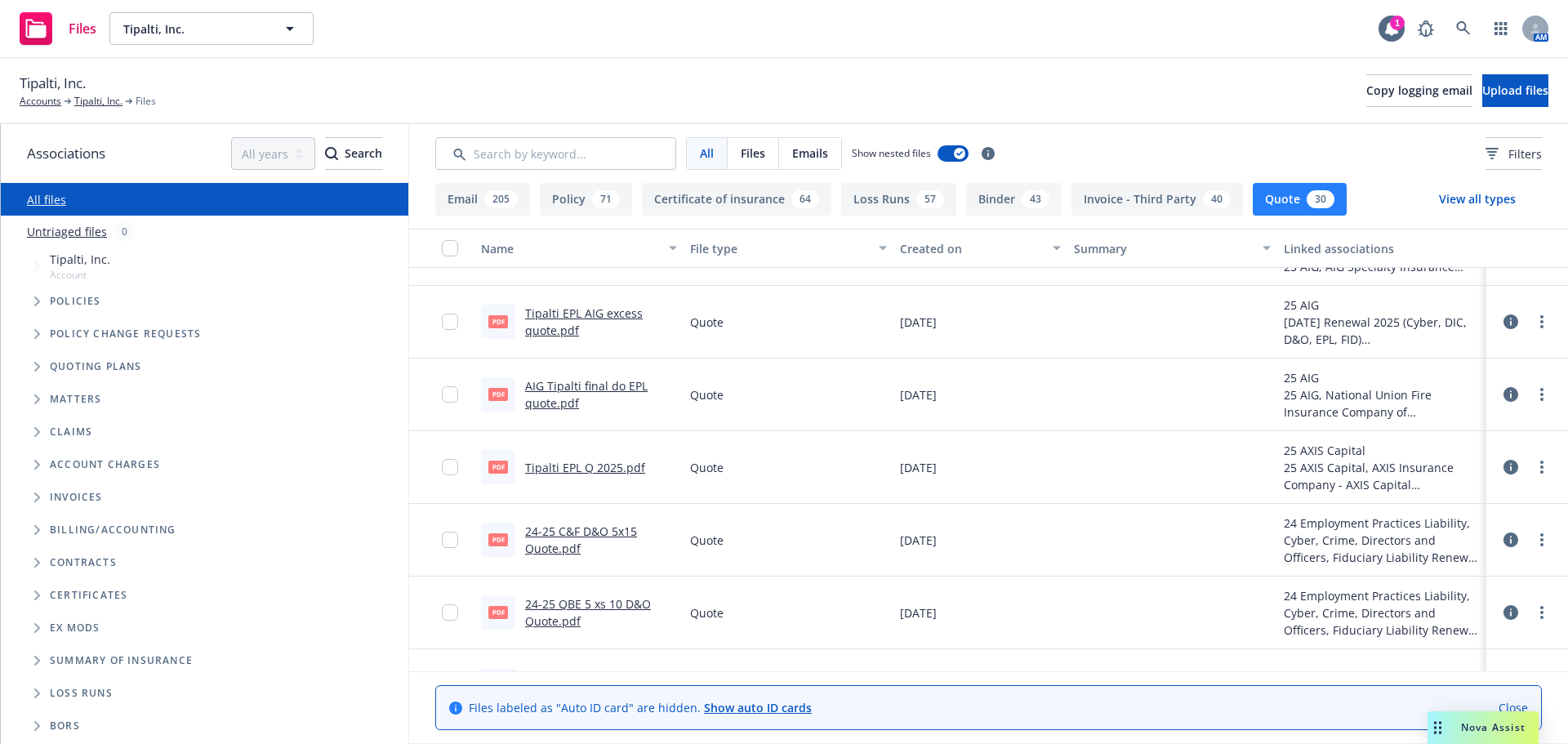
scroll to position [817, 0]
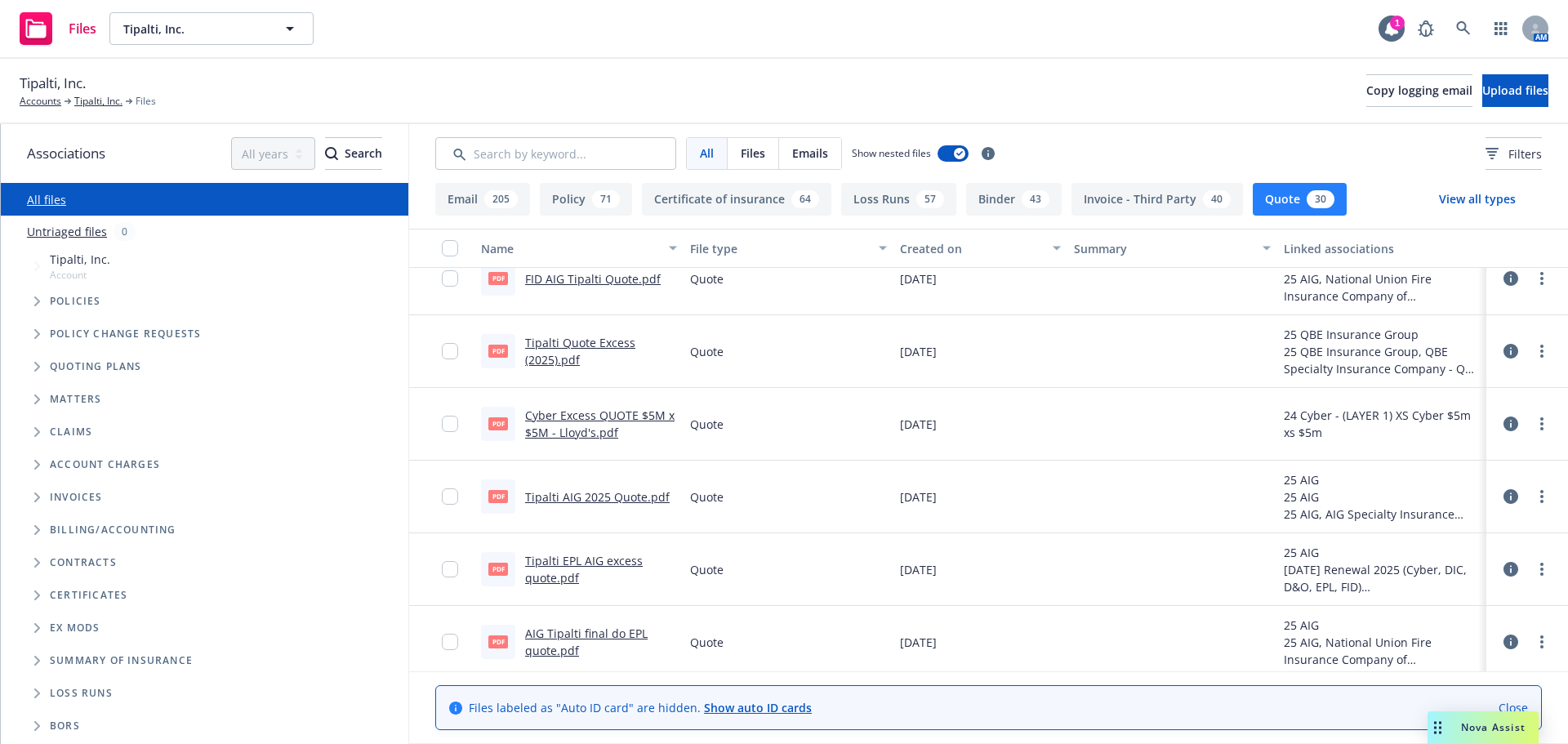
click at [110, 365] on span "Quoting plans" at bounding box center [96, 367] width 92 height 10
